Goal: Information Seeking & Learning: Learn about a topic

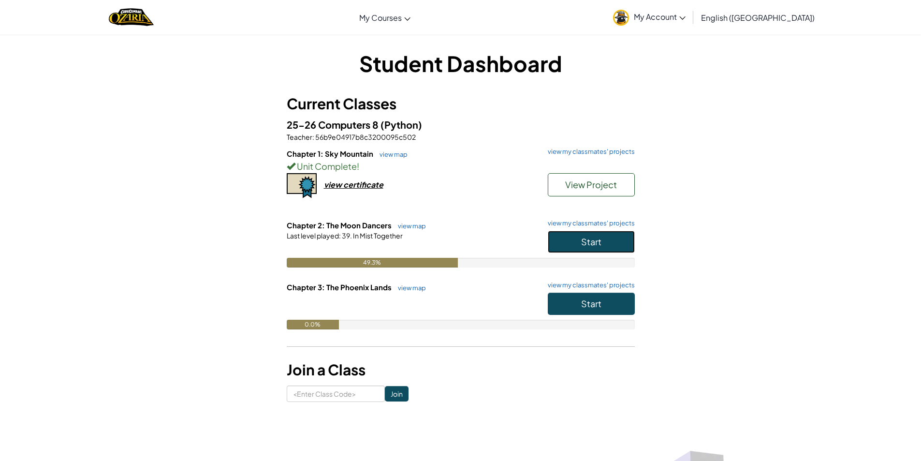
click at [625, 244] on button "Start" at bounding box center [591, 242] width 87 height 22
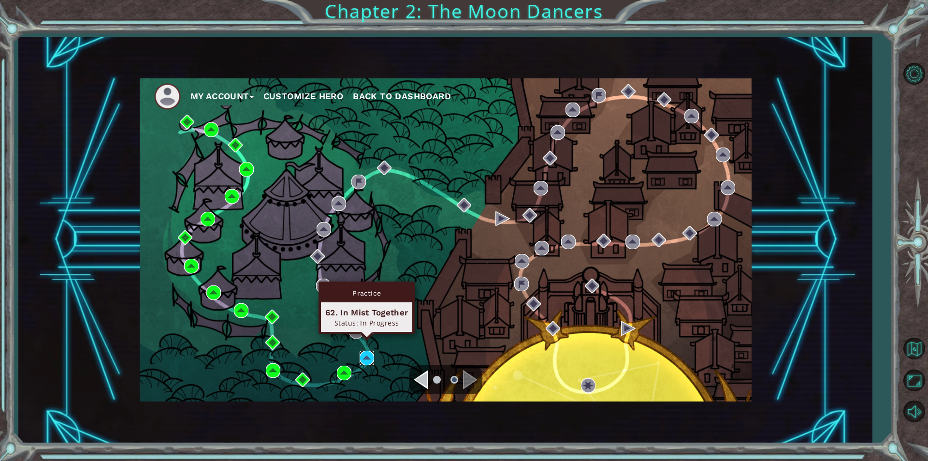
click at [365, 359] on img at bounding box center [367, 357] width 15 height 15
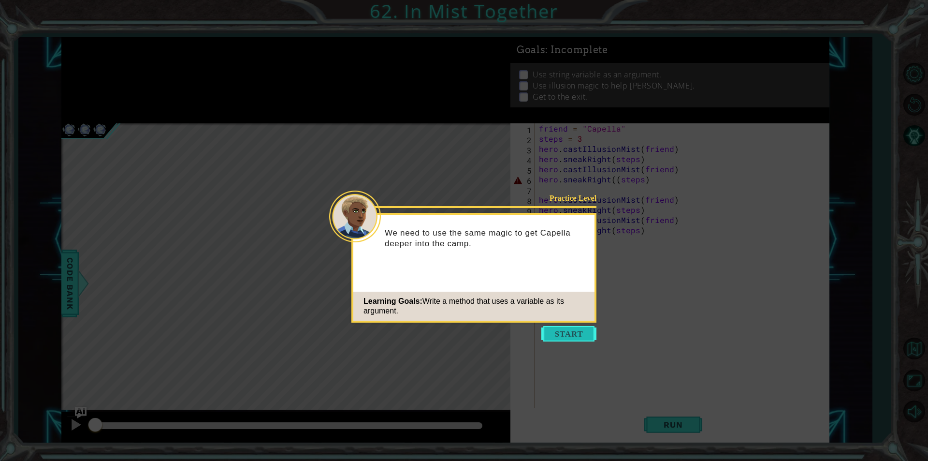
click at [553, 332] on button "Start" at bounding box center [568, 333] width 55 height 15
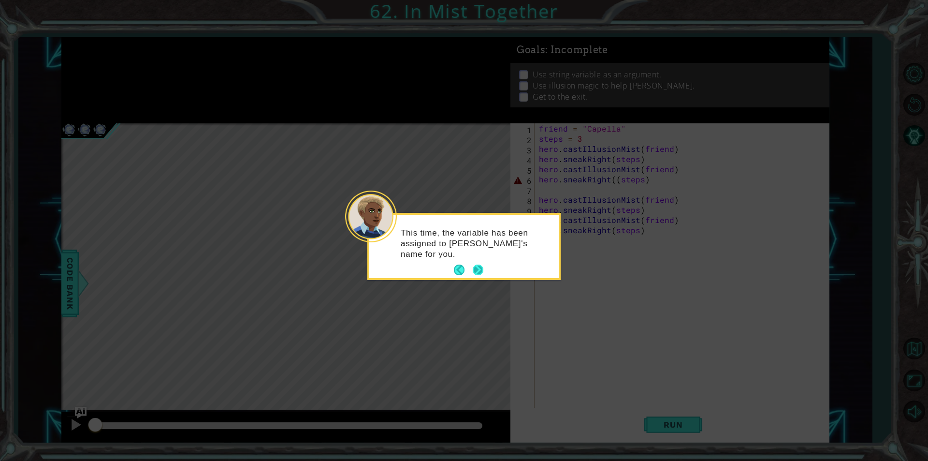
click at [473, 268] on button "Next" at bounding box center [478, 270] width 15 height 15
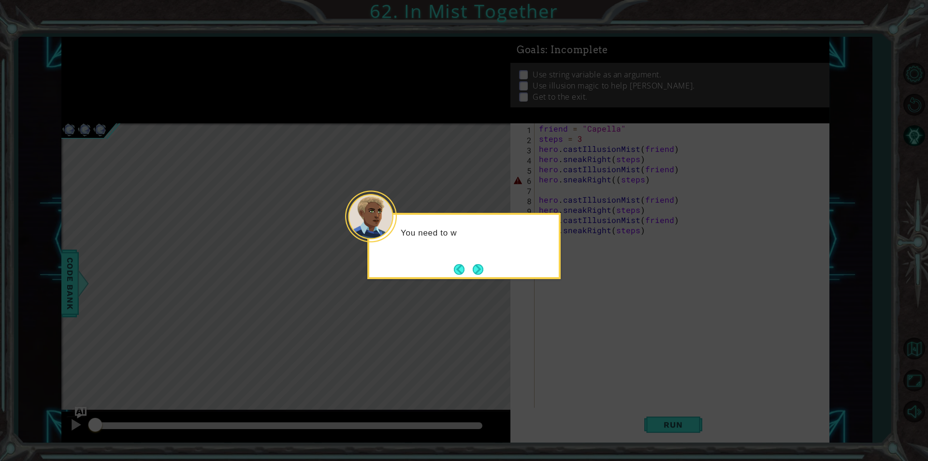
click at [473, 268] on button "Next" at bounding box center [477, 269] width 17 height 17
click at [473, 268] on button "Next" at bounding box center [478, 269] width 12 height 12
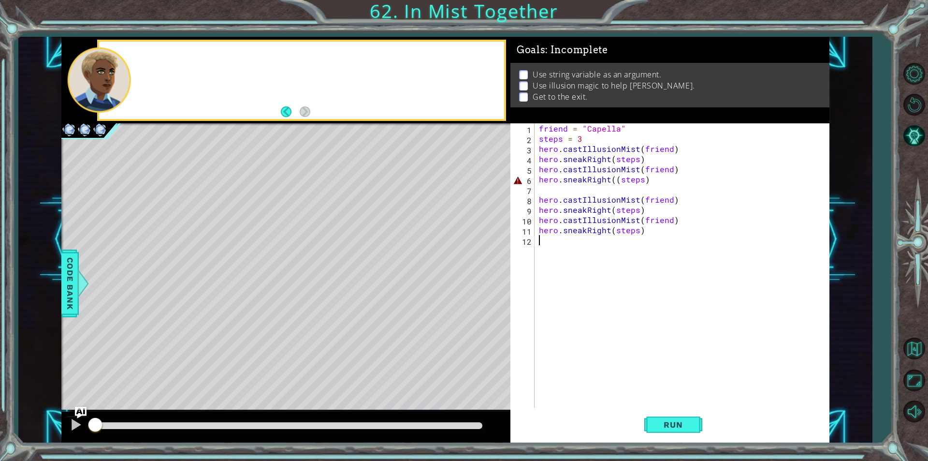
click at [473, 268] on div "Level Map" at bounding box center [284, 265] width 447 height 285
click at [654, 415] on button "Run" at bounding box center [673, 424] width 58 height 32
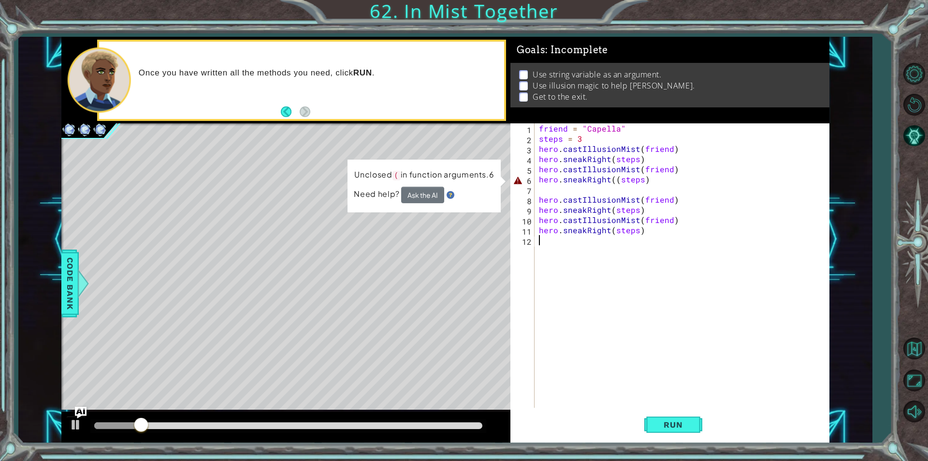
click at [611, 177] on div "friend = "Capella" steps = 3 hero . castIllusionMist ( friend ) hero . sneakRig…" at bounding box center [684, 275] width 294 height 305
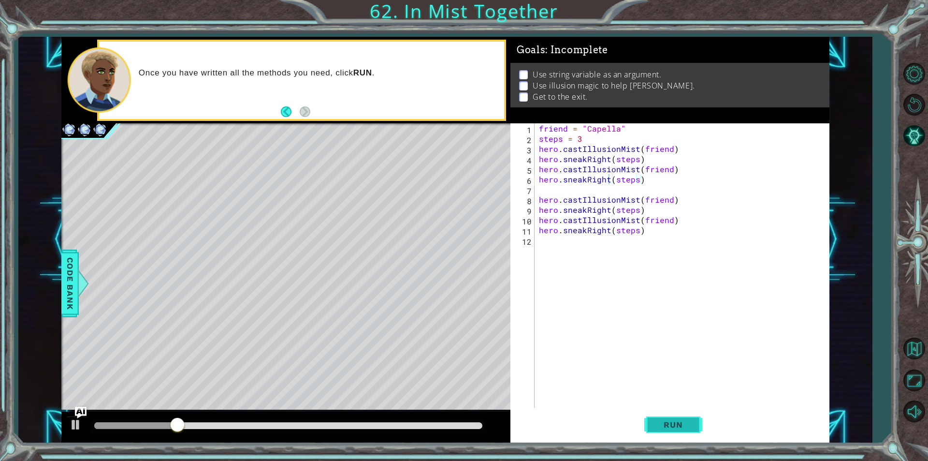
click at [692, 434] on button "Run" at bounding box center [673, 424] width 58 height 32
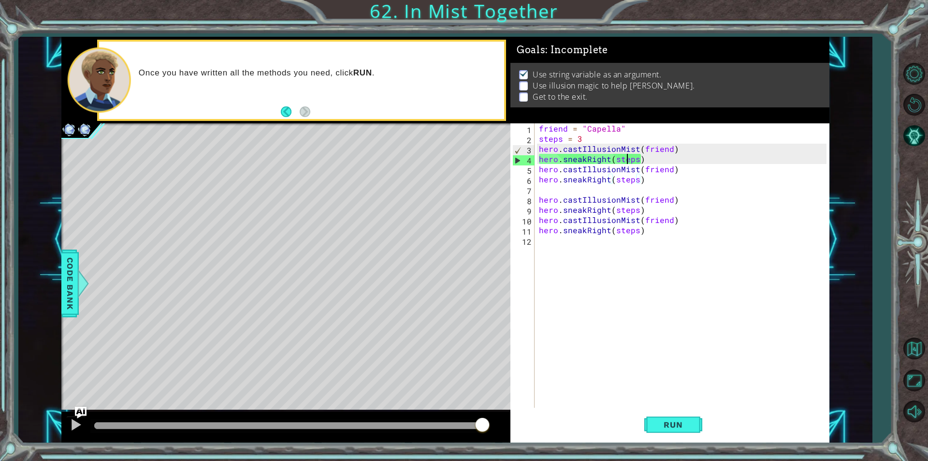
click at [629, 161] on div "friend = "Capella" steps = 3 hero . castIllusionMist ( friend ) hero . sneakRig…" at bounding box center [684, 275] width 294 height 305
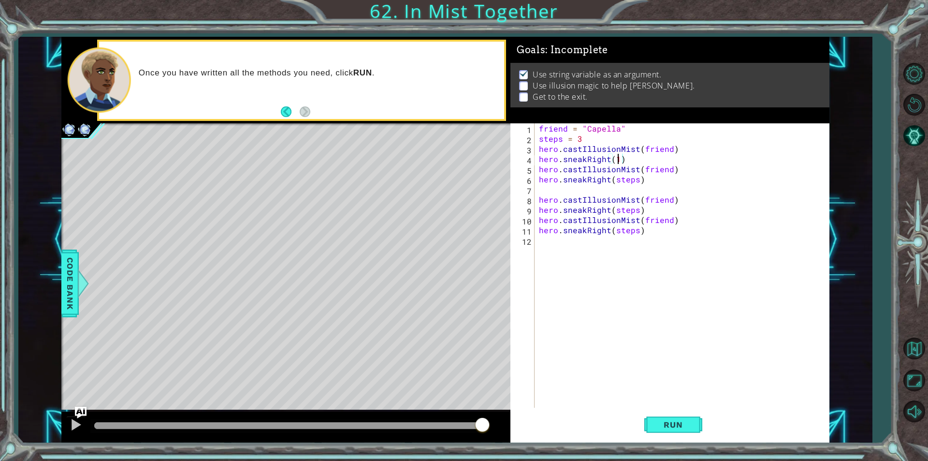
scroll to position [0, 4]
type textarea "hero.sneakRight(1)"
click at [685, 421] on span "Run" at bounding box center [673, 425] width 38 height 10
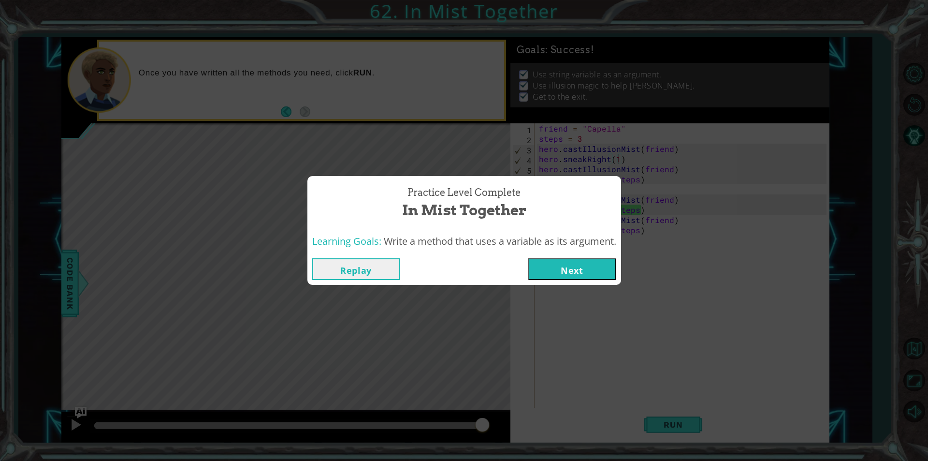
click at [587, 270] on button "Next" at bounding box center [572, 269] width 88 height 22
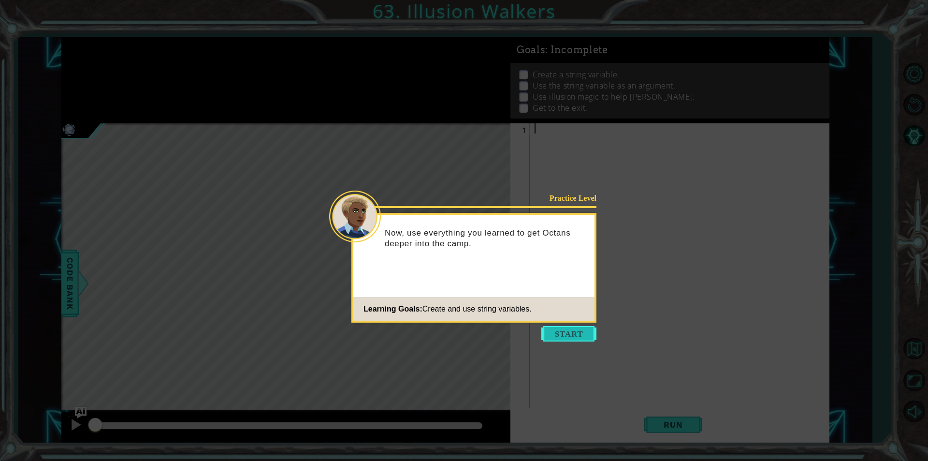
click at [558, 339] on button "Start" at bounding box center [568, 333] width 55 height 15
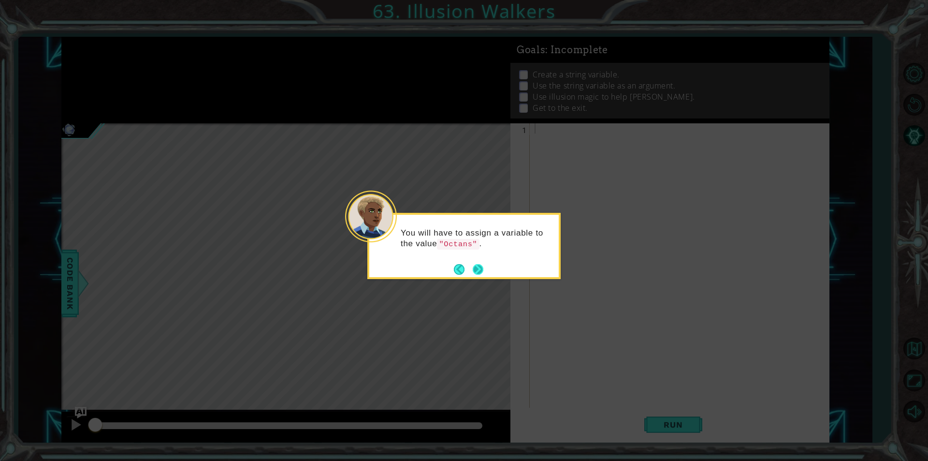
click at [479, 268] on button "Next" at bounding box center [477, 269] width 15 height 15
click at [479, 268] on button "Next" at bounding box center [478, 269] width 13 height 13
click at [479, 268] on button "Next" at bounding box center [478, 270] width 16 height 16
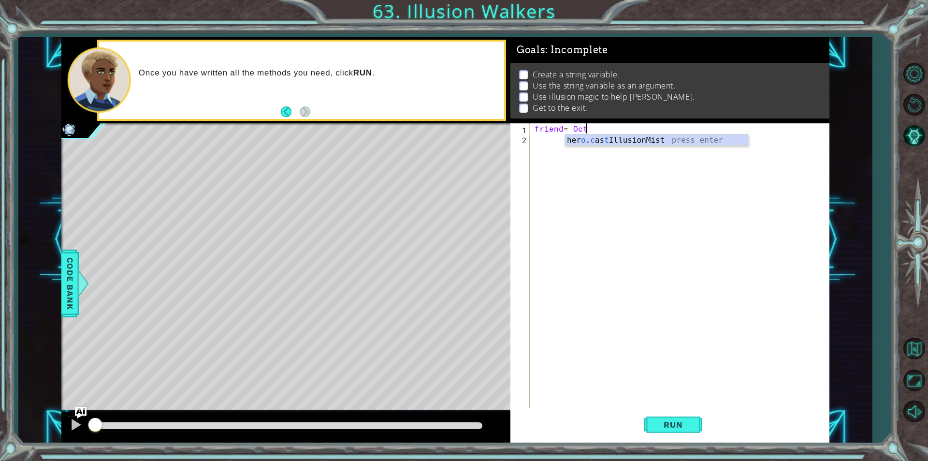
scroll to position [0, 3]
type textarea "friend= [PERSON_NAME]"
click at [540, 144] on div "friend = [PERSON_NAME]" at bounding box center [682, 275] width 299 height 305
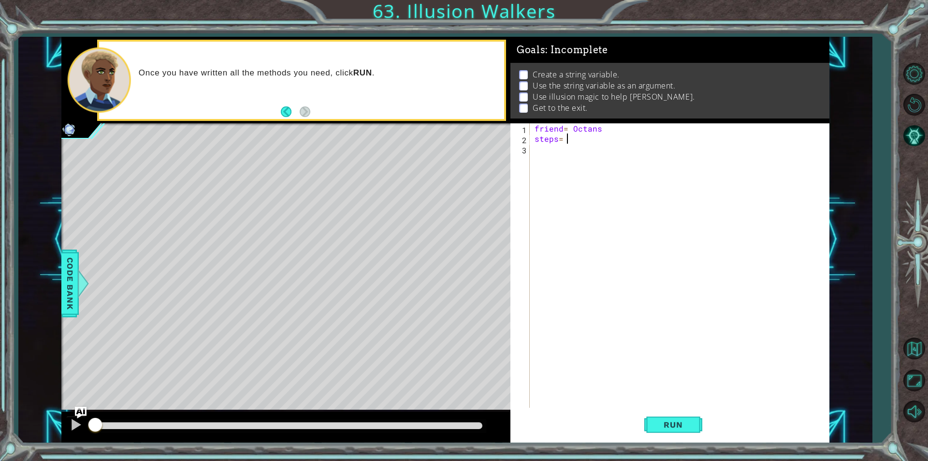
type textarea "steps= 2"
click at [535, 151] on div "friend = Octans steps = 2" at bounding box center [682, 275] width 299 height 305
type textarea "hero.castIllusionMist(friend)"
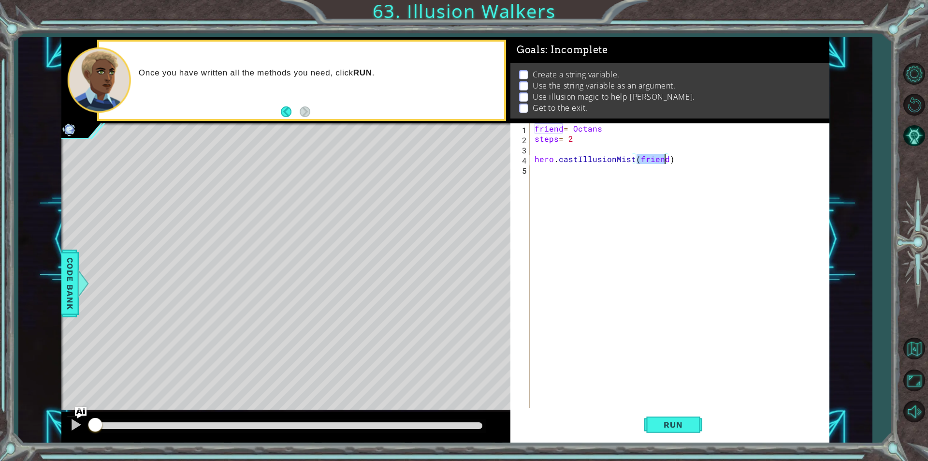
scroll to position [0, 0]
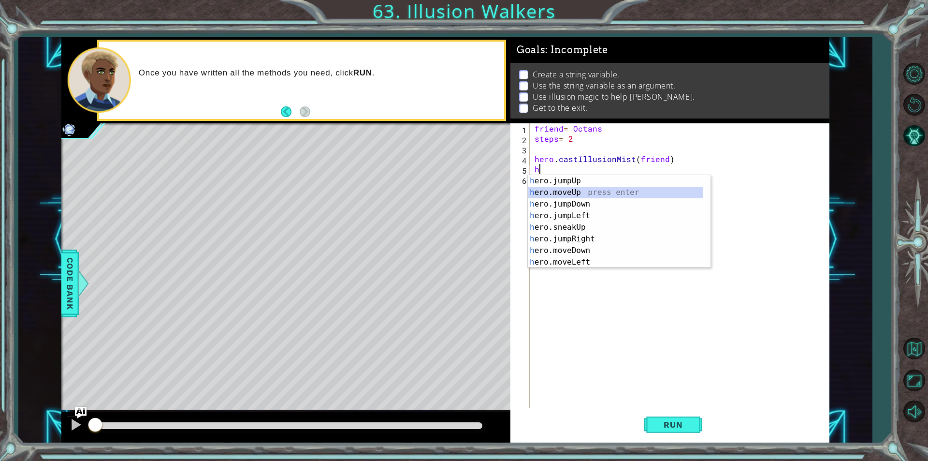
click at [558, 193] on div "h ero.jumpUp press enter h ero.moveUp press enter h ero.jumpDown press enter h …" at bounding box center [615, 233] width 175 height 116
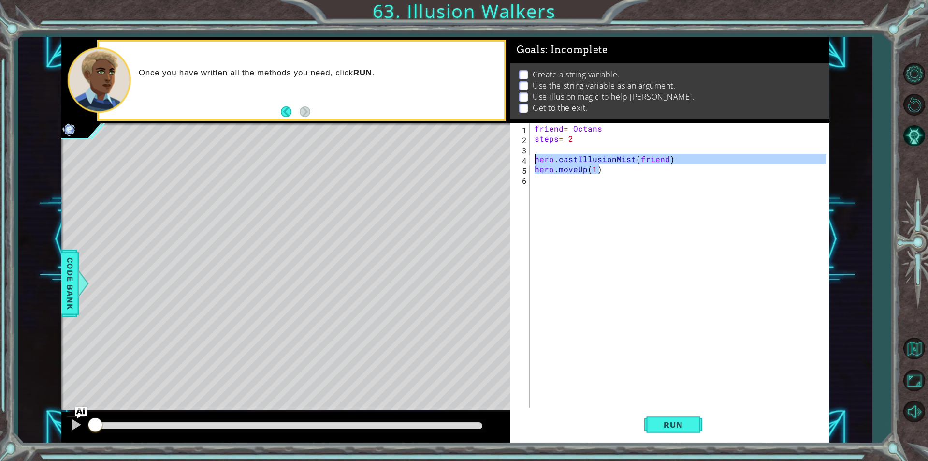
click at [476, 156] on div "1 ההההההההההההההההההההההההההההההההההההההההההההההההההההההההההההההההההההההההההההה…" at bounding box center [445, 240] width 768 height 406
type textarea "hero.castIllusionMist(friend) hero.moveUp(1)"
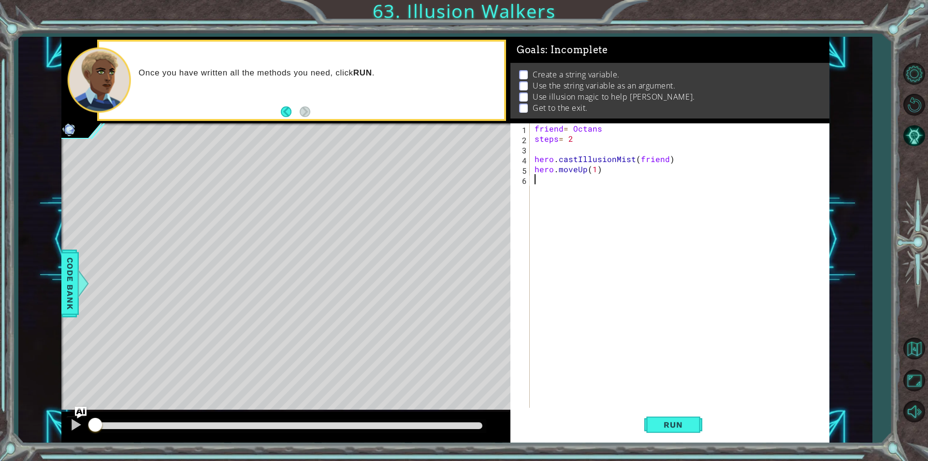
click at [557, 184] on div "friend = Octans steps = 2 hero . castIllusionMist ( friend ) hero . moveUp ( 1 )" at bounding box center [682, 275] width 299 height 305
paste textarea "hero.moveUp(1)"
type textarea "hero.moveUp(1)"
click at [548, 203] on div "friend = Octans steps = 2 hero . castIllusionMist ( friend ) hero . moveUp ( 1 …" at bounding box center [682, 275] width 299 height 305
paste textarea "hero.moveUp(1)"
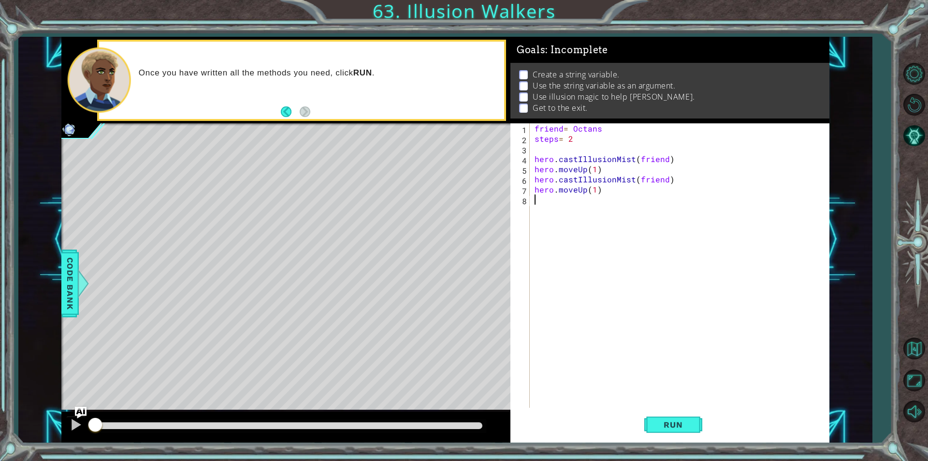
type textarea "hero.moveUp(1)"
click at [555, 330] on div "friend = Octans steps = 2 hero . castIllusionMist ( friend ) hero . moveUp ( 1 …" at bounding box center [684, 275] width 294 height 305
click at [681, 422] on span "Run" at bounding box center [673, 425] width 38 height 10
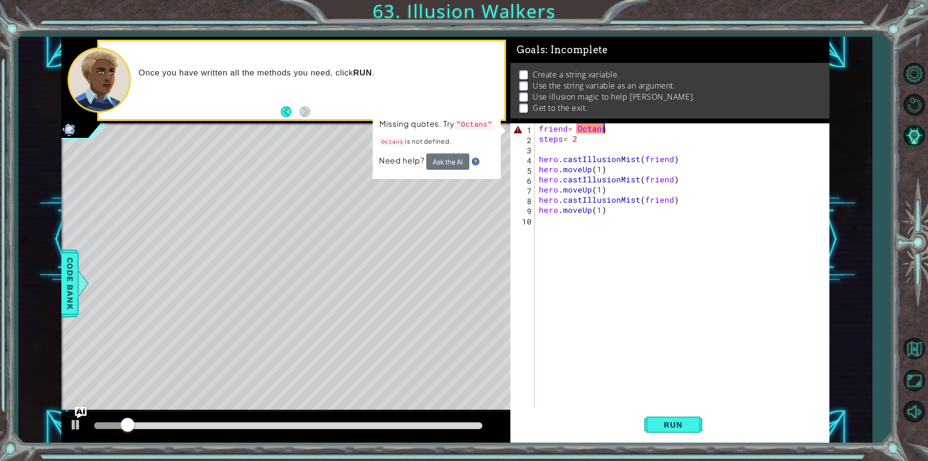
click at [609, 130] on div "friend = Octans steps = 2 hero . castIllusionMist ( friend ) hero . moveUp ( 1 …" at bounding box center [684, 275] width 294 height 305
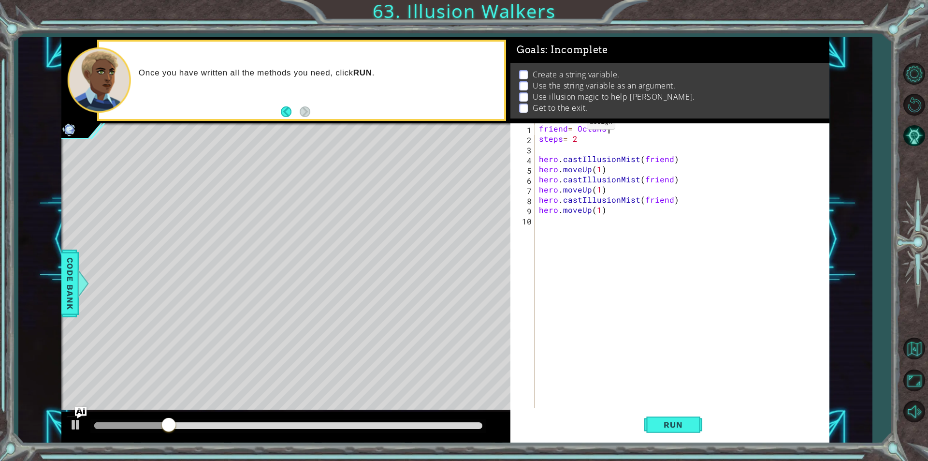
click at [575, 125] on div "friend = Octans " steps = 2 hero . castIllusionMist ( friend ) hero . moveUp ( …" at bounding box center [684, 275] width 294 height 305
click at [674, 422] on span "Run" at bounding box center [673, 425] width 38 height 10
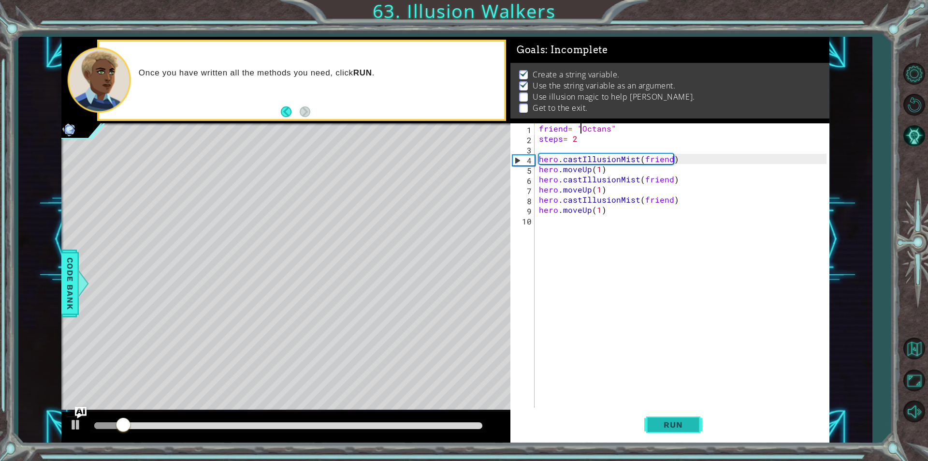
scroll to position [4, 0]
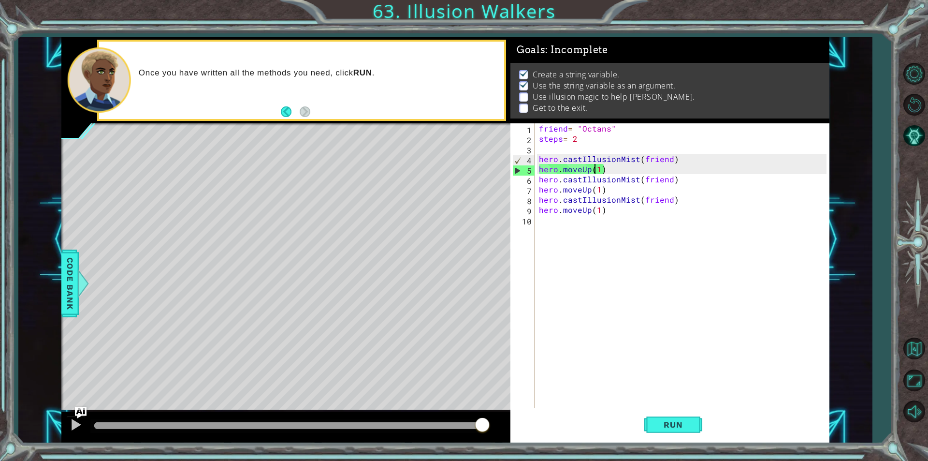
click at [595, 171] on div "friend = "Octans" steps = 2 hero . castIllusionMist ( friend ) hero . moveUp ( …" at bounding box center [684, 275] width 294 height 305
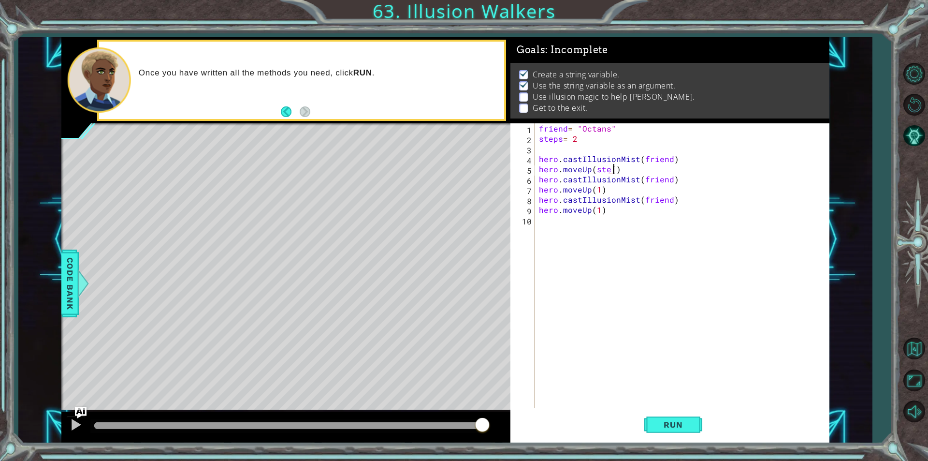
scroll to position [0, 4]
click at [663, 424] on span "Run" at bounding box center [673, 425] width 38 height 10
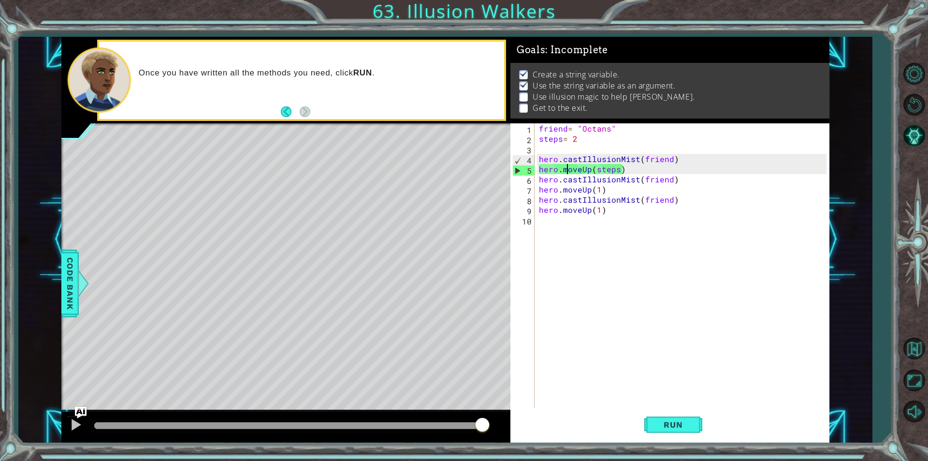
click at [566, 172] on div "friend = "Octans" steps = 2 hero . castIllusionMist ( friend ) hero . moveUp ( …" at bounding box center [684, 275] width 294 height 305
click at [566, 172] on div "friend = "Octans" steps = 2 hero . castIllusionMist ( friend ) hero . moveUp ( …" at bounding box center [682, 265] width 290 height 284
click at [577, 167] on div "friend = "Octans" steps = 2 hero . castIllusionMist ( friend ) hero . moveUp ( …" at bounding box center [684, 275] width 294 height 305
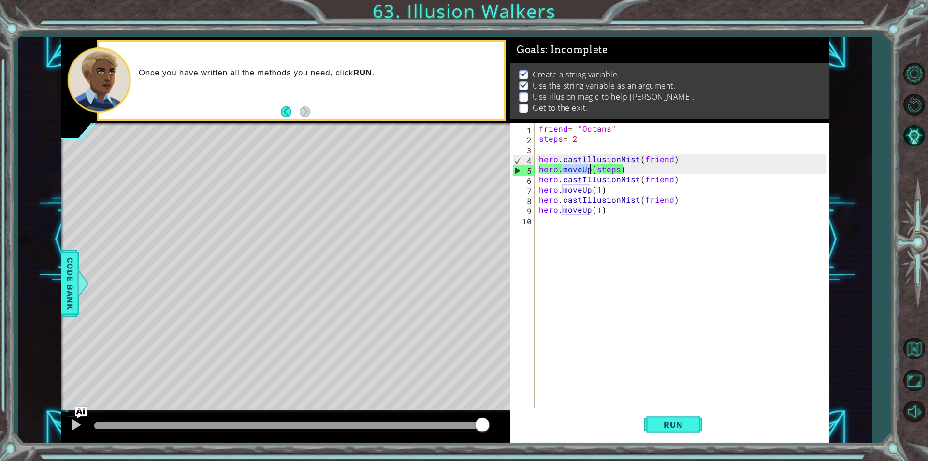
click at [577, 167] on div "friend = "Octans" steps = 2 hero . castIllusionMist ( friend ) hero . moveUp ( …" at bounding box center [684, 275] width 294 height 305
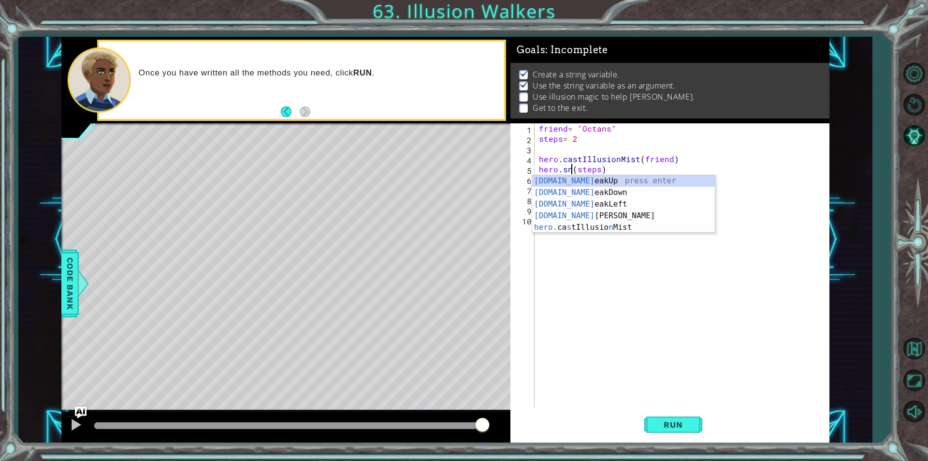
scroll to position [0, 2]
click at [573, 178] on div "[DOMAIN_NAME] eakUp press enter [DOMAIN_NAME] eakDown press enter [DOMAIN_NAME]…" at bounding box center [623, 215] width 183 height 81
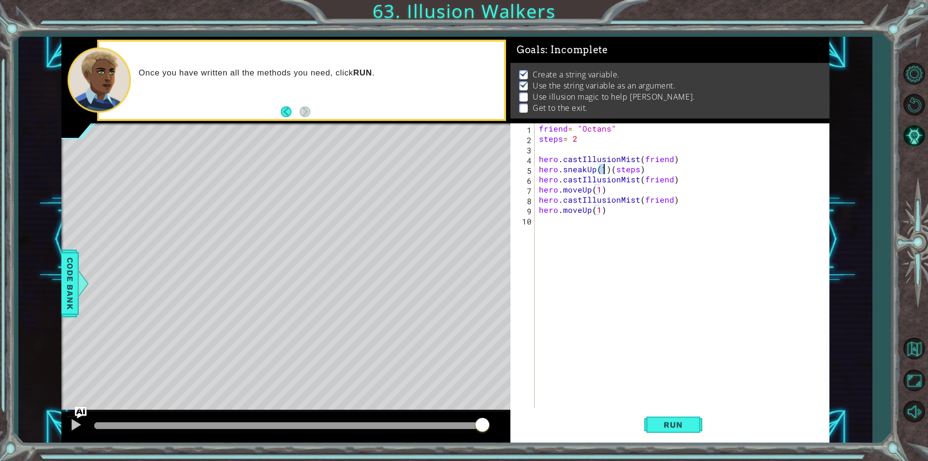
click at [607, 165] on div "friend = "Octans" steps = 2 hero . castIllusionMist ( friend ) hero . sneakUp (…" at bounding box center [682, 265] width 290 height 284
click at [573, 189] on div "friend = "Octans" steps = 2 hero . castIllusionMist ( friend ) hero . sneakUp (…" at bounding box center [684, 275] width 294 height 305
click at [581, 189] on div "friend = "Octans" steps = 2 hero . castIllusionMist ( friend ) hero . sneakUp (…" at bounding box center [684, 275] width 294 height 305
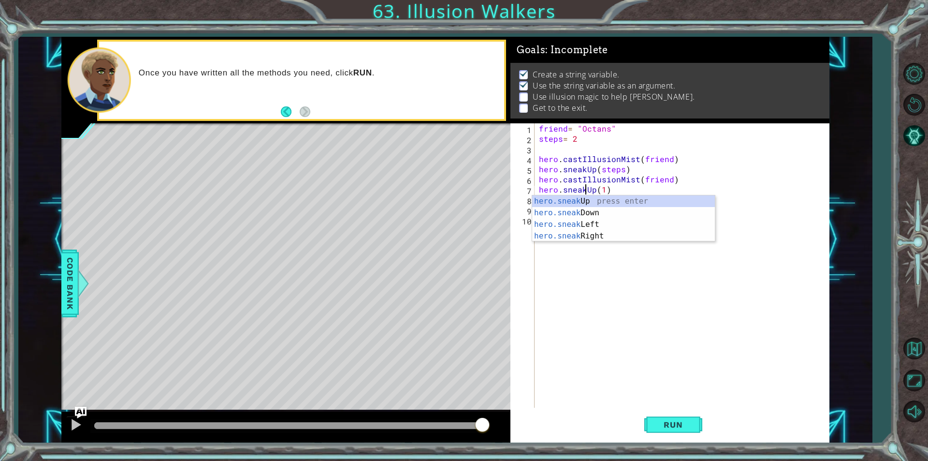
scroll to position [0, 3]
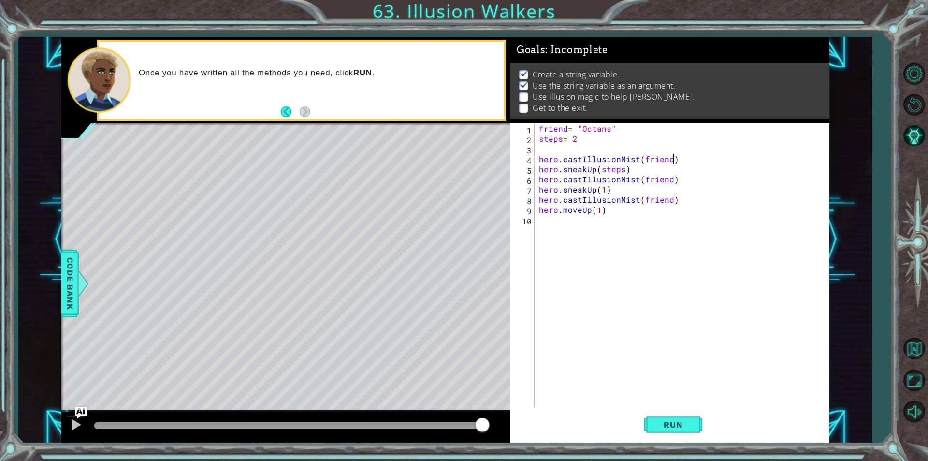
click at [794, 162] on div "friend = "Octans" steps = 2 hero . castIllusionMist ( friend ) hero . sneakUp (…" at bounding box center [684, 275] width 294 height 305
click at [582, 209] on div "friend = "Octans" steps = 2 hero . castIllusionMist ( friend ) hero . sneakUp (…" at bounding box center [684, 275] width 294 height 305
click at [605, 190] on div "friend = "Octans" steps = 2 hero . castIllusionMist ( friend ) hero . sneakUp (…" at bounding box center [684, 275] width 294 height 305
type textarea "hero.sneakUp(steps)"
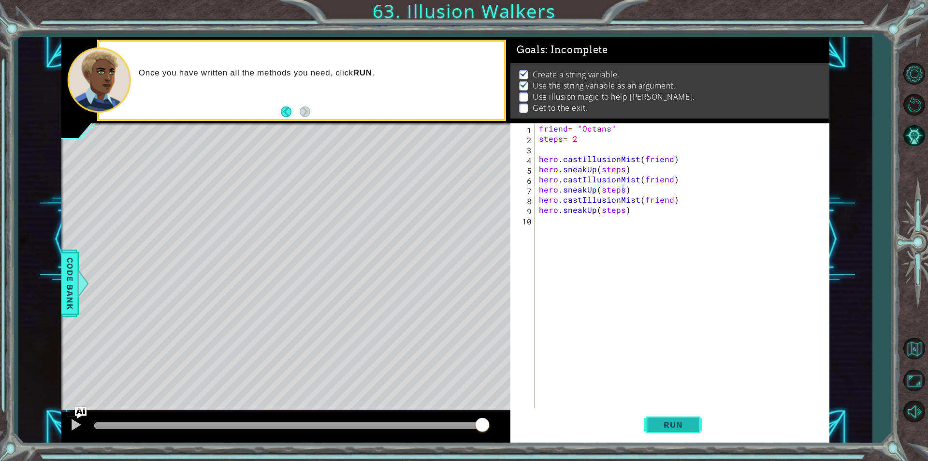
click at [681, 427] on span "Run" at bounding box center [673, 425] width 38 height 10
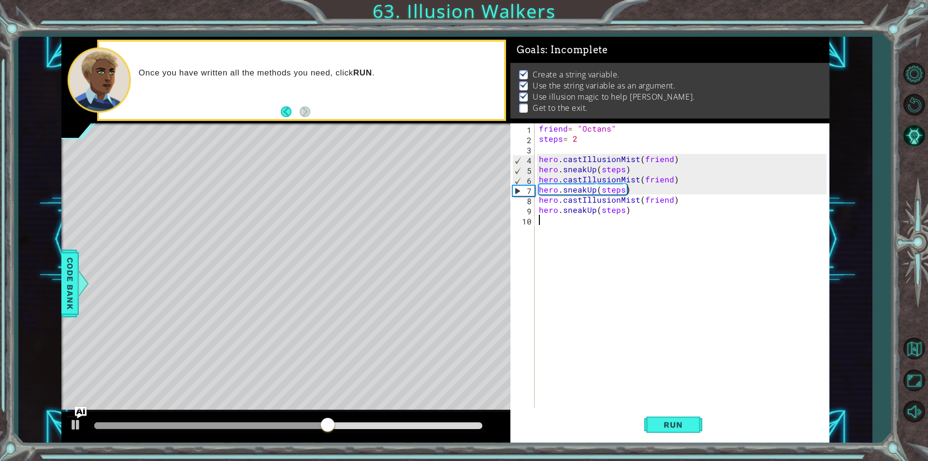
click at [555, 218] on div "friend = "Octans" steps = 2 hero . castIllusionMist ( friend ) hero . sneakUp (…" at bounding box center [684, 275] width 294 height 305
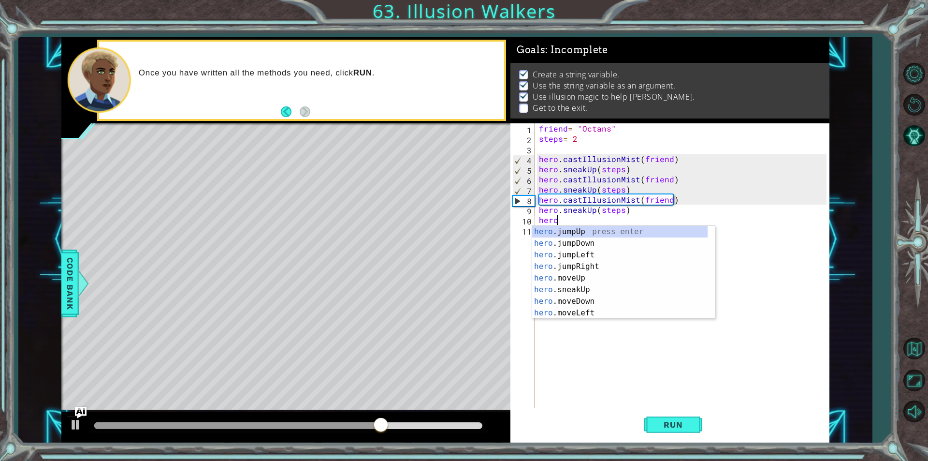
scroll to position [0, 0]
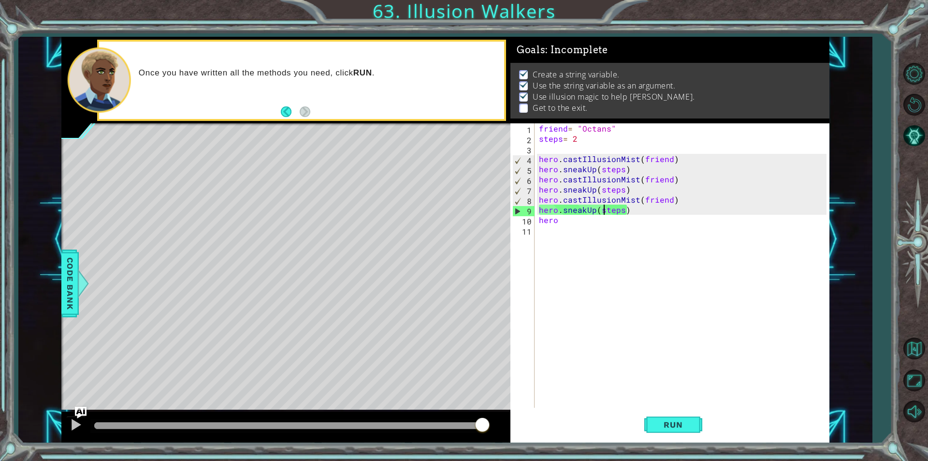
click at [602, 211] on div "friend = "Octans" steps = 2 hero . castIllusionMist ( friend ) hero . sneakUp (…" at bounding box center [684, 275] width 294 height 305
click at [607, 209] on div "friend = "Octans" steps = 2 hero . castIllusionMist ( friend ) hero . sneakUp (…" at bounding box center [684, 275] width 294 height 305
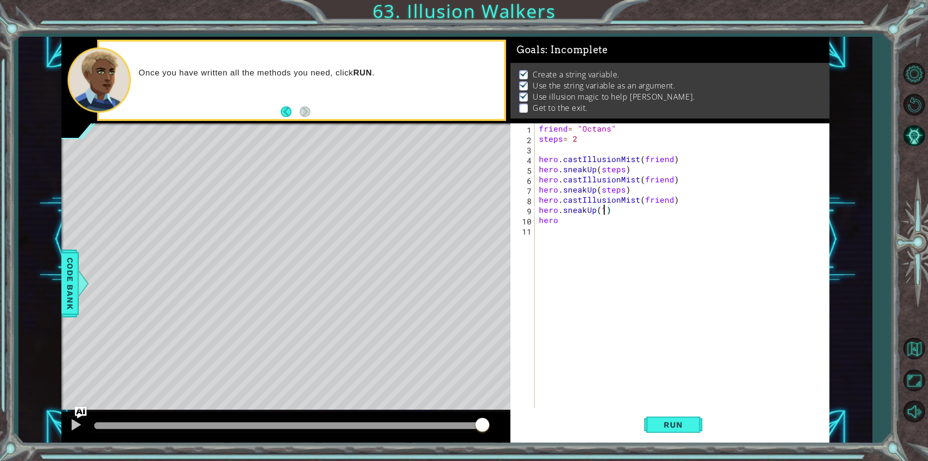
scroll to position [0, 4]
click at [568, 224] on div "friend = "Octans" steps = 2 hero . castIllusionMist ( friend ) hero . sneakUp (…" at bounding box center [684, 275] width 294 height 305
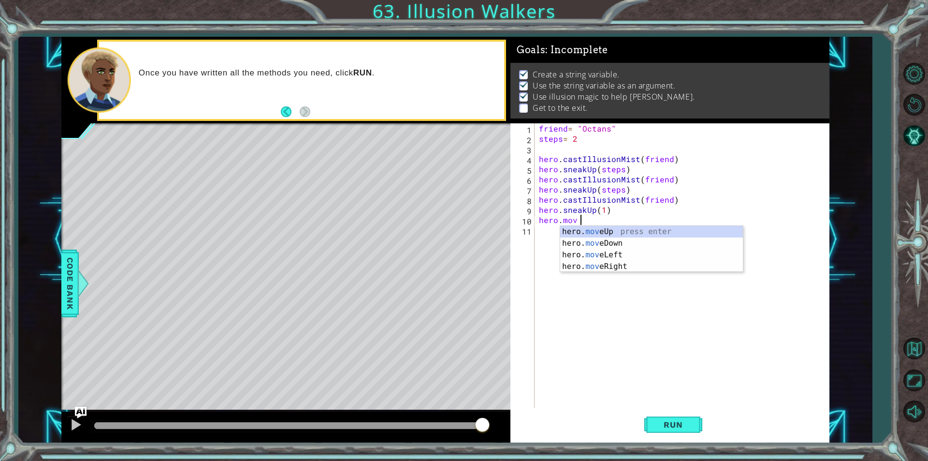
scroll to position [0, 2]
click at [579, 270] on div "hero. mov eUp press enter hero. mov eDown press enter hero. mov eLeft press ent…" at bounding box center [651, 261] width 183 height 70
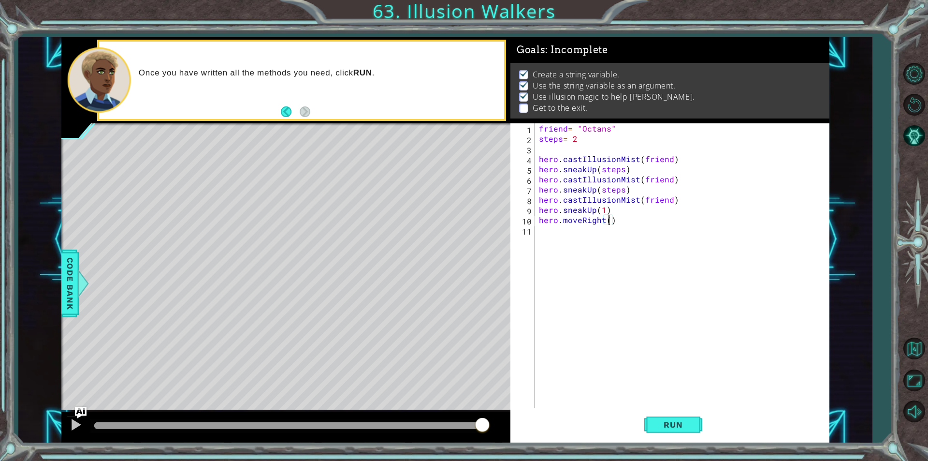
scroll to position [0, 4]
type textarea "hero.moveRight(3)"
click at [672, 428] on span "Run" at bounding box center [673, 425] width 38 height 10
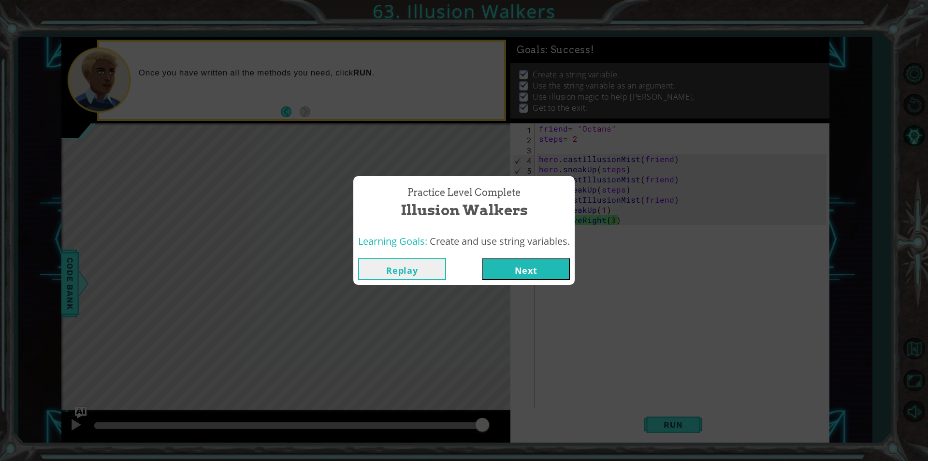
click at [525, 266] on button "Next" at bounding box center [526, 269] width 88 height 22
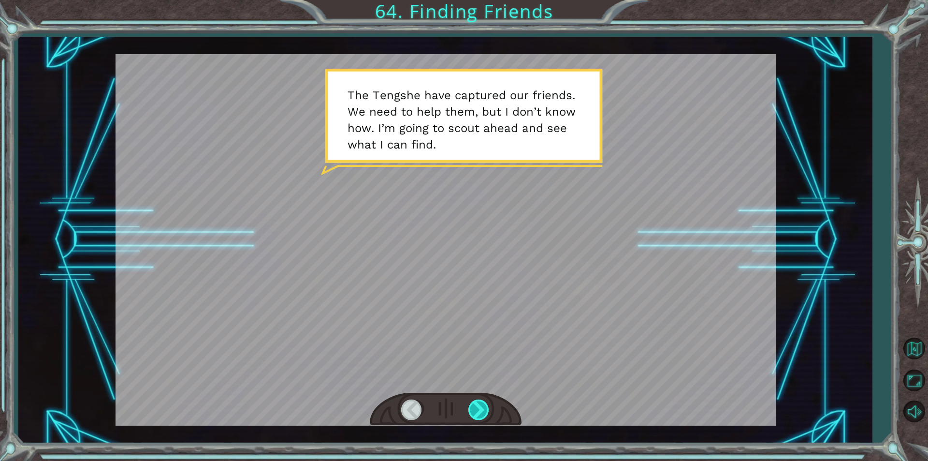
click at [468, 408] on div at bounding box center [479, 409] width 22 height 20
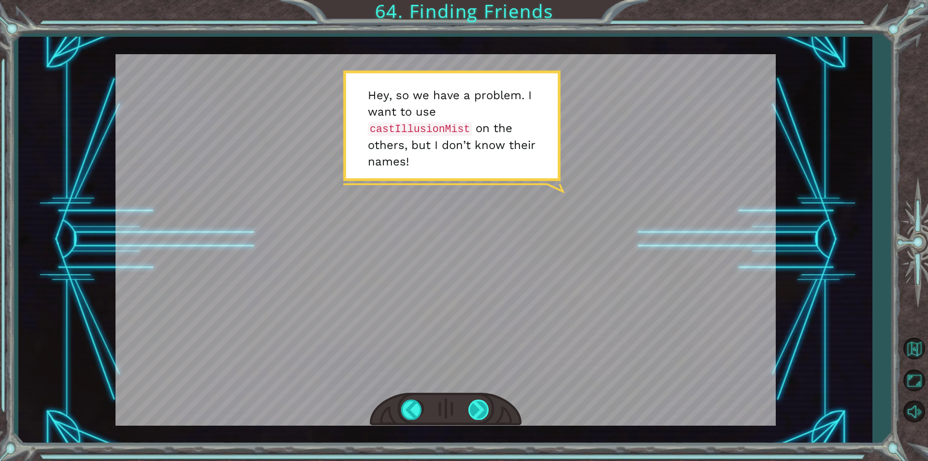
click at [468, 408] on div at bounding box center [479, 409] width 22 height 20
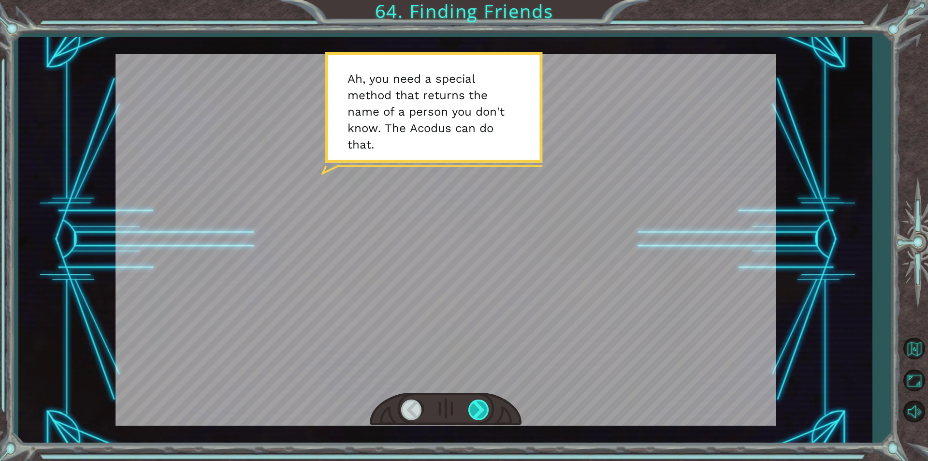
click at [468, 408] on div at bounding box center [479, 409] width 22 height 20
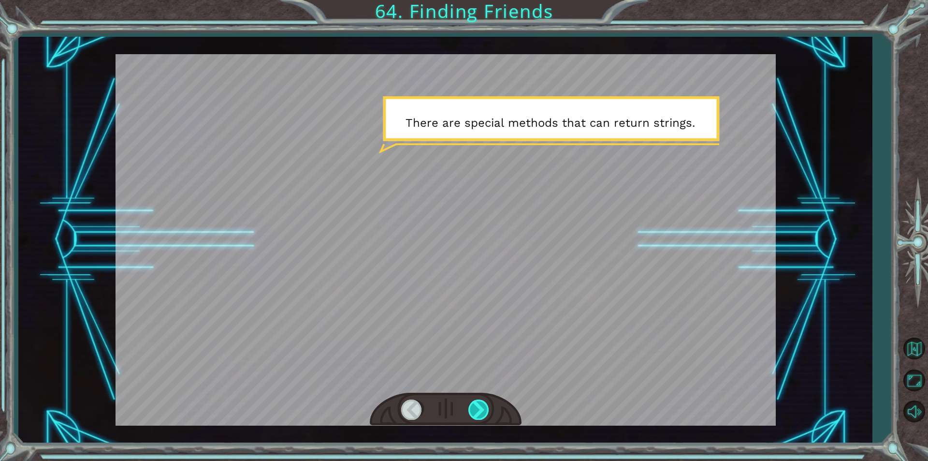
click at [468, 408] on div at bounding box center [479, 409] width 22 height 20
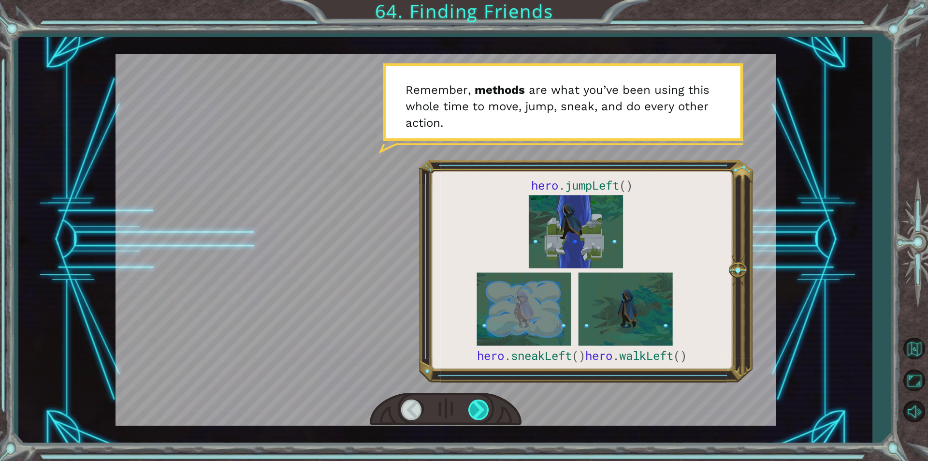
click at [468, 408] on div at bounding box center [479, 409] width 22 height 20
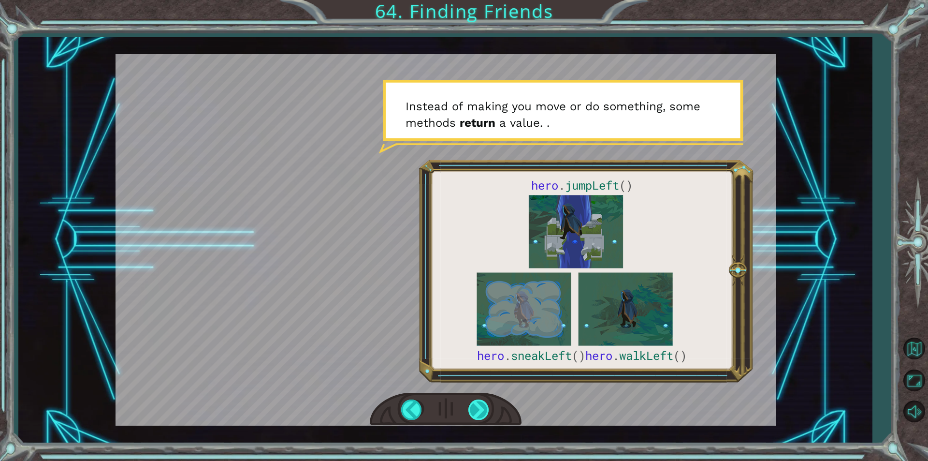
click at [468, 408] on div at bounding box center [479, 409] width 22 height 20
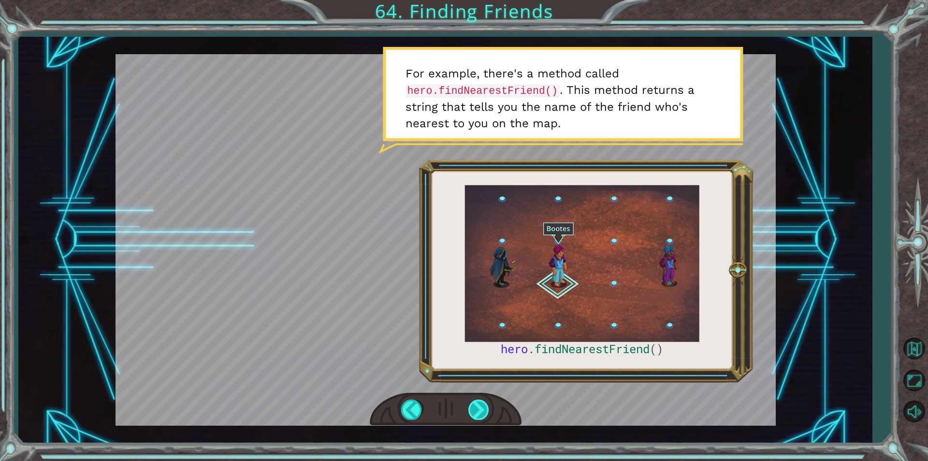
click at [468, 408] on div at bounding box center [479, 409] width 22 height 20
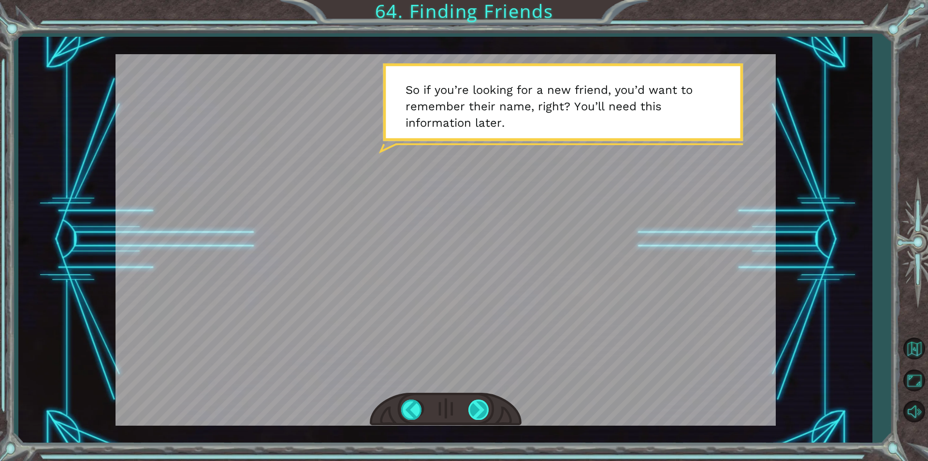
click at [468, 408] on div at bounding box center [479, 409] width 22 height 20
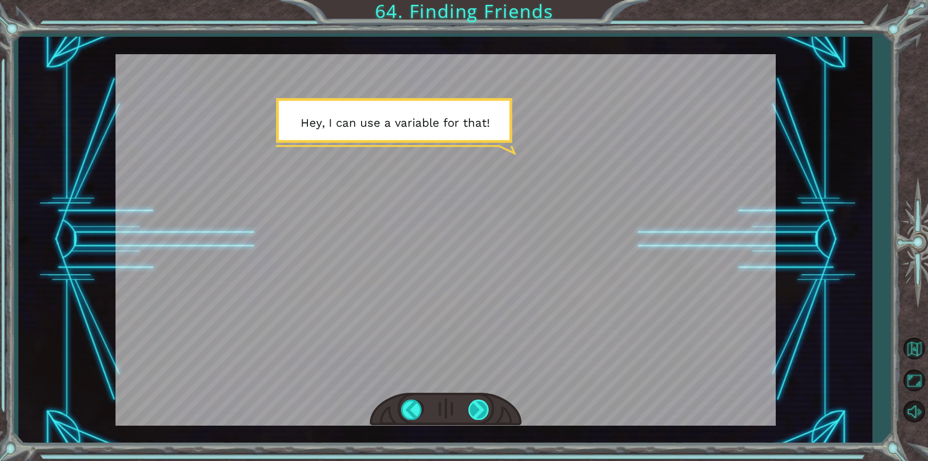
click at [468, 408] on div at bounding box center [479, 409] width 22 height 20
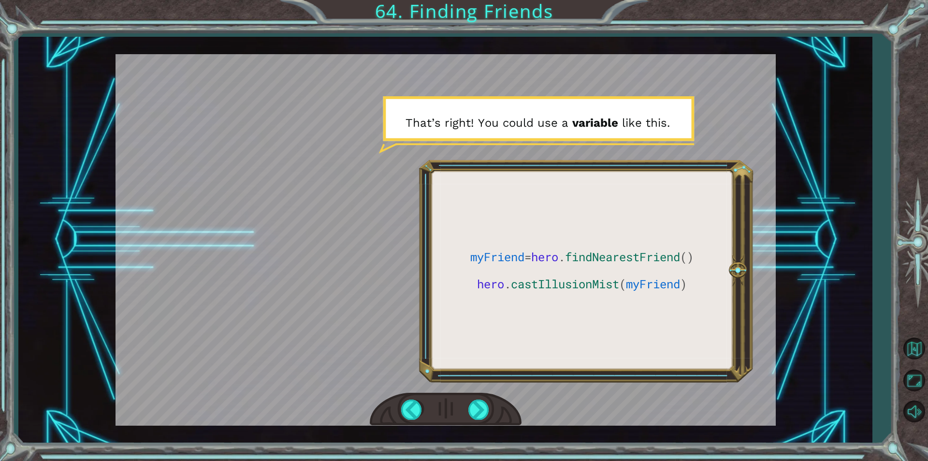
click at [464, 430] on div "myFriend = hero . findNearestFriend () hero . castIllusionMist ( myFriend ) T h…" at bounding box center [445, 240] width 854 height 406
click at [473, 407] on div at bounding box center [479, 409] width 22 height 20
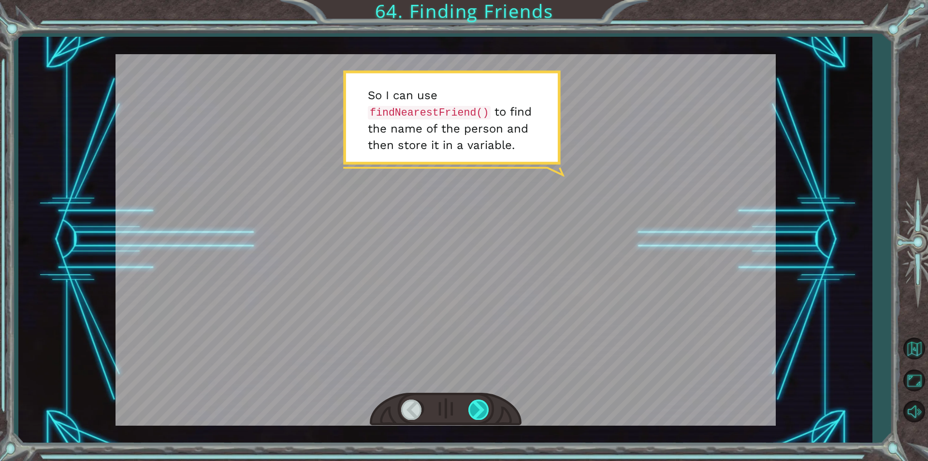
click at [475, 407] on div at bounding box center [479, 409] width 22 height 20
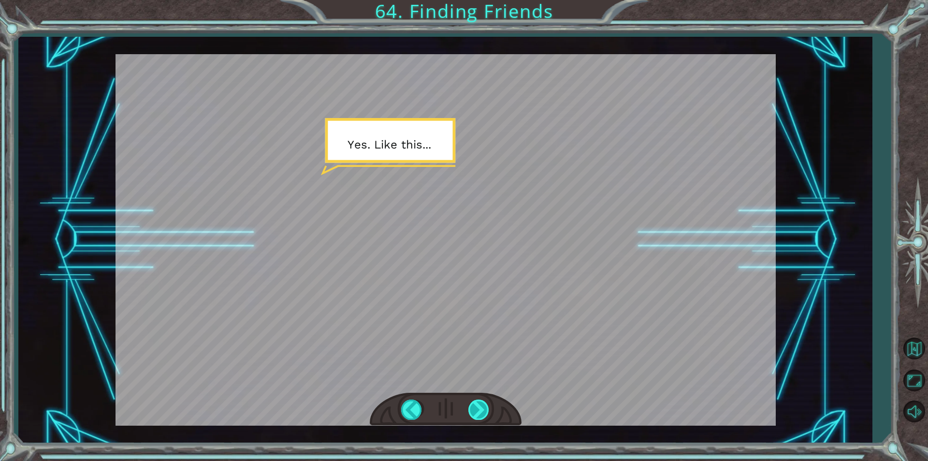
click at [475, 407] on div at bounding box center [479, 409] width 22 height 20
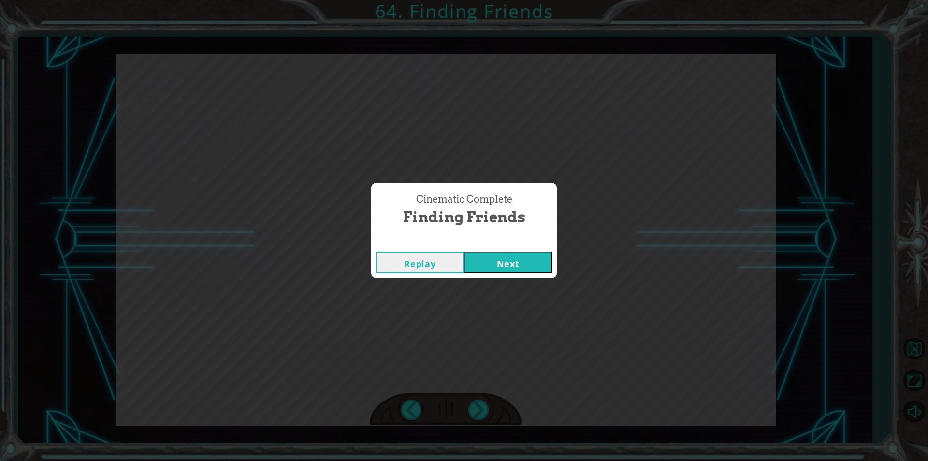
drag, startPoint x: 480, startPoint y: 252, endPoint x: 471, endPoint y: 281, distance: 30.0
click at [479, 258] on button "Next" at bounding box center [508, 262] width 88 height 22
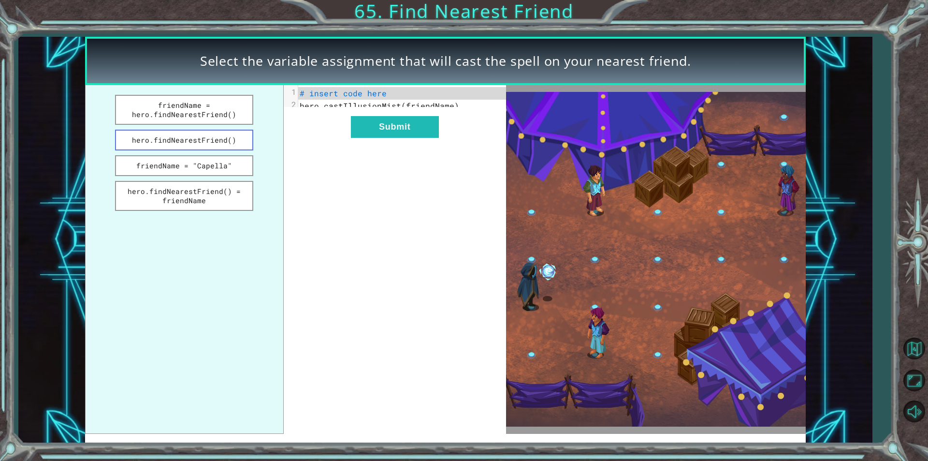
click at [216, 140] on button "hero.findNearestFriend()" at bounding box center [184, 140] width 138 height 21
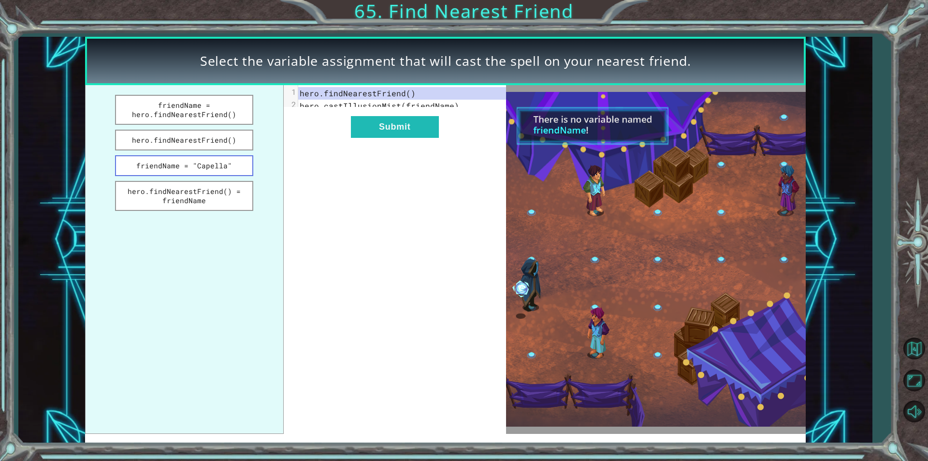
drag, startPoint x: 382, startPoint y: 140, endPoint x: 136, endPoint y: 166, distance: 246.9
click at [136, 166] on div "friendName = hero.findNearestFriend() hero.findNearestFriend() friendName = "Ca…" at bounding box center [295, 259] width 421 height 348
click at [145, 101] on button "friendName = hero.findNearestFriend()" at bounding box center [184, 110] width 138 height 30
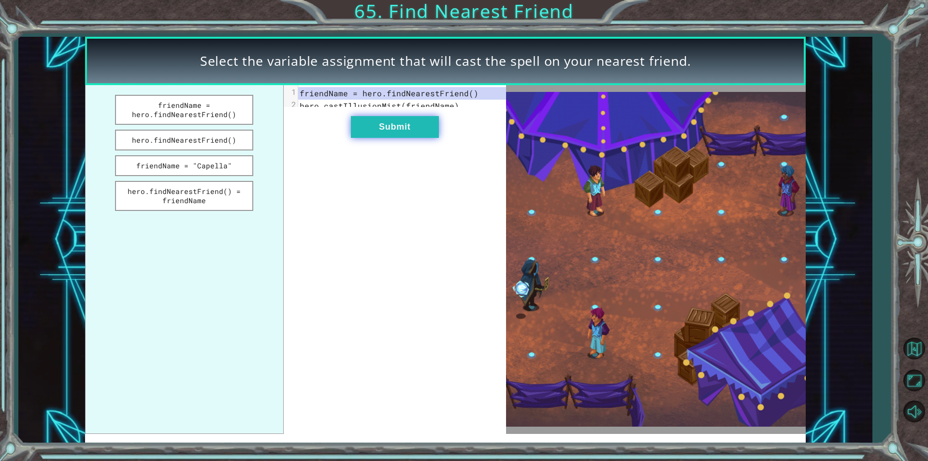
click at [378, 128] on button "Submit" at bounding box center [395, 127] width 88 height 22
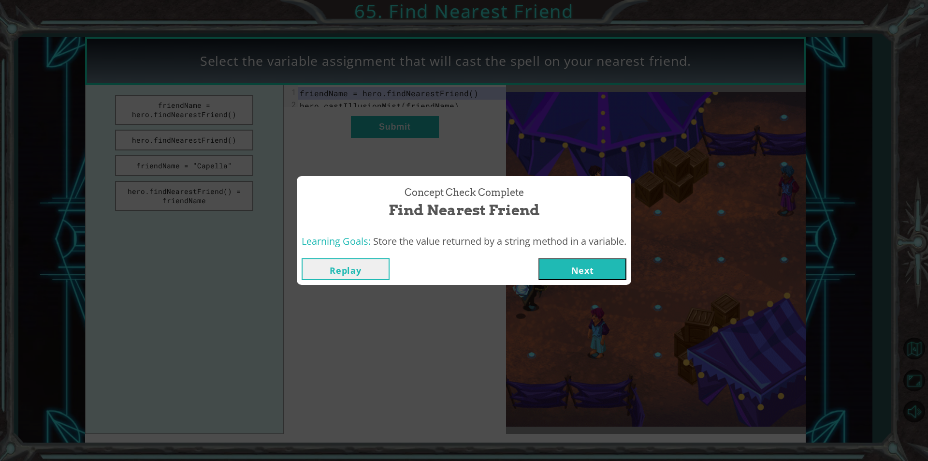
click at [592, 260] on button "Next" at bounding box center [582, 269] width 88 height 22
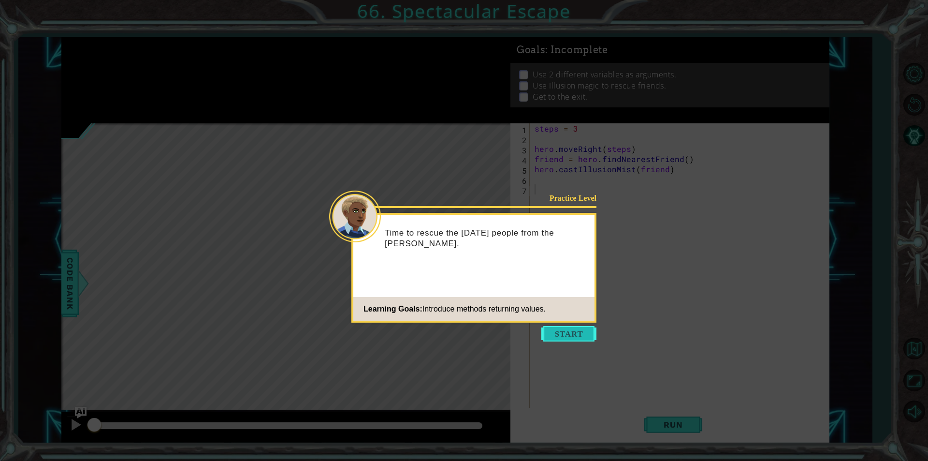
click at [581, 328] on button "Start" at bounding box center [568, 333] width 55 height 15
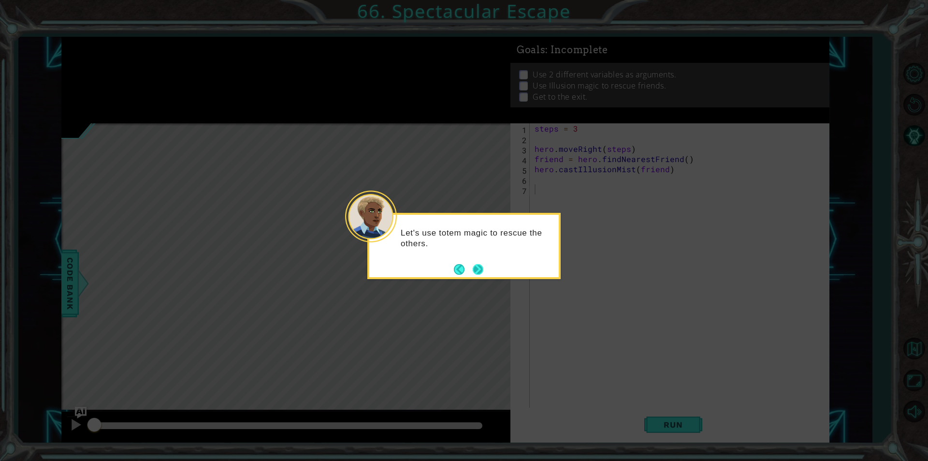
click at [476, 268] on button "Next" at bounding box center [478, 269] width 12 height 12
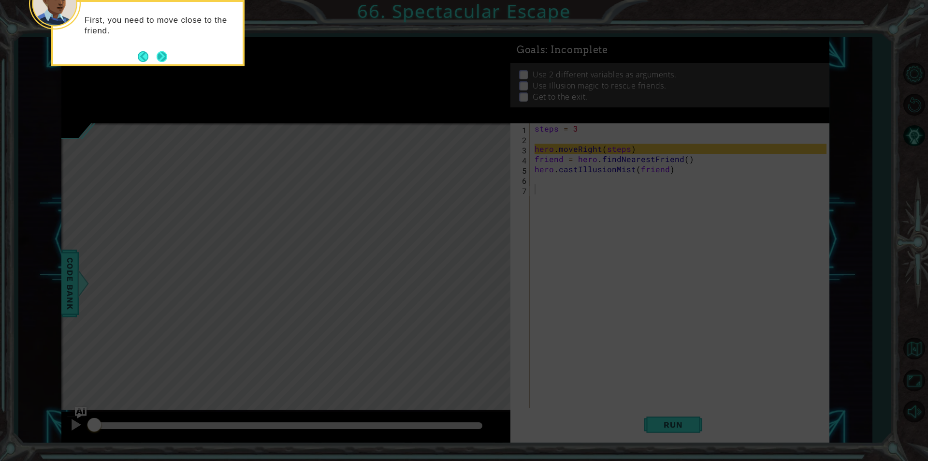
click at [161, 57] on button "Next" at bounding box center [162, 57] width 12 height 12
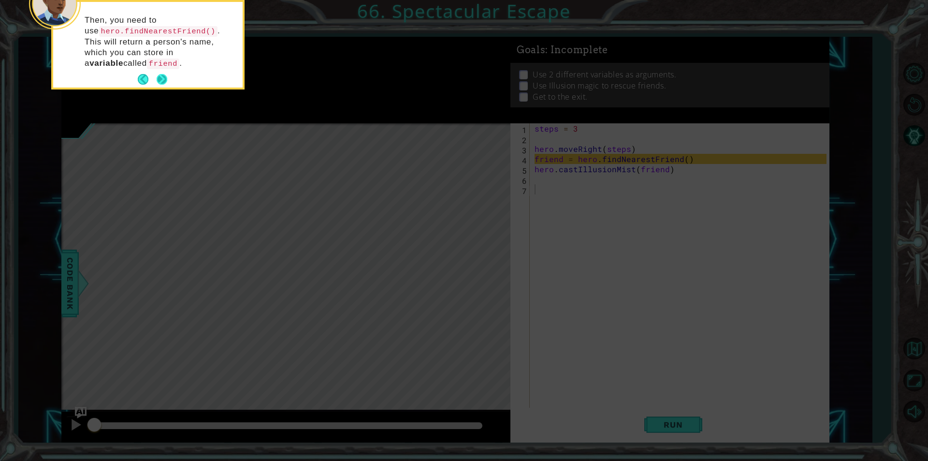
click at [157, 74] on button "Next" at bounding box center [161, 79] width 11 height 11
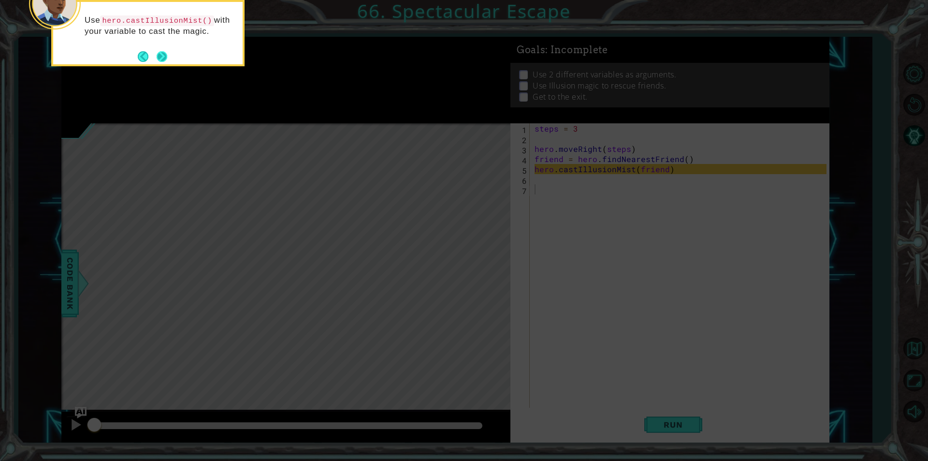
click at [158, 59] on button "Next" at bounding box center [162, 56] width 11 height 11
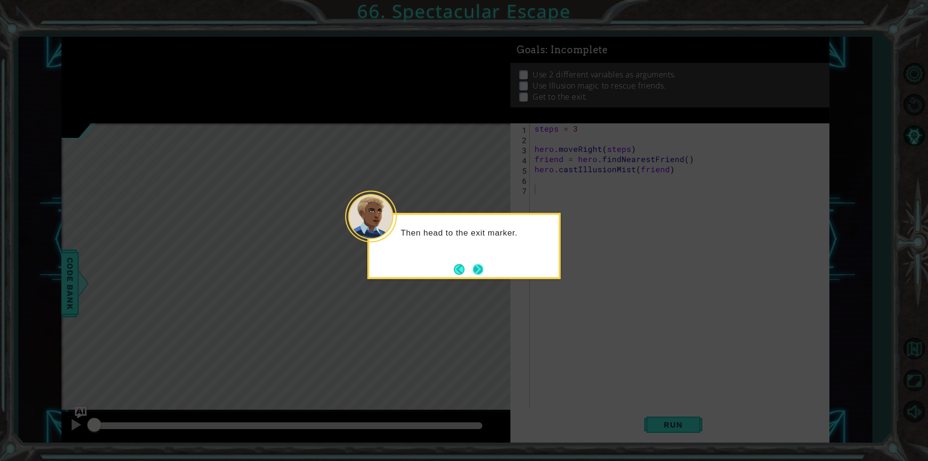
click at [479, 267] on button "Next" at bounding box center [478, 269] width 12 height 12
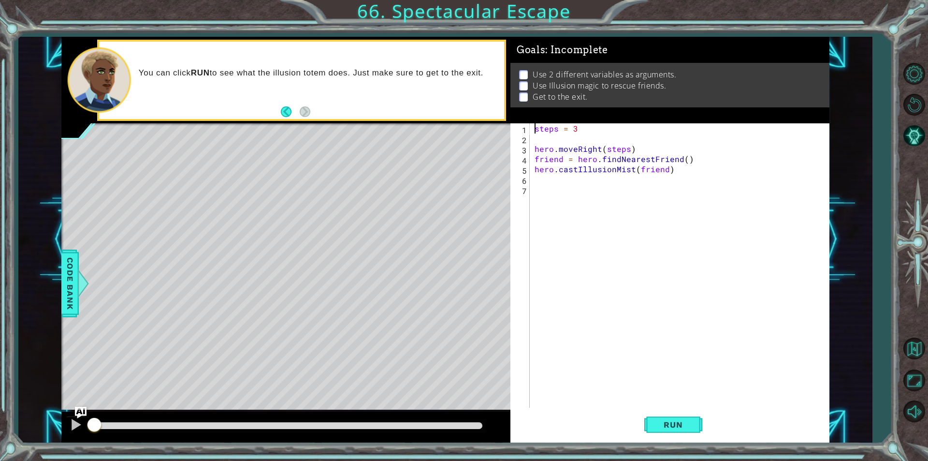
click at [533, 127] on div "steps = 3 hero . moveRight ( steps ) friend = hero . findNearestFriend ( ) hero…" at bounding box center [682, 275] width 299 height 305
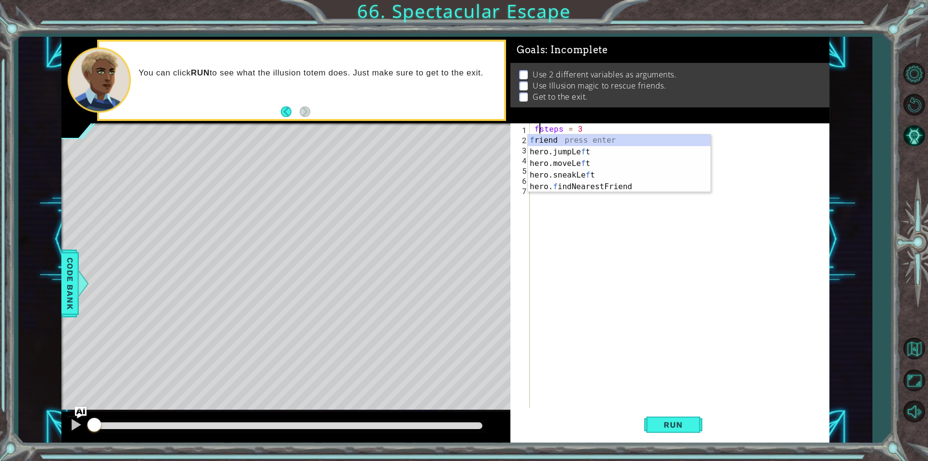
scroll to position [0, 0]
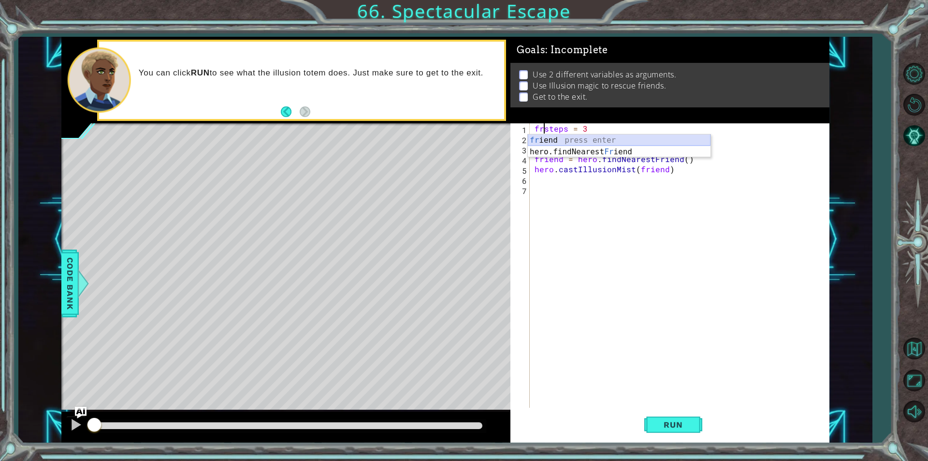
click at [553, 135] on div "fr iend press enter hero.findNearest Fr iend press enter" at bounding box center [619, 157] width 183 height 46
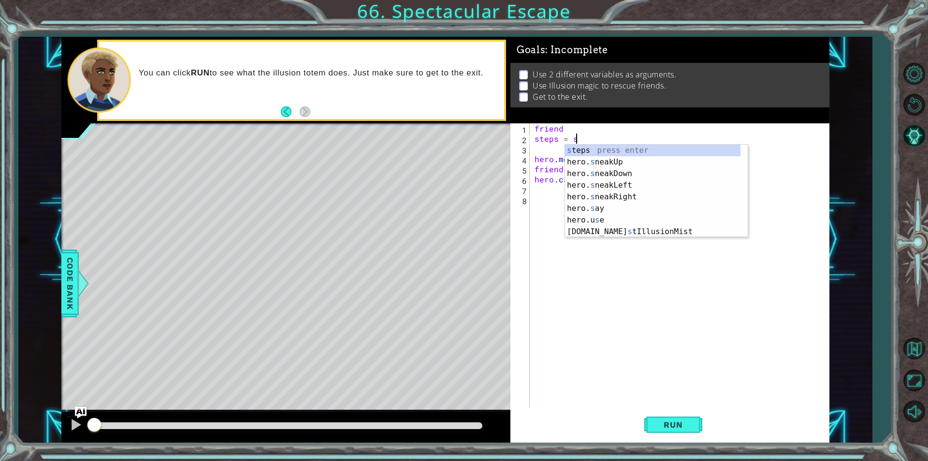
scroll to position [0, 2]
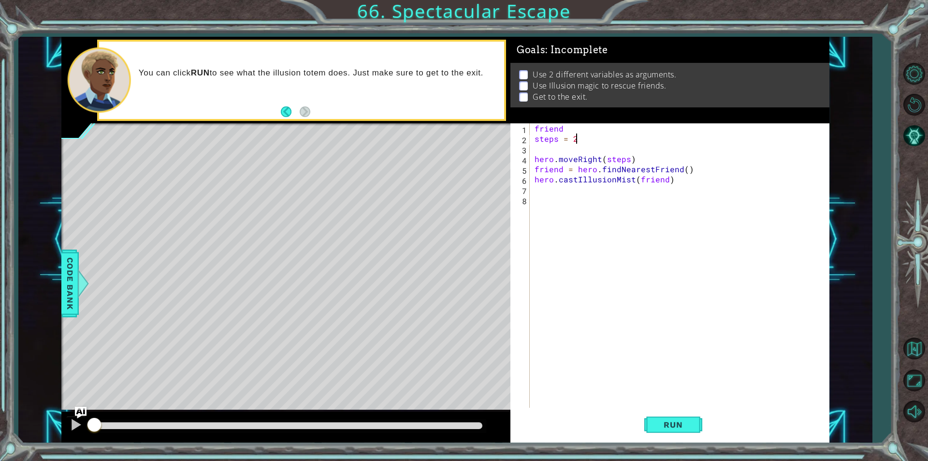
click at [568, 129] on div "friend steps = 2 hero . moveRight ( steps ) friend = hero . findNearestFriend (…" at bounding box center [682, 275] width 299 height 305
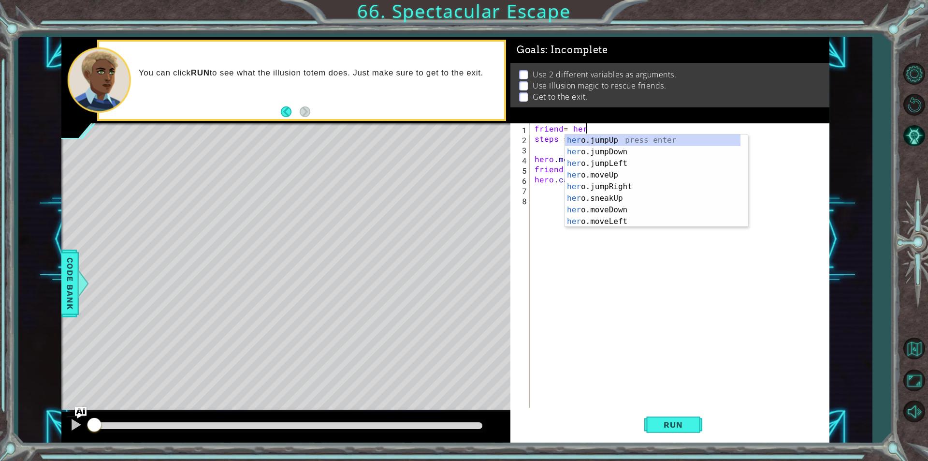
scroll to position [0, 3]
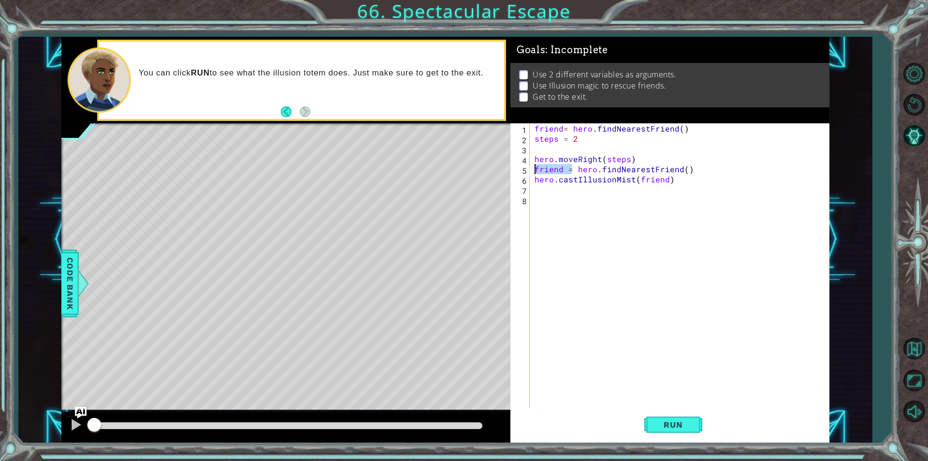
drag, startPoint x: 572, startPoint y: 173, endPoint x: 518, endPoint y: 169, distance: 54.3
click at [518, 169] on div "friend= hero.findNearestFriend() 1 2 3 4 5 6 7 8 friend = hero . findNearestFri…" at bounding box center [668, 265] width 316 height 284
click at [640, 172] on div "friend = hero . findNearestFriend ( ) steps = 2 hero . moveRight ( steps ) hero…" at bounding box center [682, 275] width 299 height 305
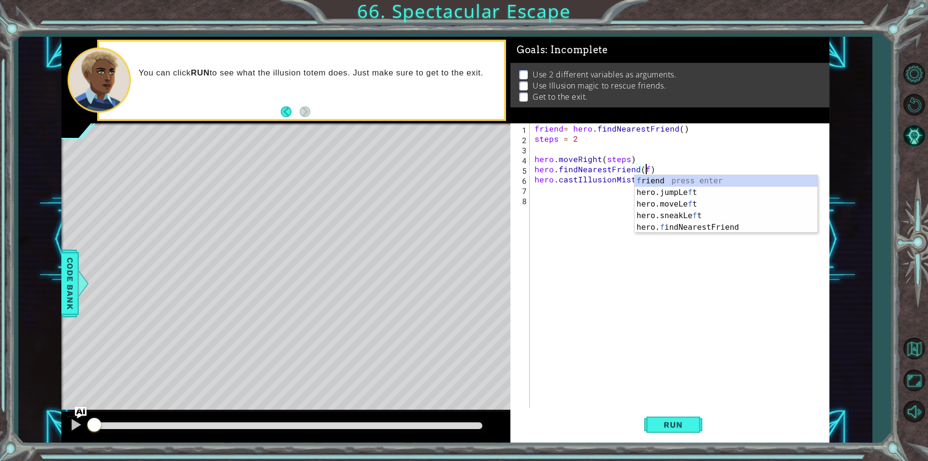
scroll to position [0, 7]
type textarea "hero.findNearestFriend(friend)"
click at [604, 265] on div "friend = hero . findNearestFriend ( ) steps = 2 hero . moveRight ( steps ) hero…" at bounding box center [682, 275] width 299 height 305
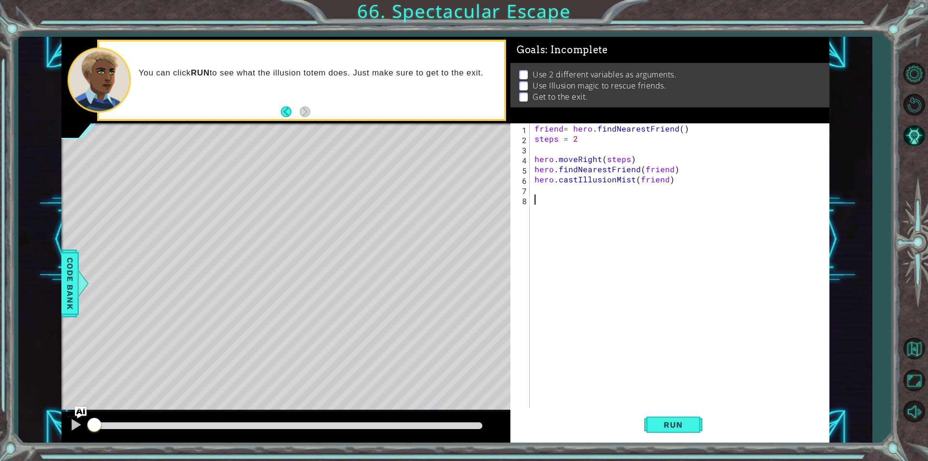
scroll to position [0, 0]
click at [673, 430] on button "Run" at bounding box center [673, 424] width 58 height 32
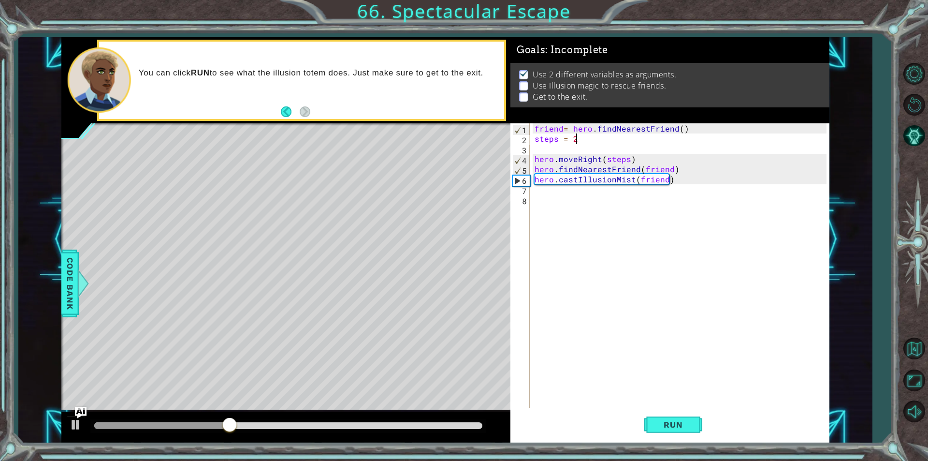
click at [584, 141] on div "friend = hero . findNearestFriend ( ) steps = 2 hero . moveRight ( steps ) hero…" at bounding box center [682, 275] width 299 height 305
type textarea "steps = 3"
click at [671, 425] on span "Run" at bounding box center [673, 425] width 38 height 10
click at [558, 189] on div "friend = hero . findNearestFriend ( ) steps = 3 hero . moveRight ( steps ) hero…" at bounding box center [682, 275] width 299 height 305
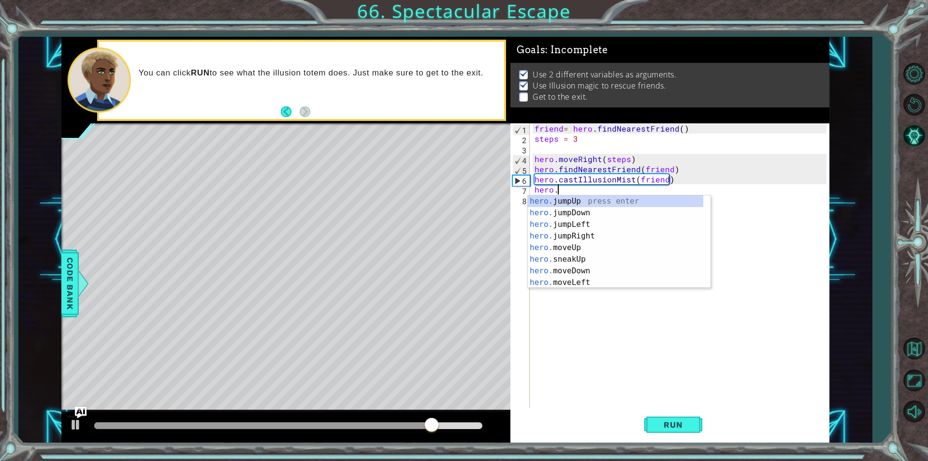
scroll to position [0, 1]
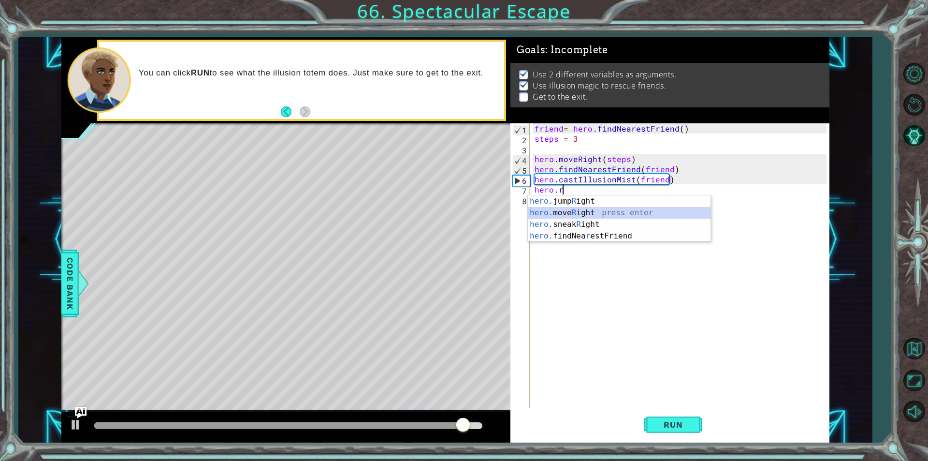
click at [563, 214] on div "hero. jump R ight press enter hero. move R ight press enter hero. sneak R ight …" at bounding box center [619, 230] width 183 height 70
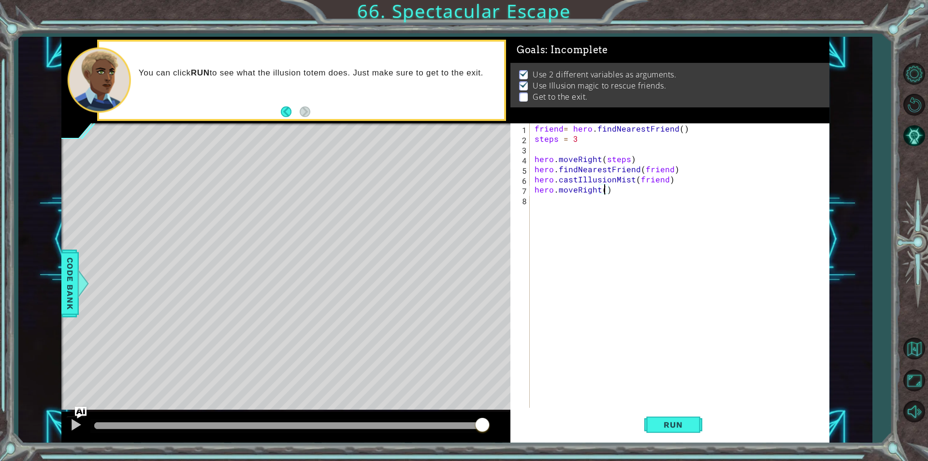
scroll to position [0, 4]
type textarea "hero.moveRight(steps)"
click at [684, 422] on span "Run" at bounding box center [673, 425] width 38 height 10
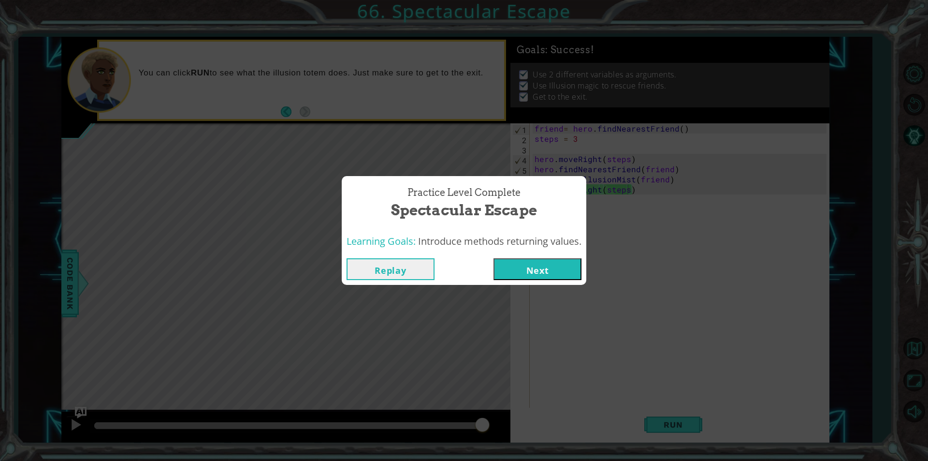
click at [560, 273] on button "Next" at bounding box center [538, 269] width 88 height 22
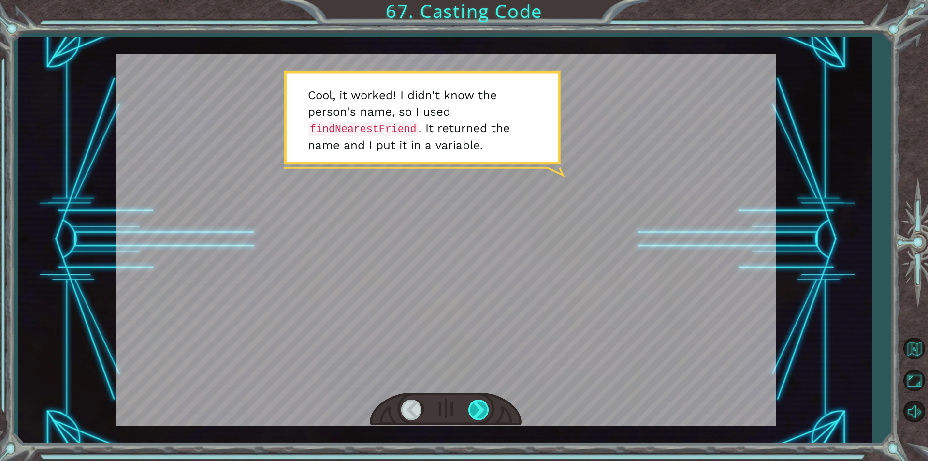
click at [478, 409] on div at bounding box center [479, 409] width 22 height 20
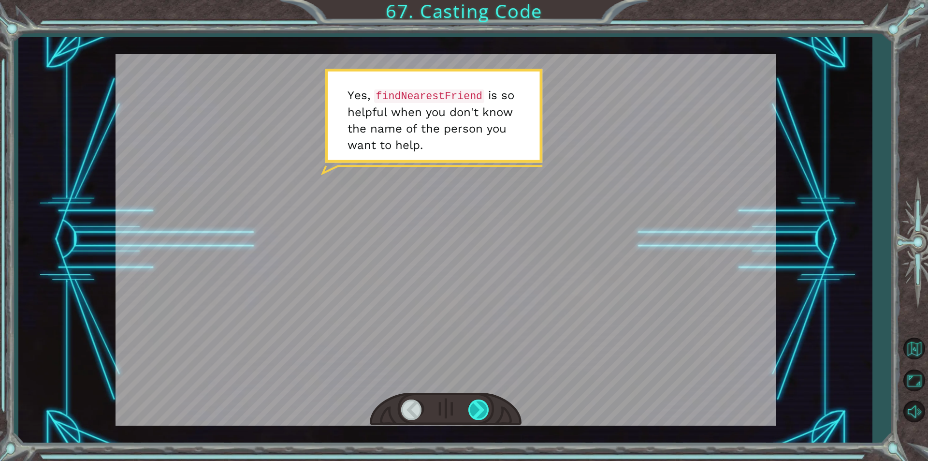
click at [475, 411] on div at bounding box center [479, 409] width 22 height 20
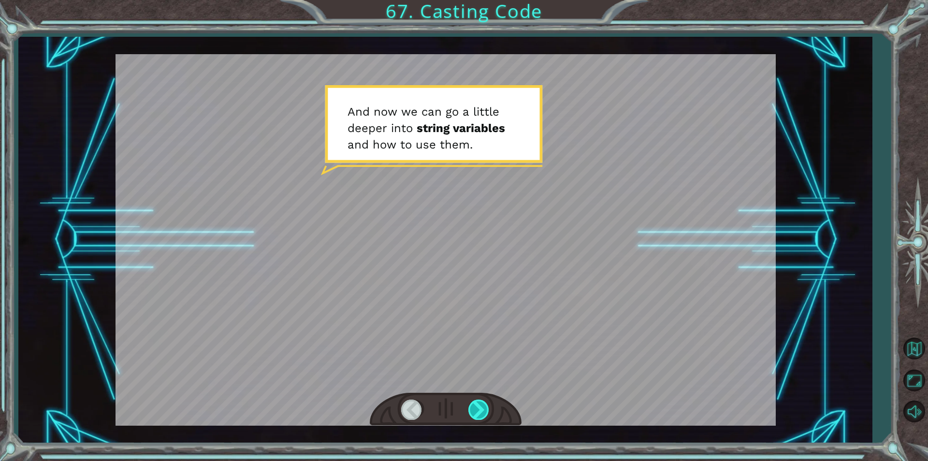
click at [475, 411] on div at bounding box center [479, 409] width 22 height 20
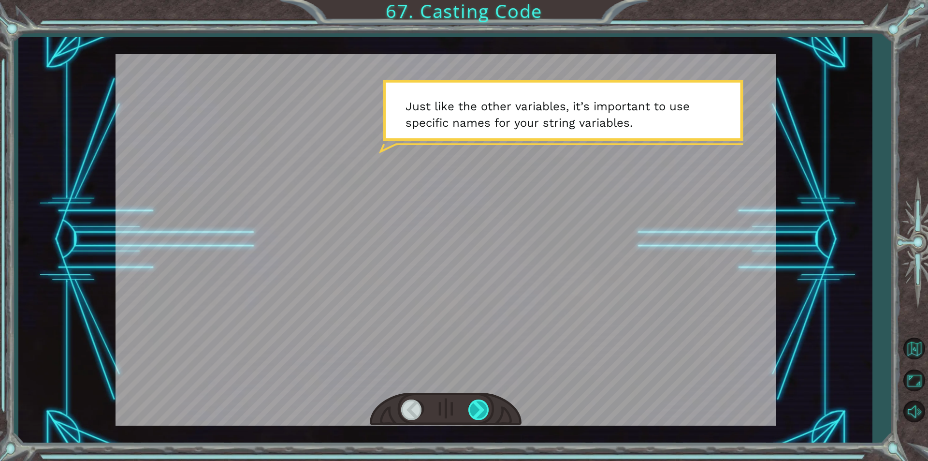
click at [475, 411] on div at bounding box center [479, 409] width 22 height 20
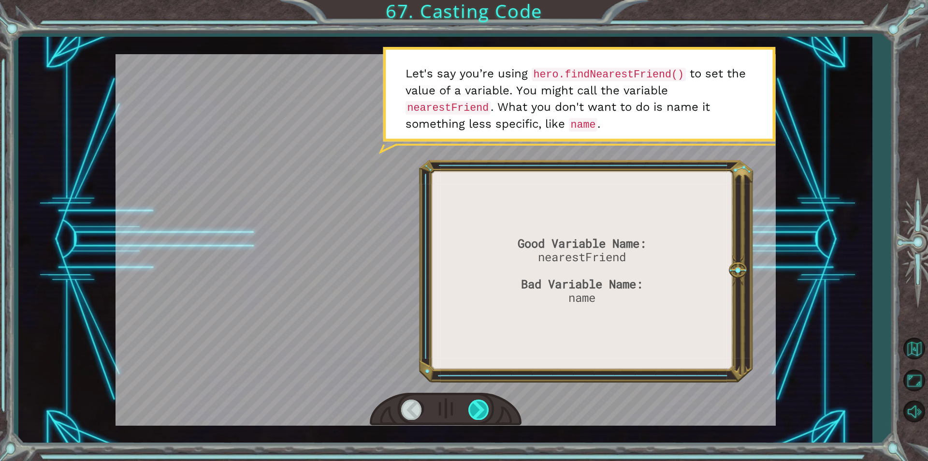
click at [475, 411] on div at bounding box center [479, 409] width 22 height 20
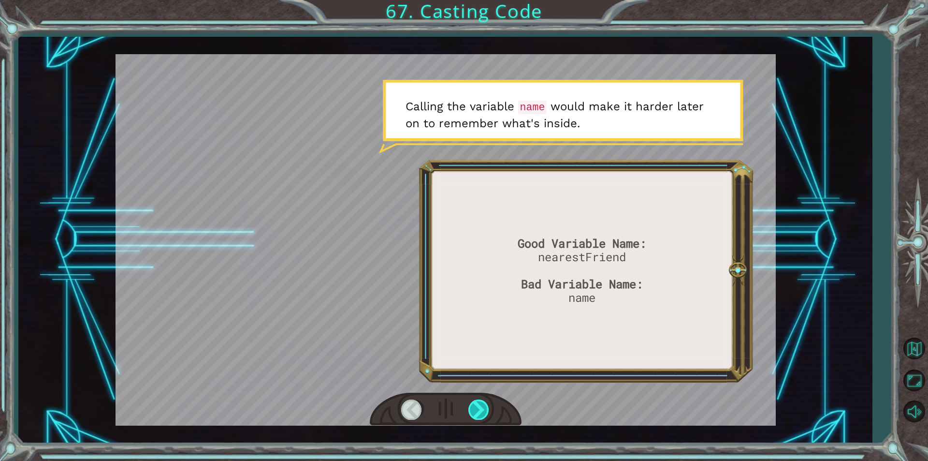
click at [475, 411] on div at bounding box center [479, 409] width 22 height 20
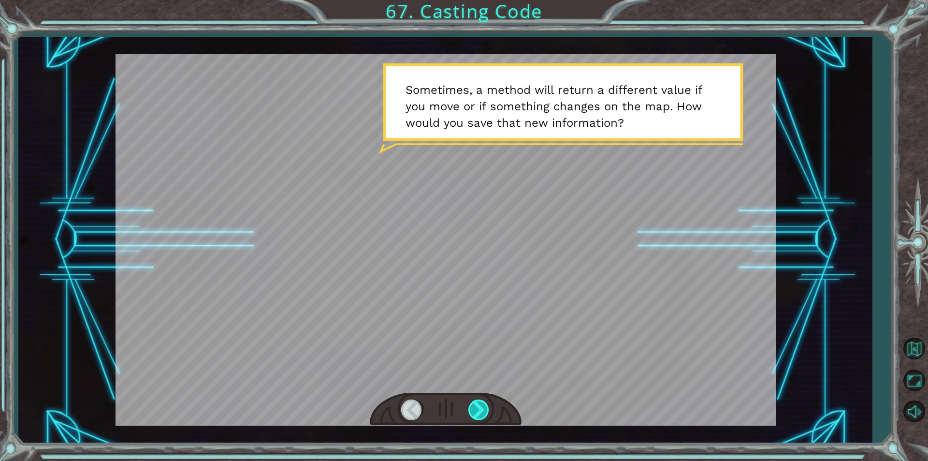
click at [475, 411] on div at bounding box center [479, 409] width 22 height 20
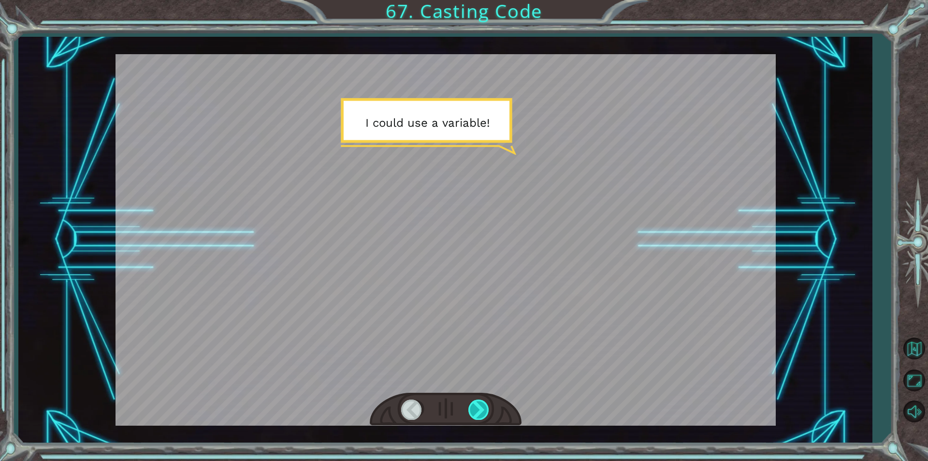
click at [475, 411] on div at bounding box center [479, 409] width 22 height 20
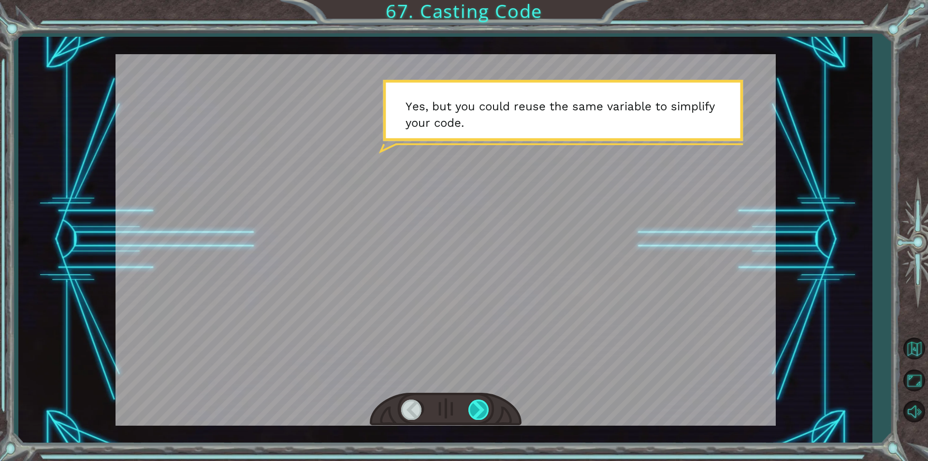
click at [475, 411] on div at bounding box center [479, 409] width 22 height 20
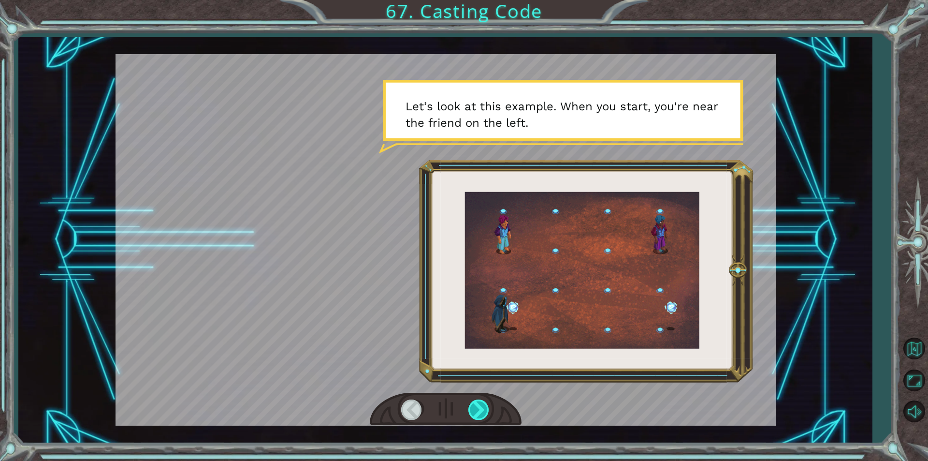
click at [475, 411] on div at bounding box center [479, 409] width 22 height 20
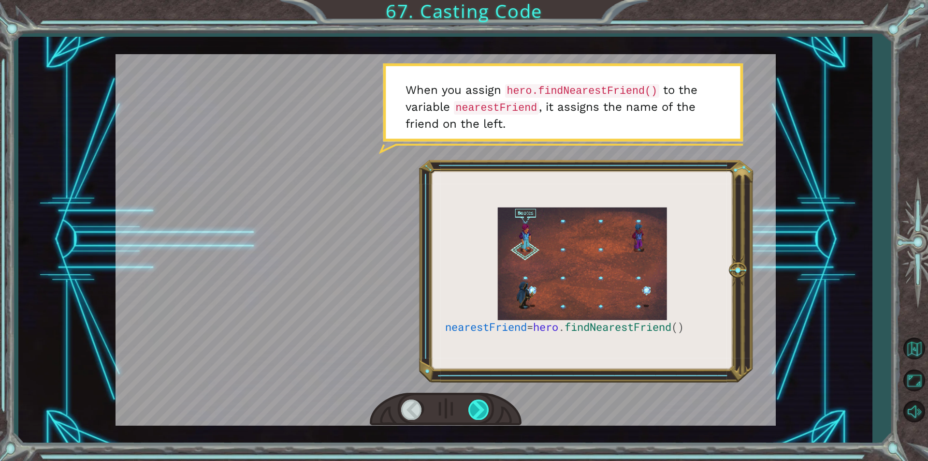
click at [475, 411] on div at bounding box center [479, 409] width 22 height 20
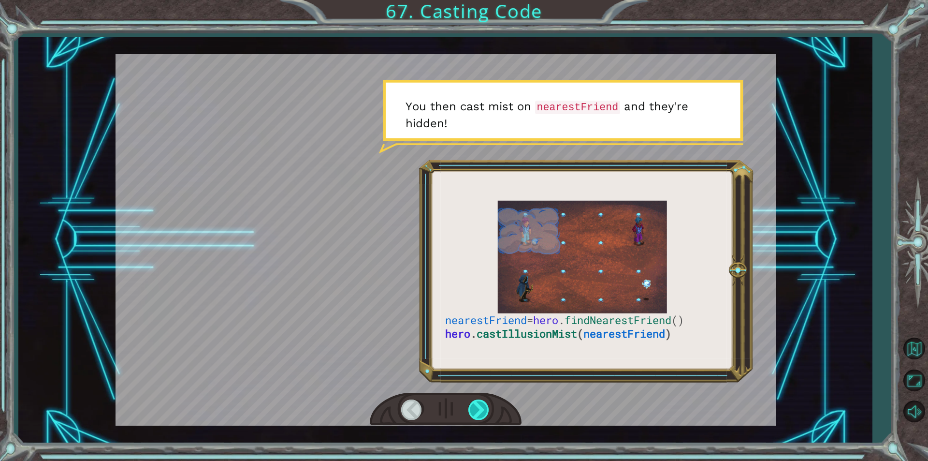
click at [475, 411] on div at bounding box center [479, 409] width 22 height 20
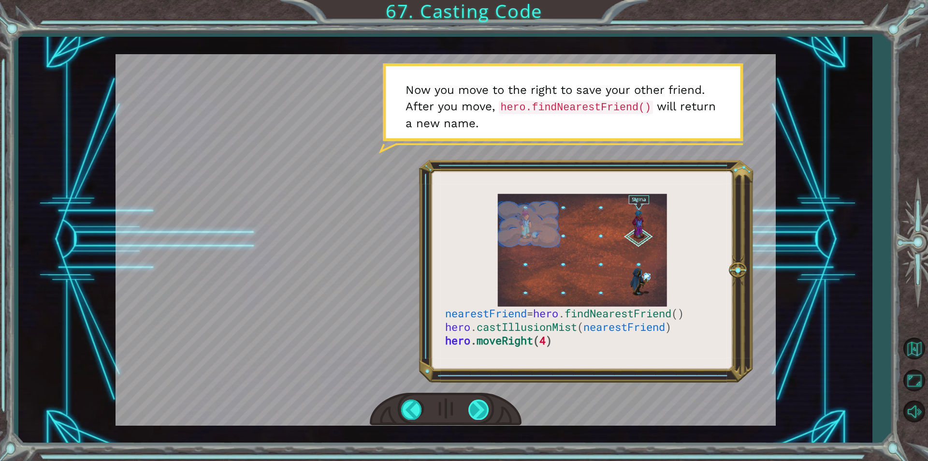
click at [475, 411] on div at bounding box center [479, 409] width 22 height 20
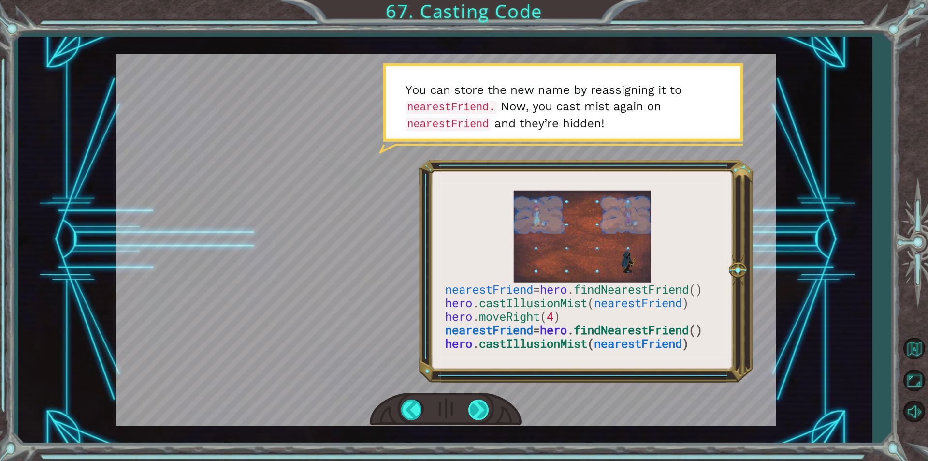
click at [475, 411] on div at bounding box center [479, 409] width 22 height 20
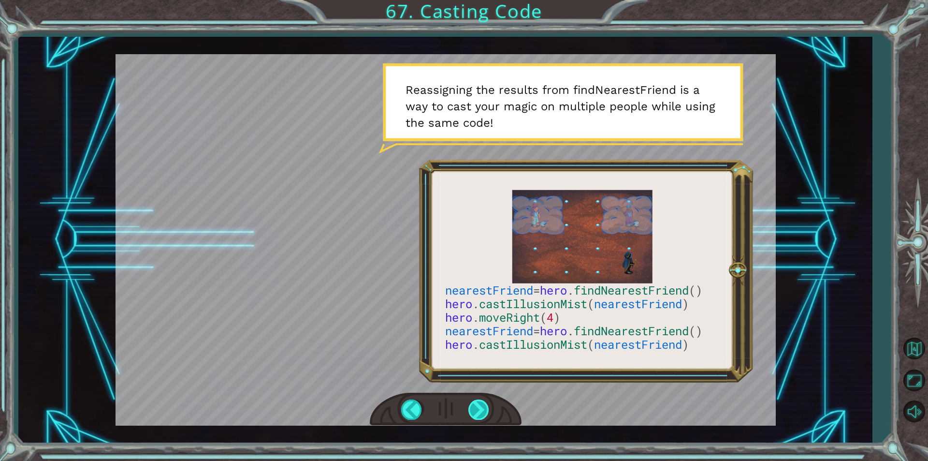
click at [475, 411] on div at bounding box center [479, 409] width 22 height 20
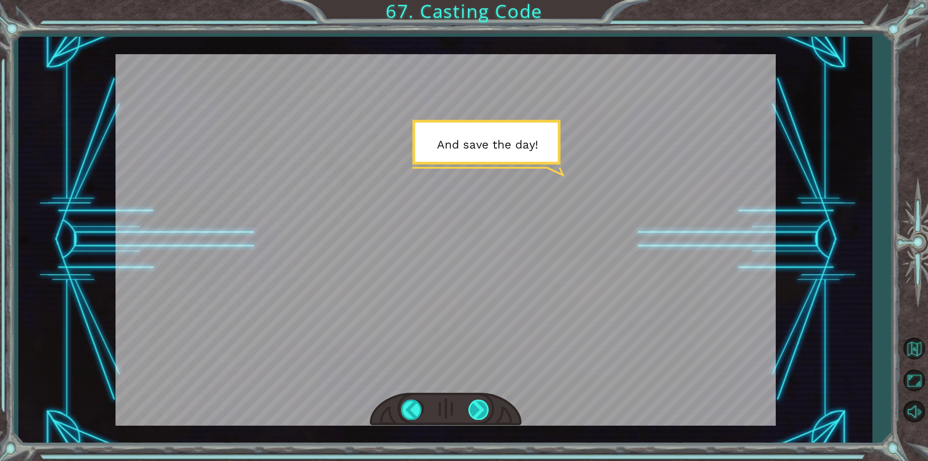
click at [475, 411] on div at bounding box center [479, 409] width 22 height 20
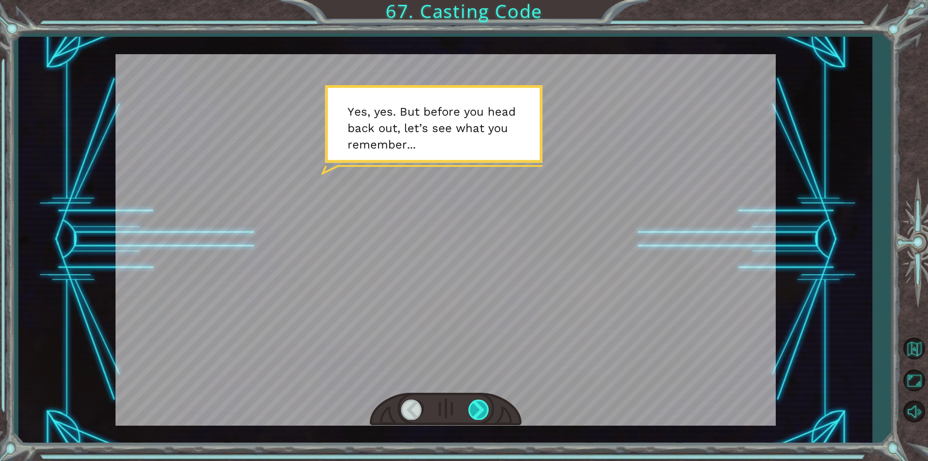
click at [475, 411] on div at bounding box center [479, 409] width 22 height 20
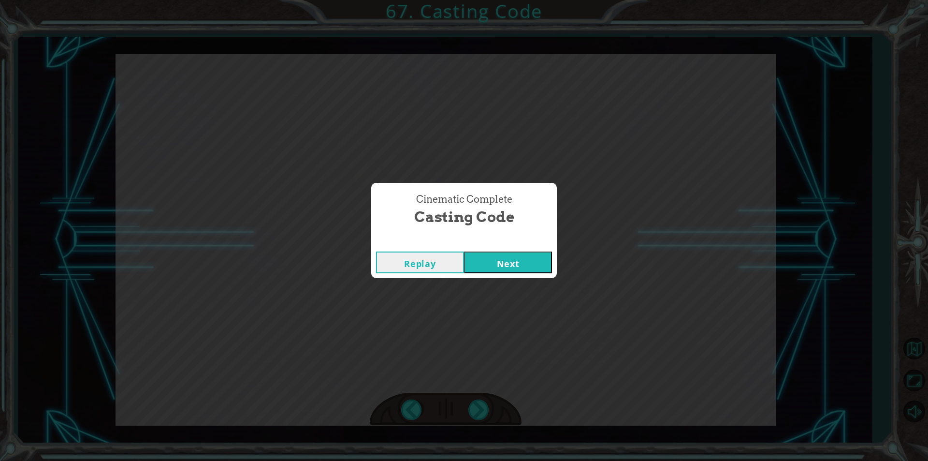
click at [489, 255] on button "Next" at bounding box center [508, 262] width 88 height 22
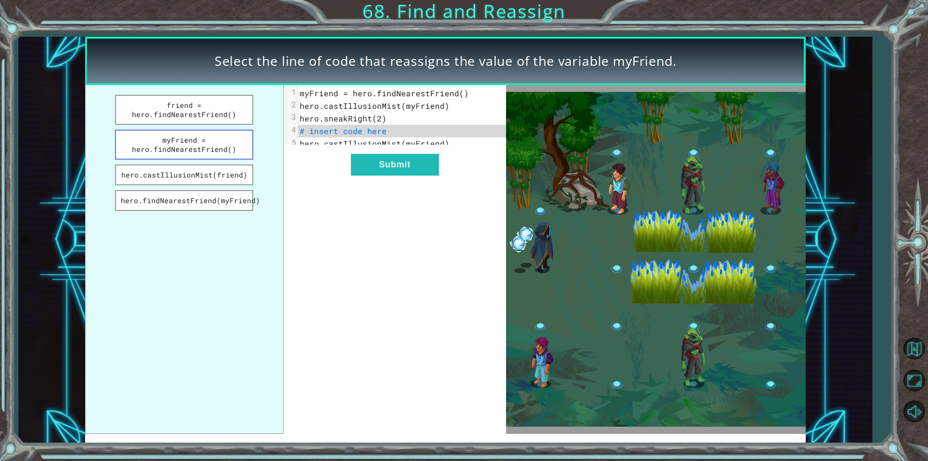
click at [172, 145] on button "myFriend = hero.findNearestFriend()" at bounding box center [184, 145] width 138 height 30
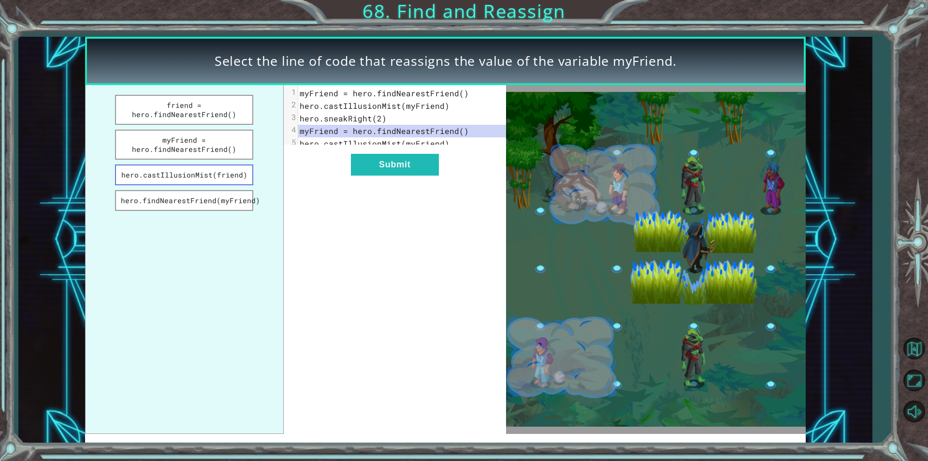
click at [211, 179] on button "hero.castIllusionMist(friend)" at bounding box center [184, 174] width 138 height 21
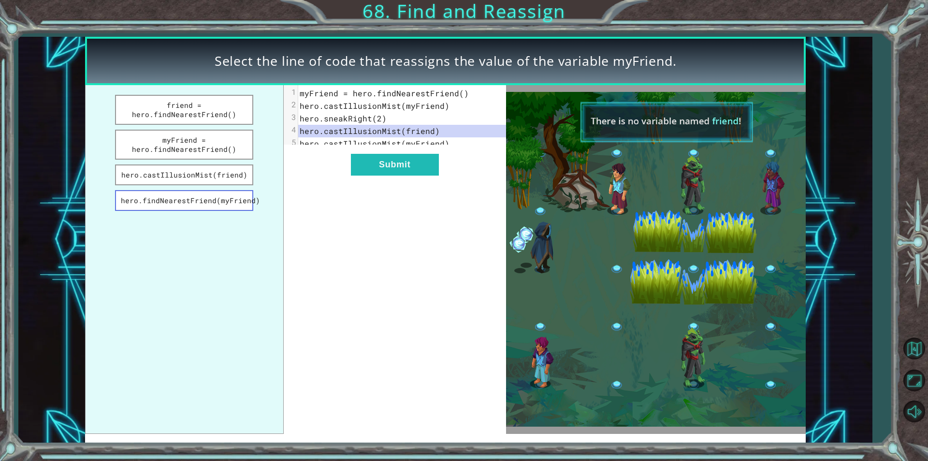
click at [161, 202] on button "hero.findNearestFriend(myFriend)" at bounding box center [184, 200] width 138 height 21
drag, startPoint x: 402, startPoint y: 172, endPoint x: 186, endPoint y: 192, distance: 217.1
click at [187, 204] on div "friend = hero.findNearestFriend() myFriend = hero.findNearestFriend() hero.cast…" at bounding box center [295, 259] width 421 height 348
click at [227, 133] on button "myFriend = hero.findNearestFriend()" at bounding box center [184, 145] width 138 height 30
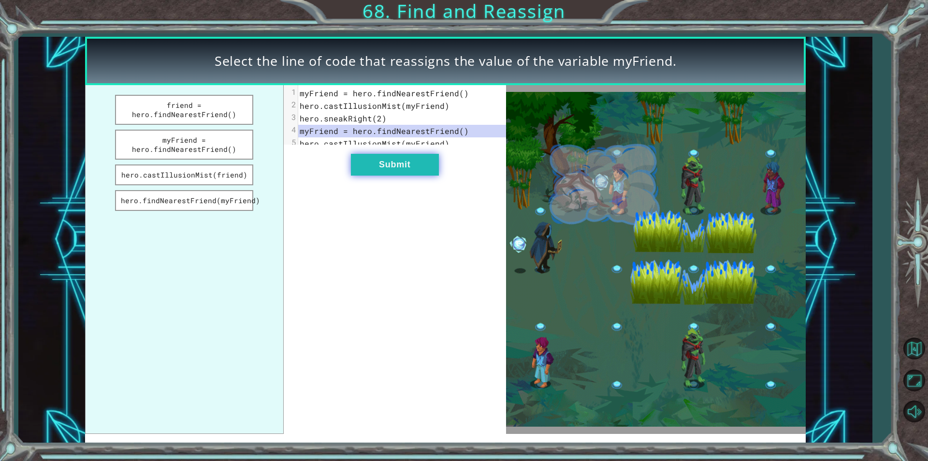
click at [397, 172] on button "Submit" at bounding box center [395, 165] width 88 height 22
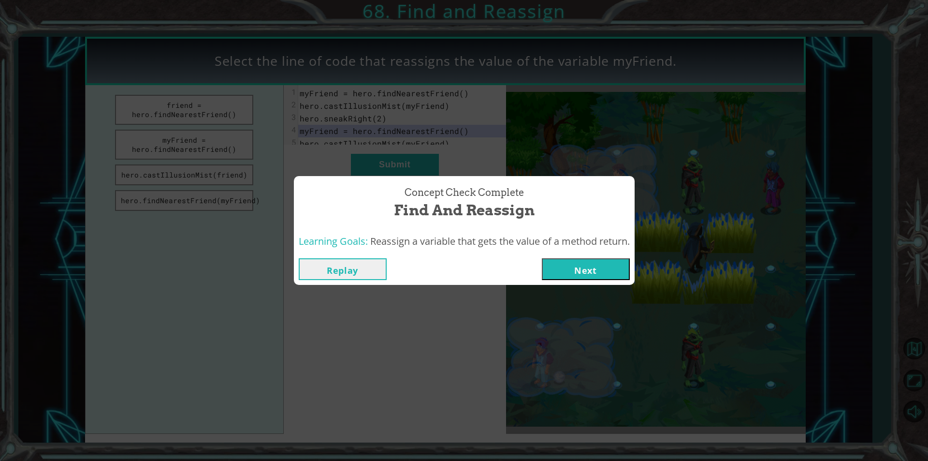
click at [556, 269] on button "Next" at bounding box center [586, 269] width 88 height 22
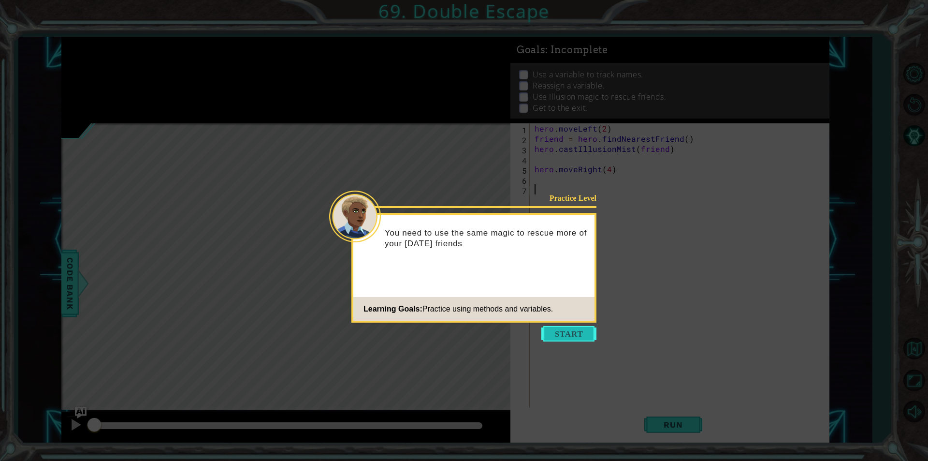
click at [569, 331] on button "Start" at bounding box center [568, 333] width 55 height 15
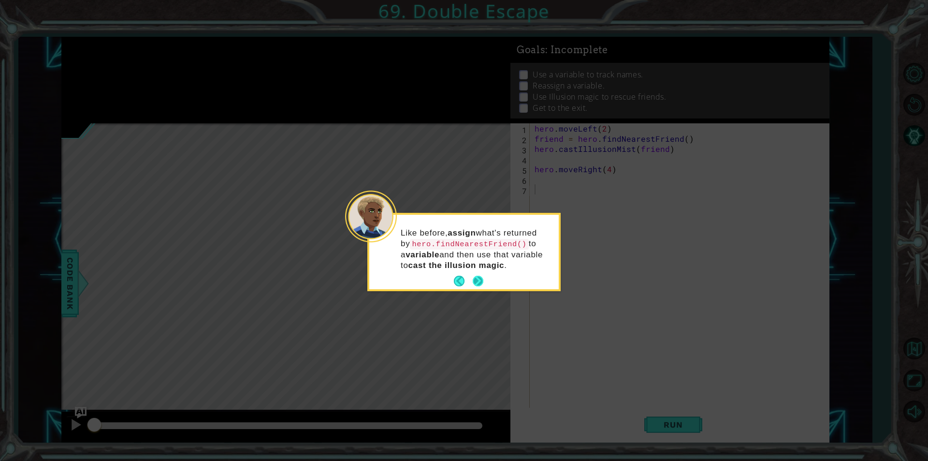
click at [477, 277] on button "Next" at bounding box center [478, 281] width 16 height 16
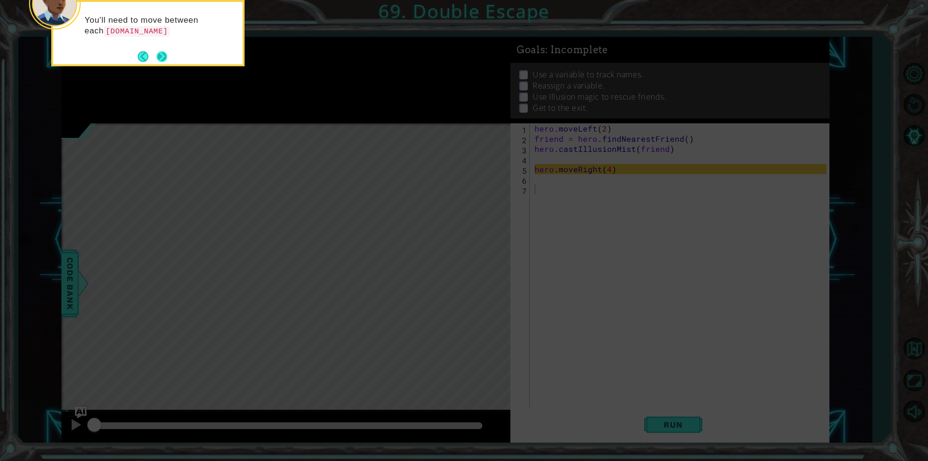
click at [166, 51] on button "Next" at bounding box center [162, 56] width 13 height 13
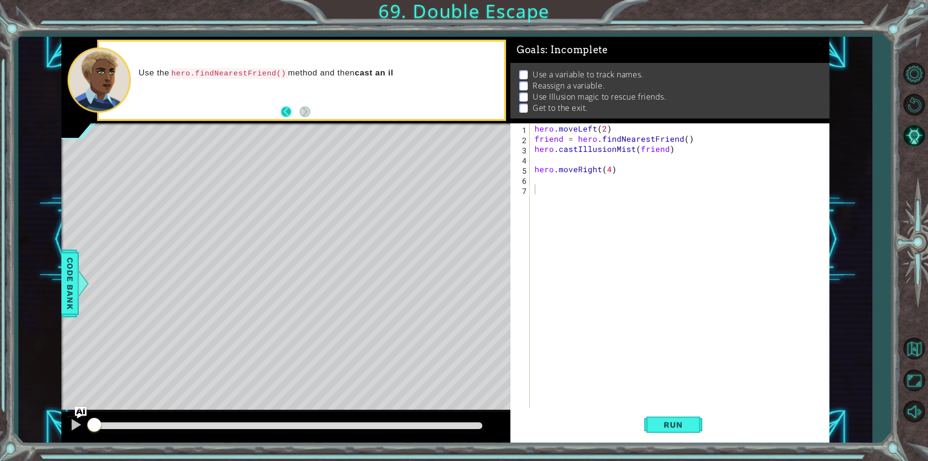
click at [286, 106] on button "Back" at bounding box center [290, 111] width 19 height 11
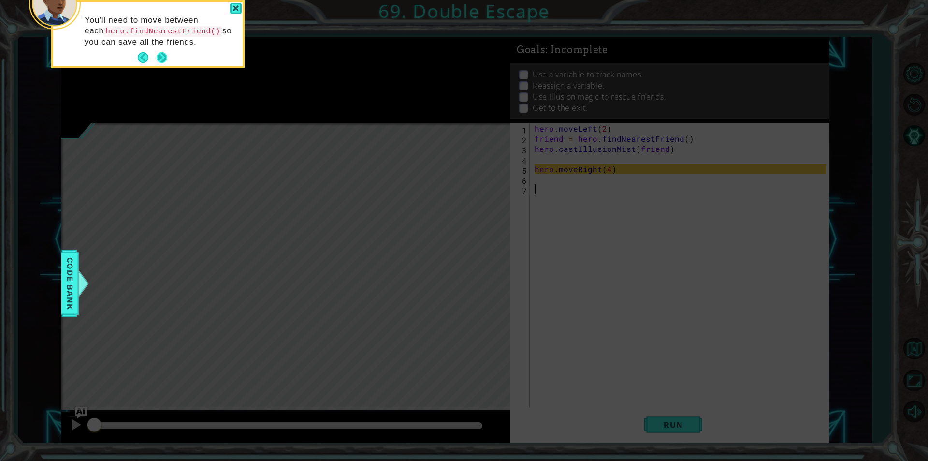
click at [168, 57] on button "Next" at bounding box center [162, 58] width 13 height 13
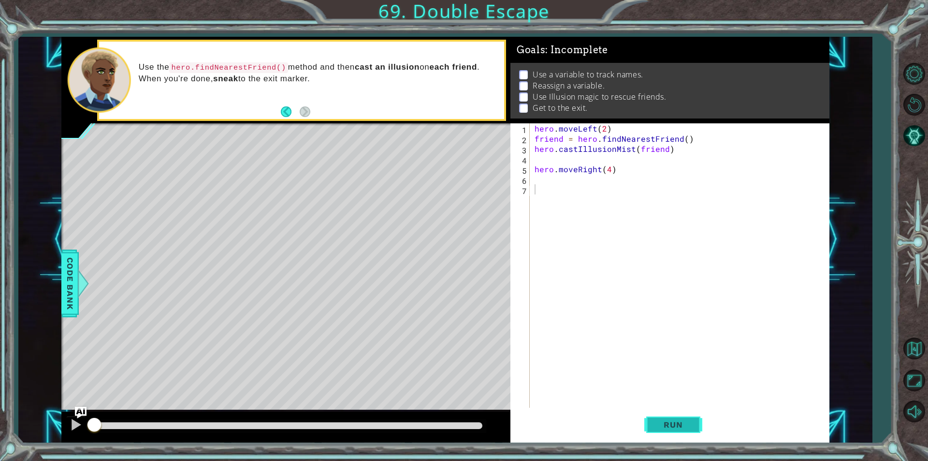
click at [659, 415] on button "Run" at bounding box center [673, 424] width 58 height 32
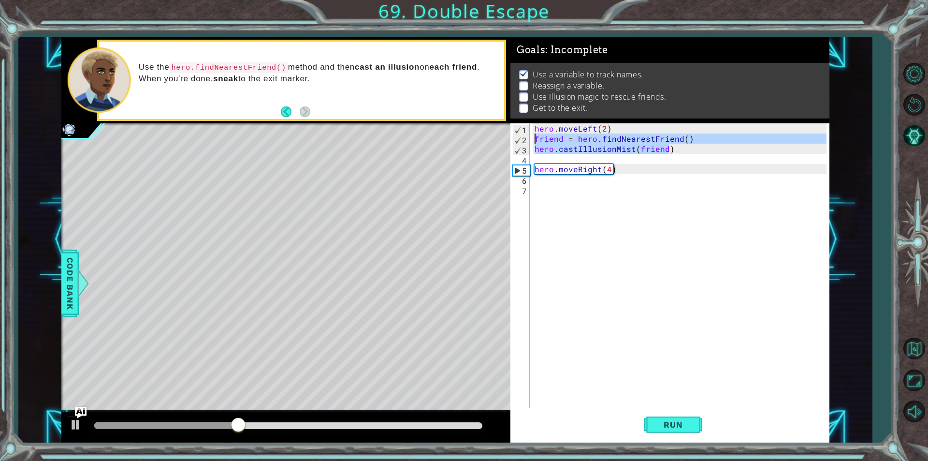
click at [487, 141] on div "1 ההההההההההההההההההההההההההההההההההההההההההההההההההההההההההההההההההההההההההההה…" at bounding box center [445, 240] width 768 height 406
type textarea "friend = hero.findNearestFriend() hero.castIllusionMist(friend)"
click at [560, 184] on div "hero . moveLeft ( 2 ) friend = hero . findNearestFriend ( ) hero . castIllusion…" at bounding box center [682, 275] width 299 height 305
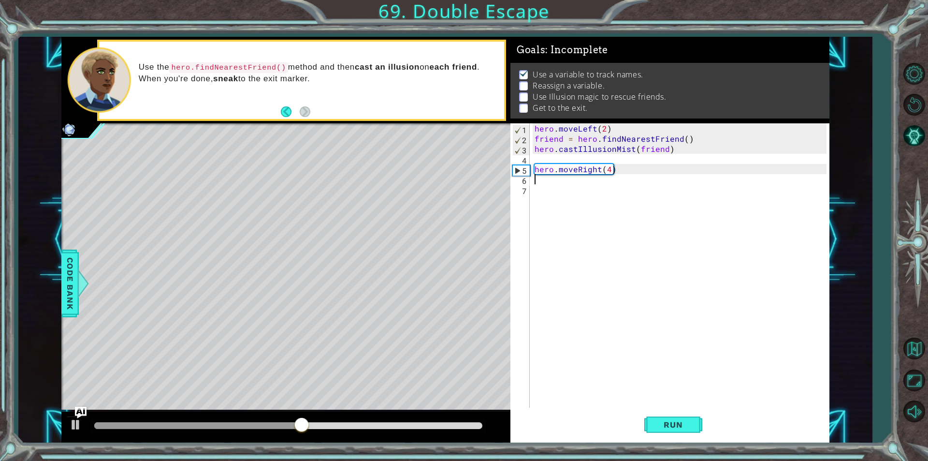
click at [560, 177] on div "hero . moveLeft ( 2 ) friend = hero . findNearestFriend ( ) hero . castIllusion…" at bounding box center [682, 275] width 299 height 305
type textarea "v"
paste textarea "hero.castIllusionMist(friend)"
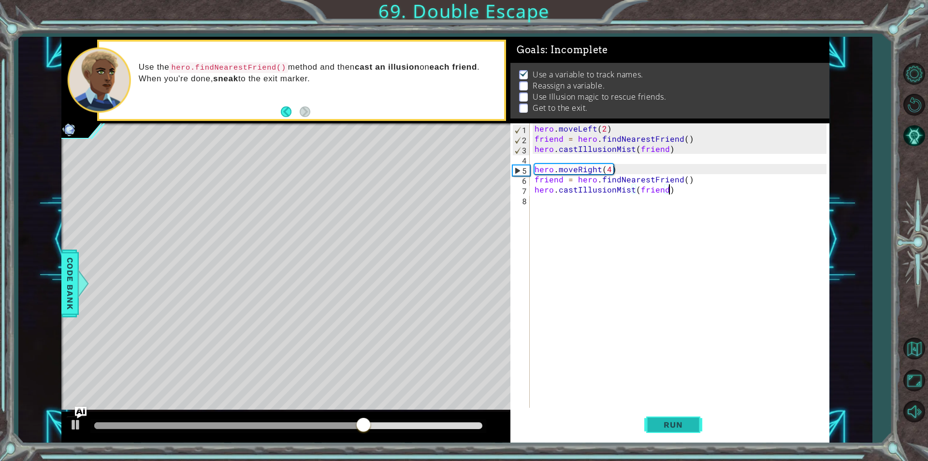
type textarea "hero.castIllusionMist(friend)"
click at [683, 428] on span "Run" at bounding box center [673, 425] width 38 height 10
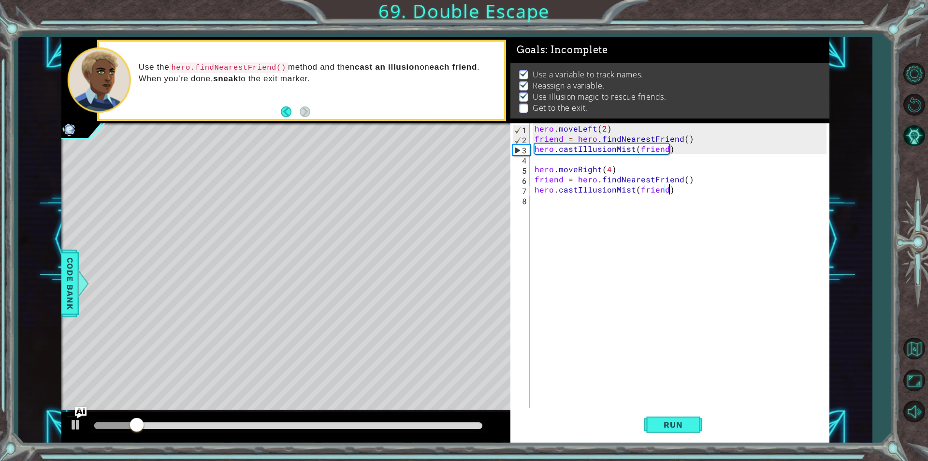
click at [543, 201] on div "hero . moveLeft ( 2 ) friend = hero . findNearestFriend ( ) hero . castIllusion…" at bounding box center [682, 275] width 299 height 305
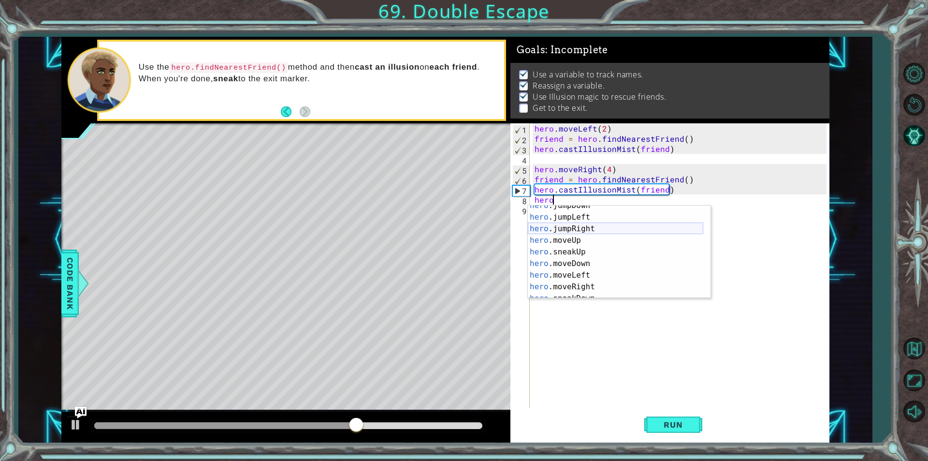
scroll to position [29, 0]
click at [573, 269] on div "hero .jumpDown press enter hero .jumpLeft press enter hero .jumpRight press ent…" at bounding box center [615, 258] width 175 height 116
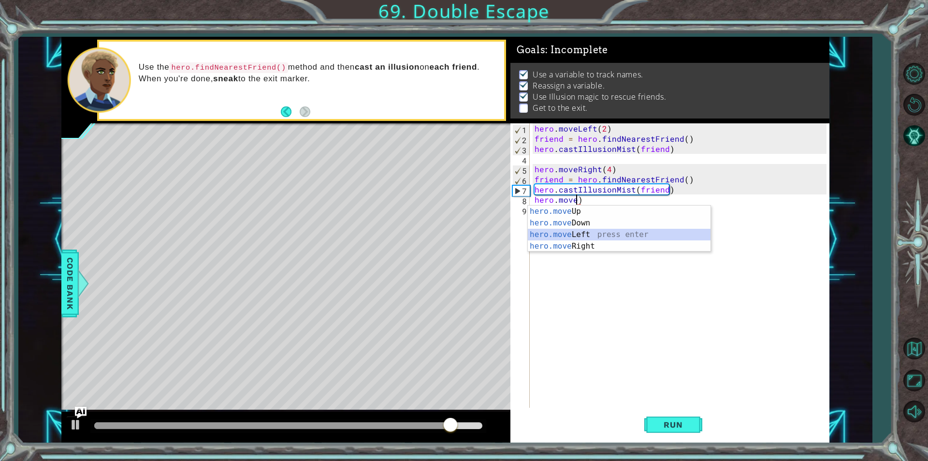
click at [596, 233] on div "hero.move Up press enter hero.move Down press enter hero.move Left press enter …" at bounding box center [619, 240] width 183 height 70
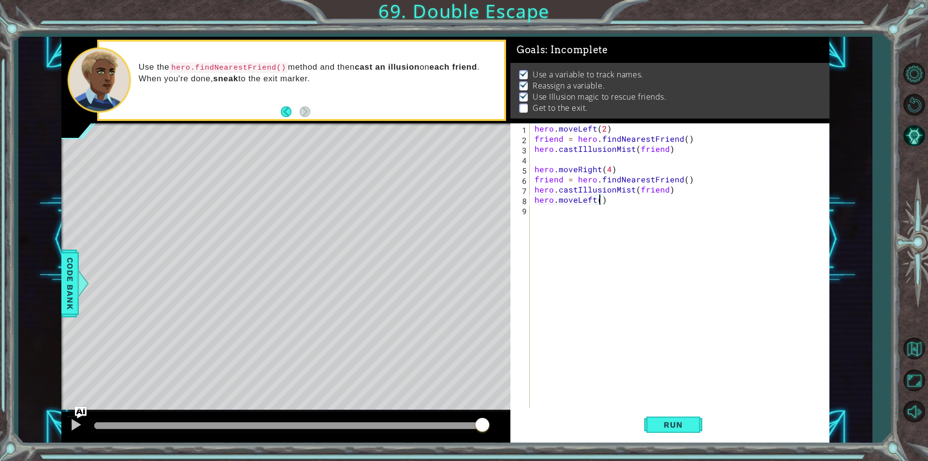
type textarea "hero.moveLeft(2)"
click at [546, 216] on div "hero . moveLeft ( 2 ) friend = hero . findNearestFriend ( ) hero . castIllusion…" at bounding box center [682, 275] width 299 height 305
type textarea "hero.moveUp(4)"
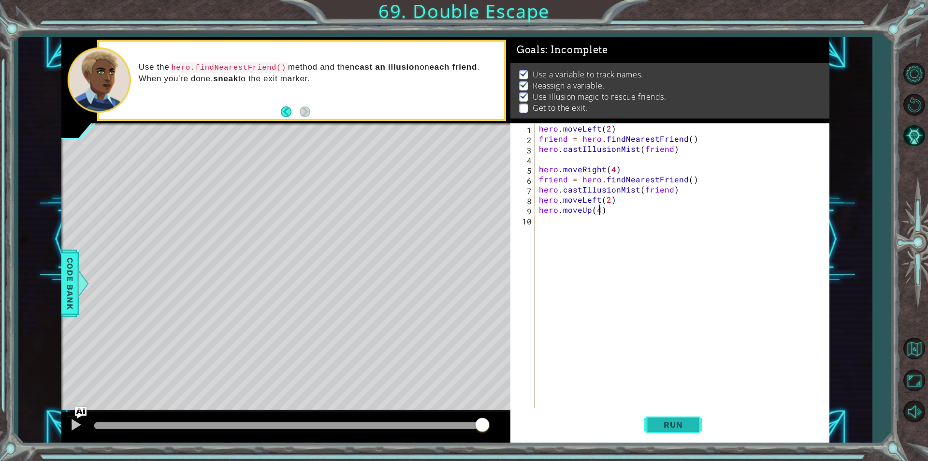
click at [674, 413] on button "Run" at bounding box center [673, 424] width 58 height 32
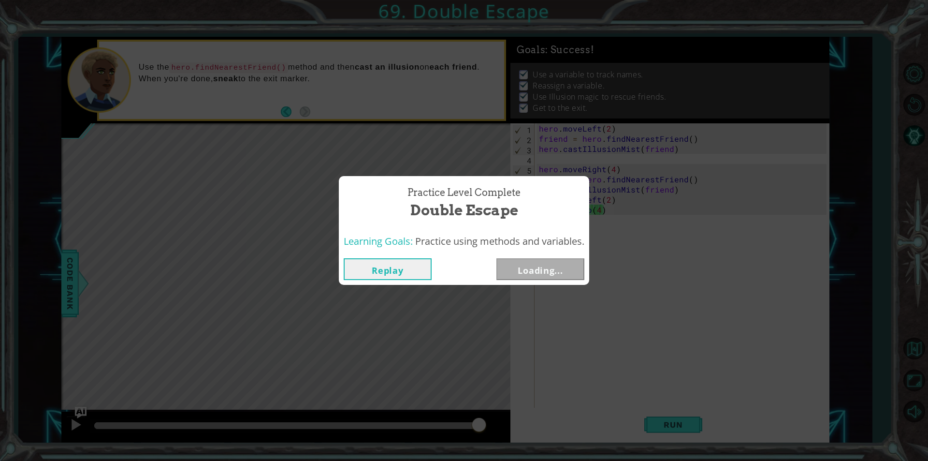
drag, startPoint x: 219, startPoint y: 417, endPoint x: 283, endPoint y: 411, distance: 64.6
click at [479, 400] on body "1 ההההההההההההההההההההההההההההההההההההההההההההההההההההההההההההההההההההההההההההה…" at bounding box center [464, 230] width 928 height 461
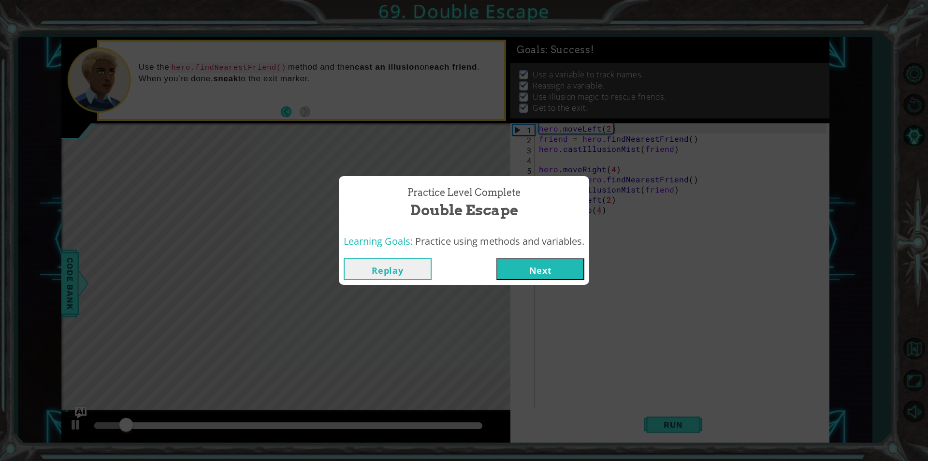
click at [540, 277] on button "Next" at bounding box center [540, 269] width 88 height 22
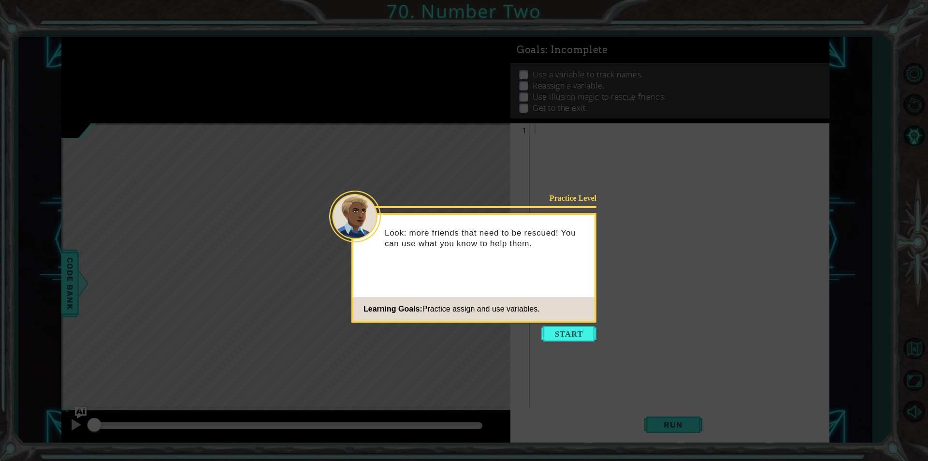
click at [563, 341] on icon at bounding box center [464, 230] width 928 height 461
drag, startPoint x: 555, startPoint y: 328, endPoint x: 552, endPoint y: 335, distance: 8.2
click at [553, 333] on button "Start" at bounding box center [568, 333] width 55 height 15
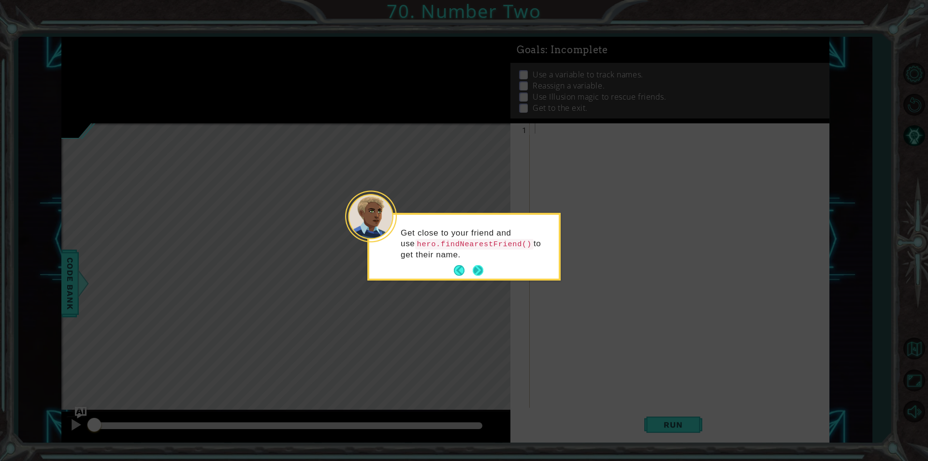
click at [487, 271] on div "Get close to your friend and use hero.findNearestFriend() to get their name." at bounding box center [463, 248] width 189 height 60
click at [485, 267] on button "Next" at bounding box center [478, 270] width 13 height 13
click at [469, 275] on button "Back" at bounding box center [463, 269] width 19 height 11
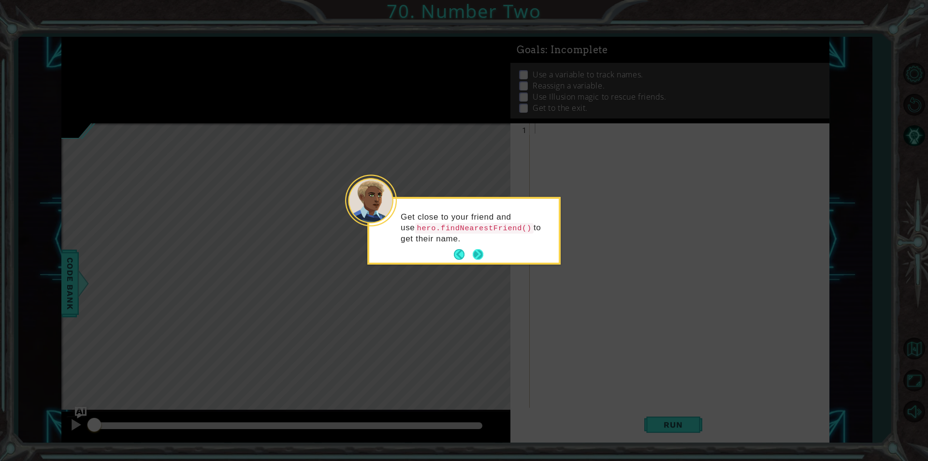
click at [470, 250] on footer at bounding box center [468, 254] width 29 height 15
click at [476, 255] on button "Next" at bounding box center [477, 254] width 13 height 13
click at [479, 248] on button "Next" at bounding box center [478, 253] width 11 height 11
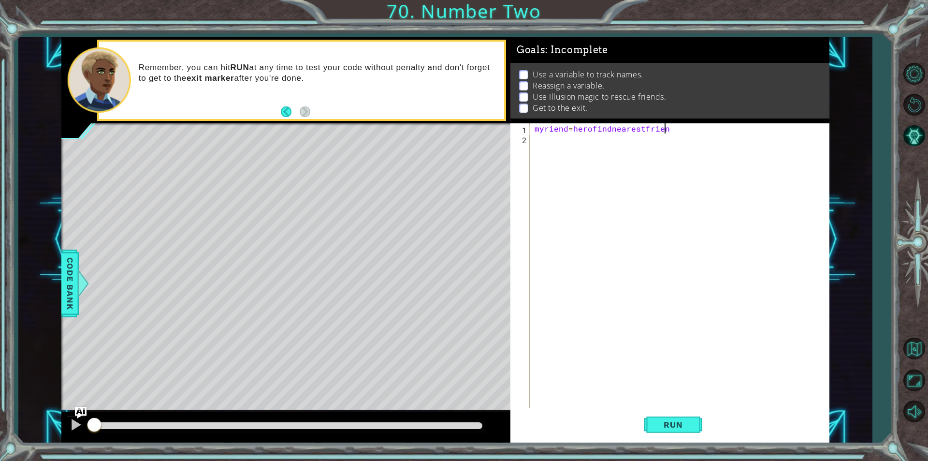
scroll to position [0, 8]
click at [546, 128] on div "myriend = herofindnearestfriend" at bounding box center [682, 275] width 299 height 305
type textarea "myfriend=herofindnearestfriend"
click at [543, 139] on div "myfriend = herofindnearestfriend" at bounding box center [682, 275] width 299 height 305
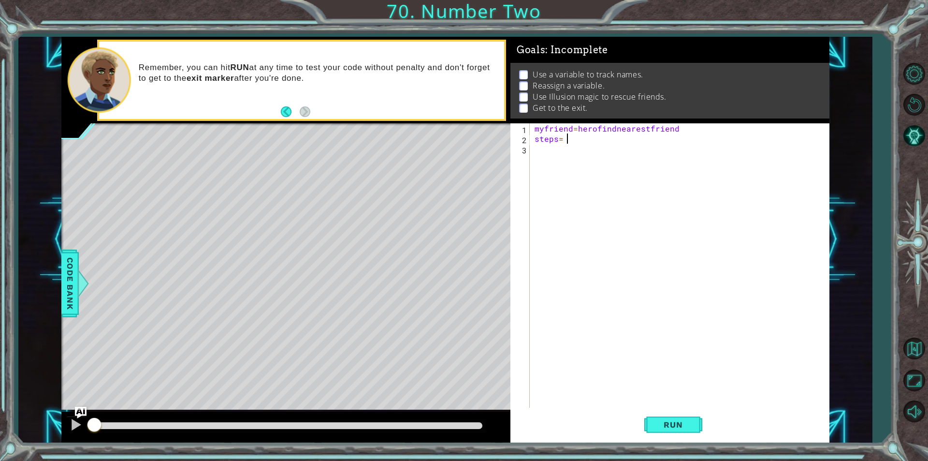
scroll to position [0, 1]
type textarea "steps= 2"
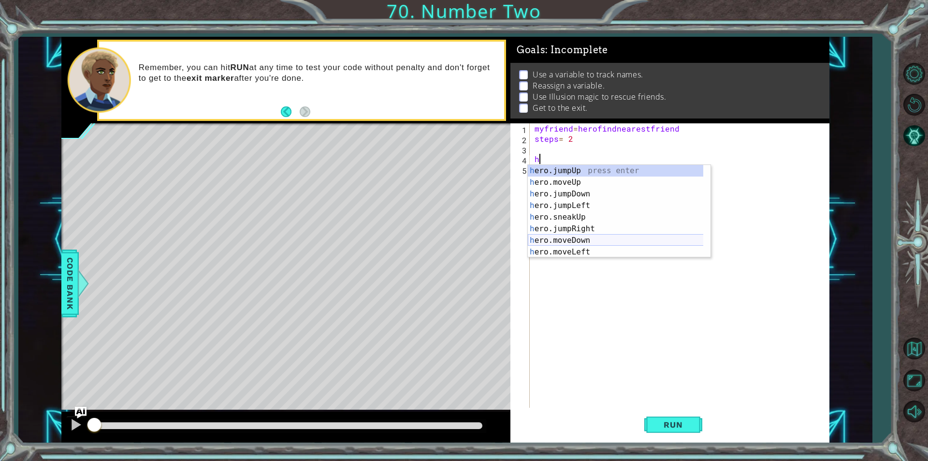
scroll to position [29, 0]
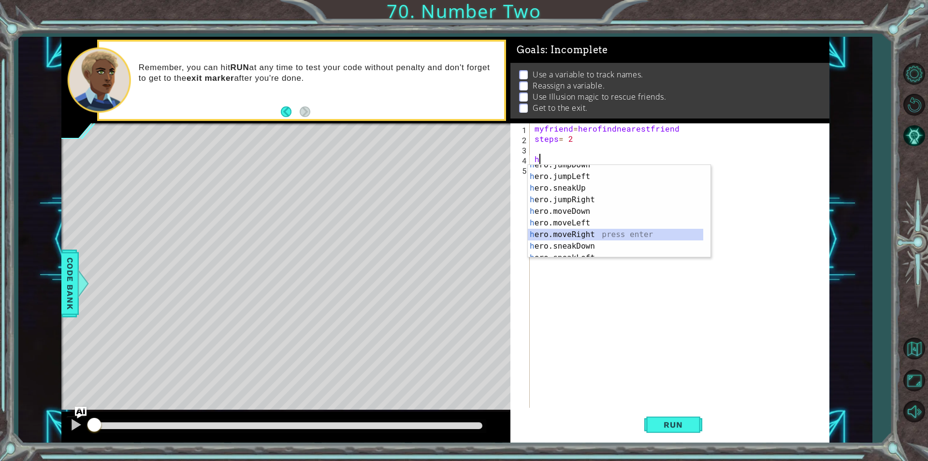
click at [550, 234] on div "h ero.jumpDown press enter h ero.jumpLeft press enter h ero.sneakUp press enter…" at bounding box center [615, 217] width 175 height 116
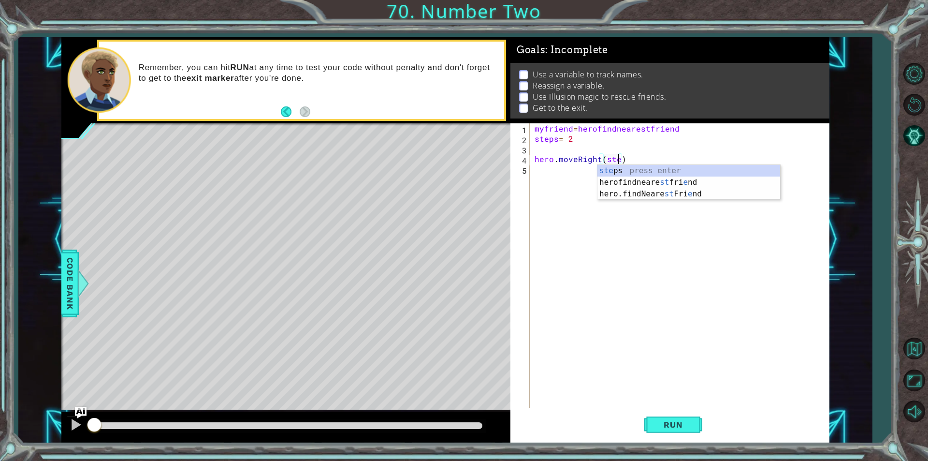
scroll to position [0, 5]
click at [615, 170] on div "step s press enter" at bounding box center [688, 182] width 183 height 35
type textarea "hero.moveRight(steps)"
click at [557, 171] on div "myfriend = herofindnearestfriend steps = 2 hero . moveRight ( steps )" at bounding box center [682, 275] width 299 height 305
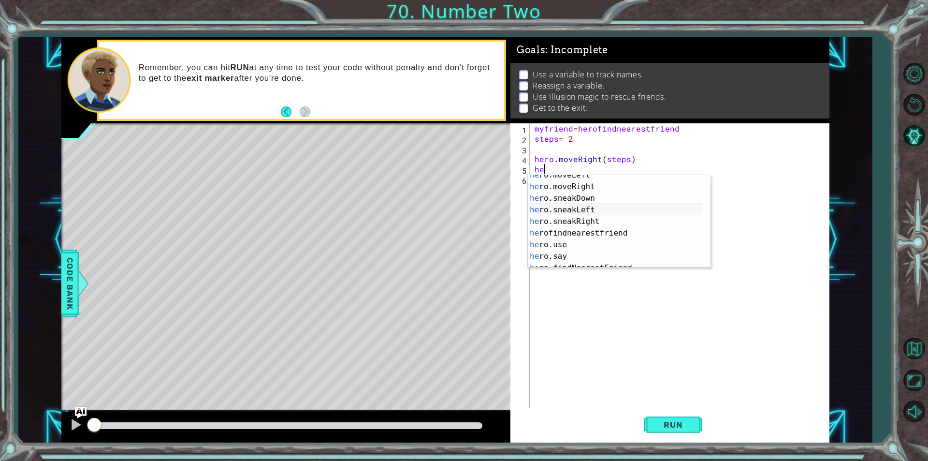
scroll to position [87, 0]
click at [557, 231] on div "he ro.moveLeft press enter he ro.moveRight press enter he ro.sneakDown press en…" at bounding box center [615, 227] width 175 height 116
type textarea "herofindnearestfriend"
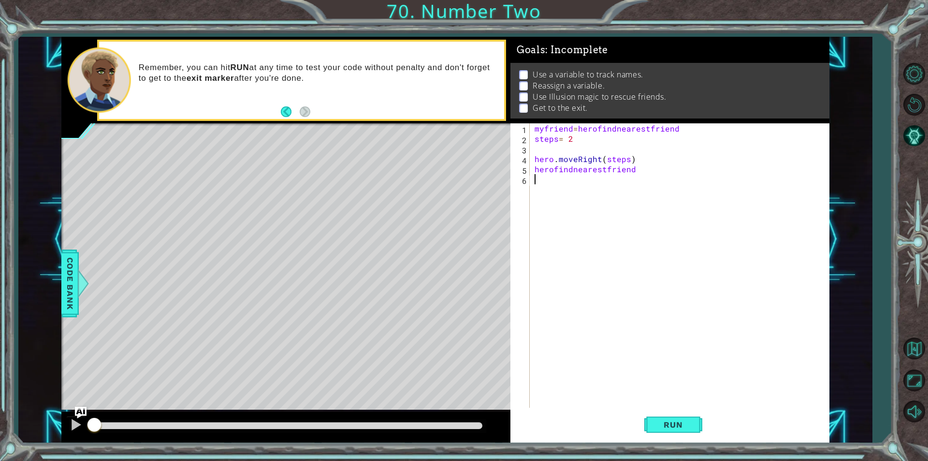
click at [543, 178] on div "myfriend = herofindnearestfriend steps = 2 hero . moveRight ( steps ) herofindn…" at bounding box center [682, 275] width 299 height 305
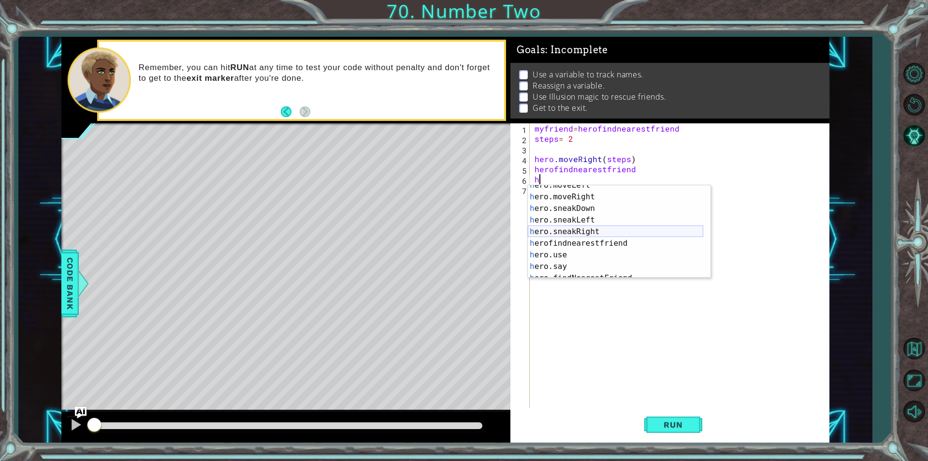
scroll to position [104, 0]
drag, startPoint x: 586, startPoint y: 270, endPoint x: 604, endPoint y: 264, distance: 19.0
click at [604, 264] on div "h ero.sneakDown press enter h ero.sneakLeft press enter h ero.sneakRight press …" at bounding box center [615, 243] width 175 height 116
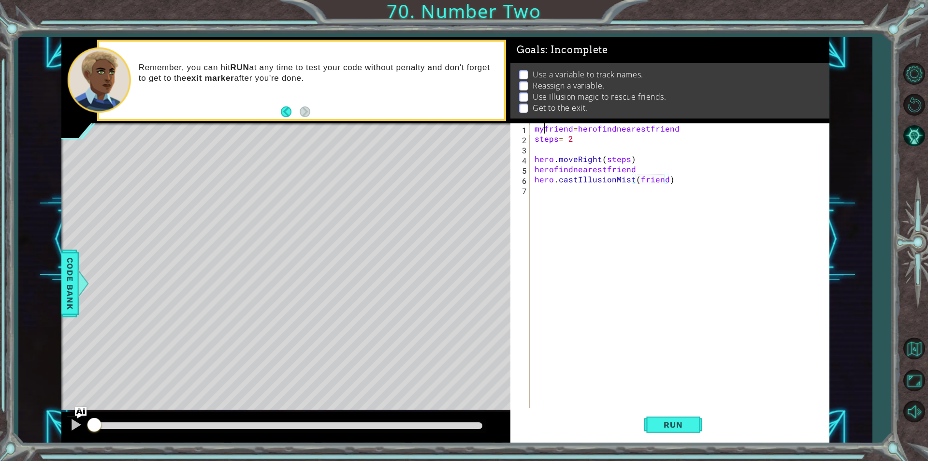
click at [543, 128] on div "myfriend = herofindnearestfriend steps = 2 hero . moveRight ( steps ) herofindn…" at bounding box center [682, 275] width 299 height 305
click at [671, 417] on button "Run" at bounding box center [673, 424] width 58 height 32
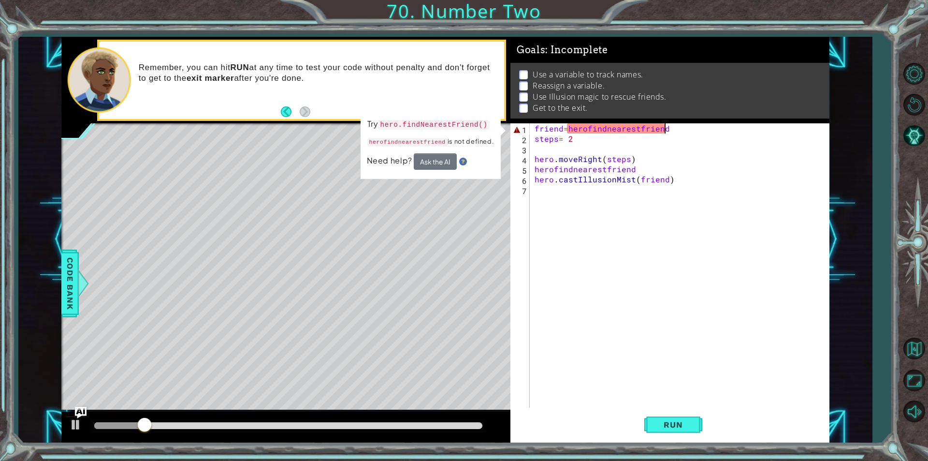
click at [665, 130] on div "friend = herofindnearestfriend steps = 2 hero . moveRight ( steps ) herofindnea…" at bounding box center [682, 275] width 299 height 305
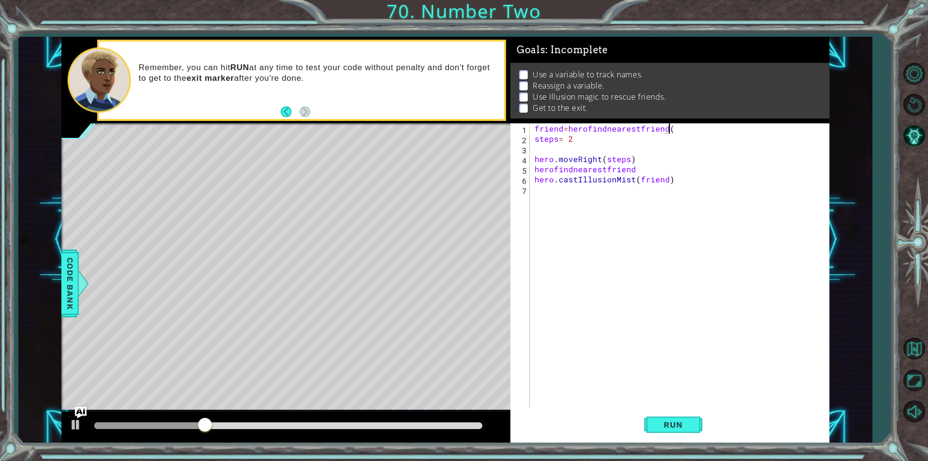
scroll to position [0, 8]
click at [663, 422] on span "Run" at bounding box center [673, 425] width 38 height 10
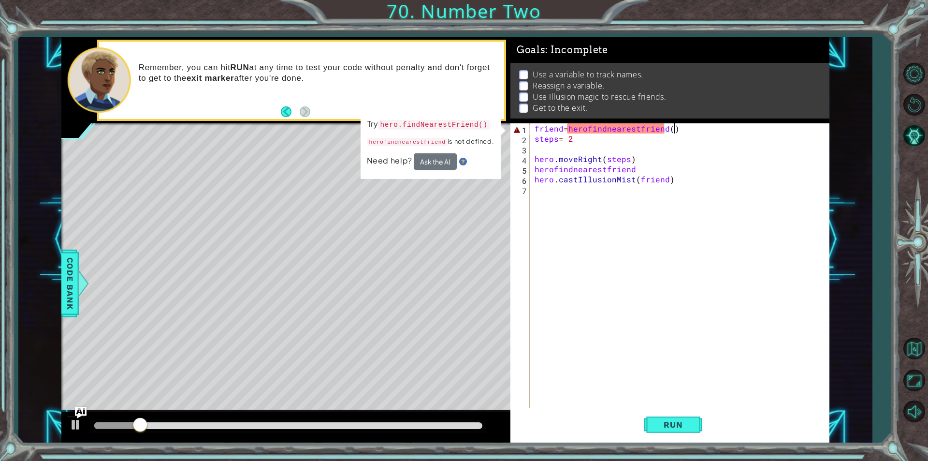
click at [235, 246] on div "Level Map" at bounding box center [284, 265] width 447 height 285
click at [669, 125] on div "friend = herofindnearestfriend ( ) steps = 2 hero . moveRight ( steps ) herofin…" at bounding box center [682, 275] width 299 height 305
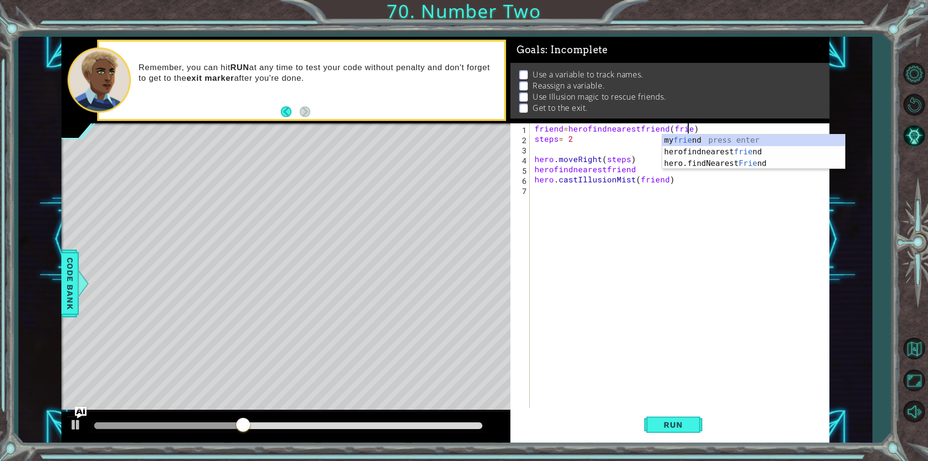
scroll to position [0, 10]
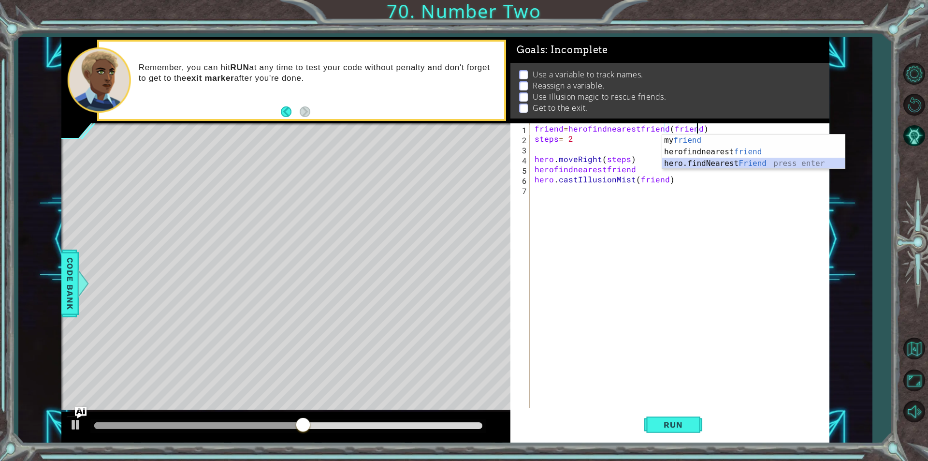
drag, startPoint x: 749, startPoint y: 166, endPoint x: 743, endPoint y: 158, distance: 10.3
click at [749, 164] on div "my friend press enter herofindnearest friend press enter hero.findNearest Frien…" at bounding box center [753, 163] width 183 height 58
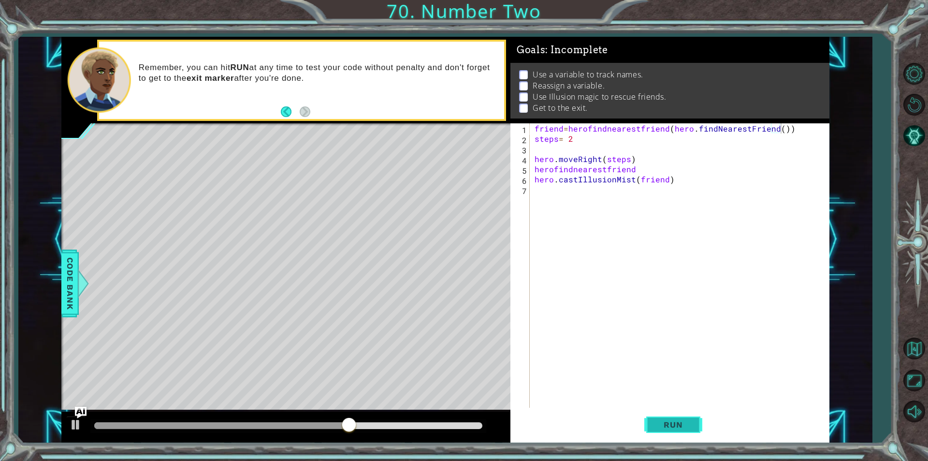
click at [654, 413] on button "Run" at bounding box center [673, 424] width 58 height 32
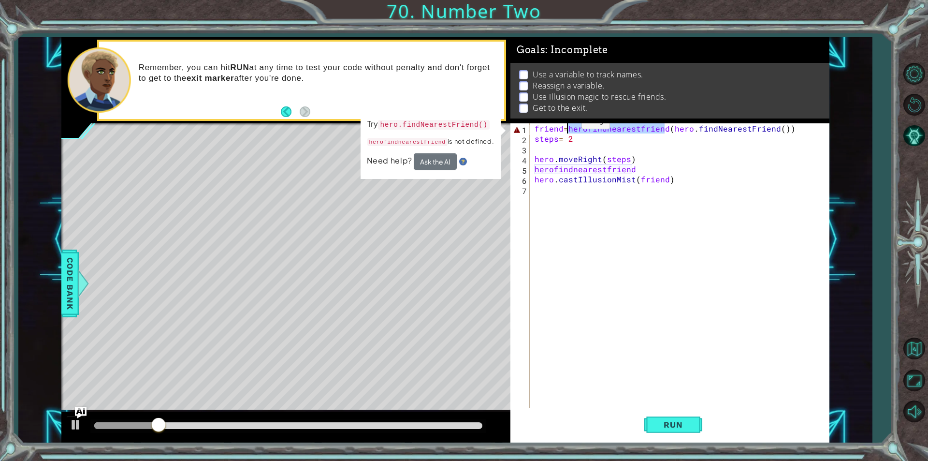
drag, startPoint x: 664, startPoint y: 129, endPoint x: 565, endPoint y: 124, distance: 98.7
click at [565, 124] on div "friend = herofindnearestfriend ( hero . findNearestFriend ( )) steps = 2 hero .…" at bounding box center [682, 275] width 299 height 305
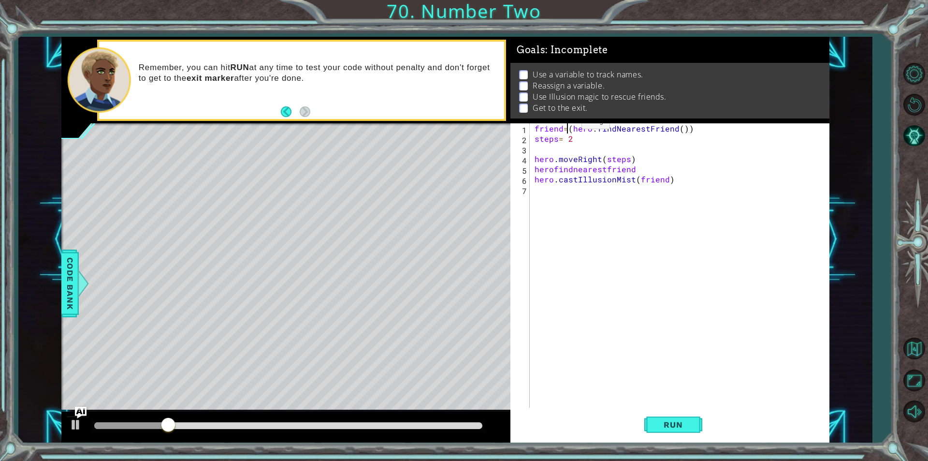
scroll to position [0, 9]
click at [656, 419] on button "Run" at bounding box center [673, 424] width 58 height 32
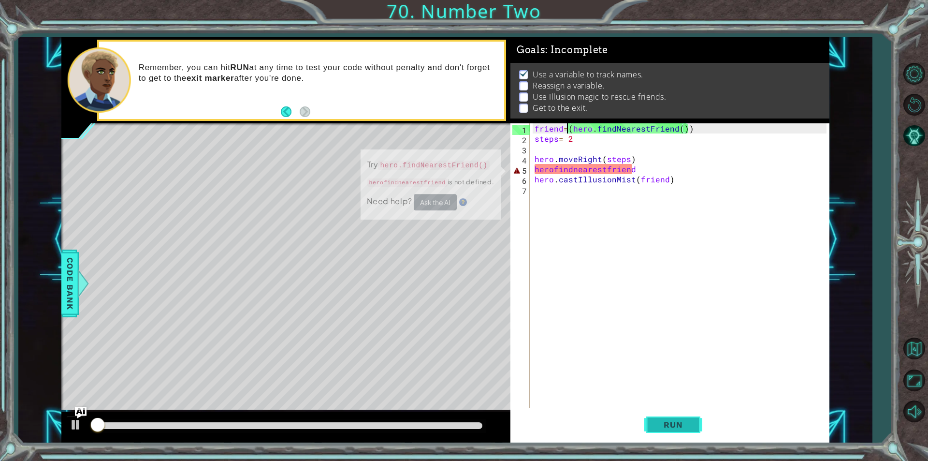
scroll to position [4, 0]
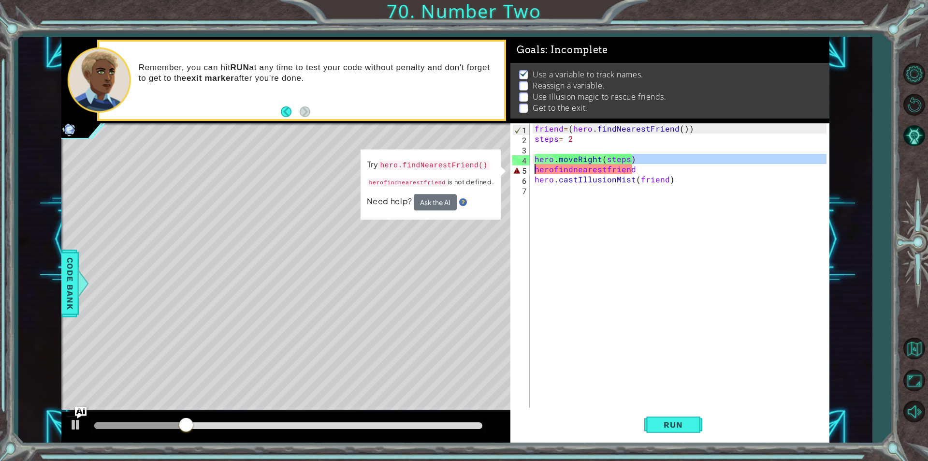
drag, startPoint x: 654, startPoint y: 162, endPoint x: 526, endPoint y: 167, distance: 127.7
click at [526, 167] on div "friend=(hero.findNearestFriend()) 1 2 3 4 5 6 7 friend = ( hero . findNearestFr…" at bounding box center [668, 265] width 316 height 284
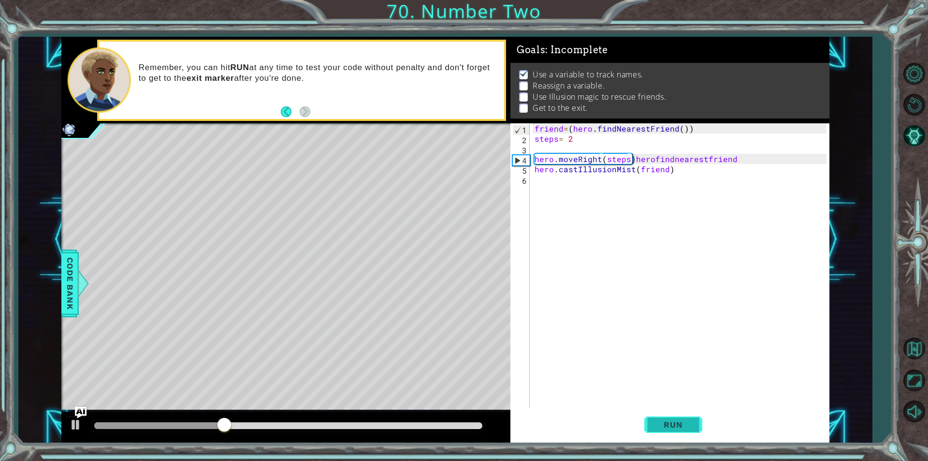
click at [669, 429] on span "Run" at bounding box center [673, 425] width 38 height 10
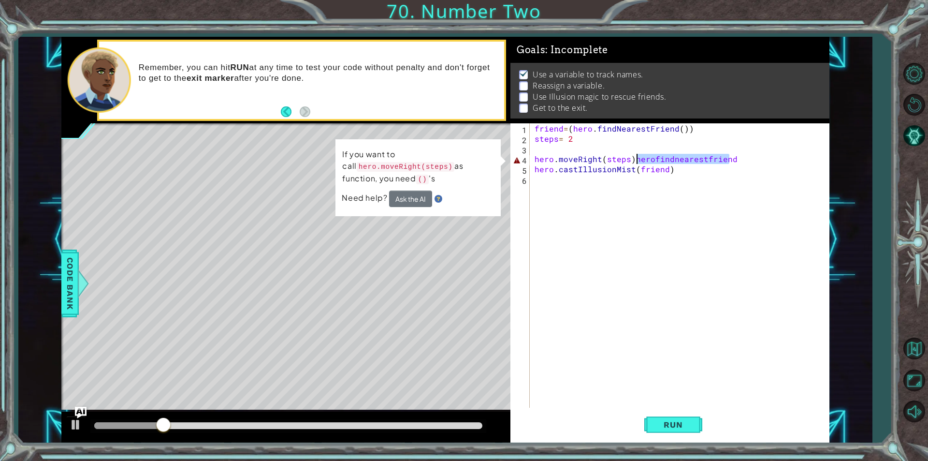
drag, startPoint x: 745, startPoint y: 163, endPoint x: 635, endPoint y: 159, distance: 110.3
click at [635, 159] on div "friend = ( hero . findNearestFriend ( )) steps = 2 hero . moveRight ( steps ) h…" at bounding box center [682, 275] width 299 height 305
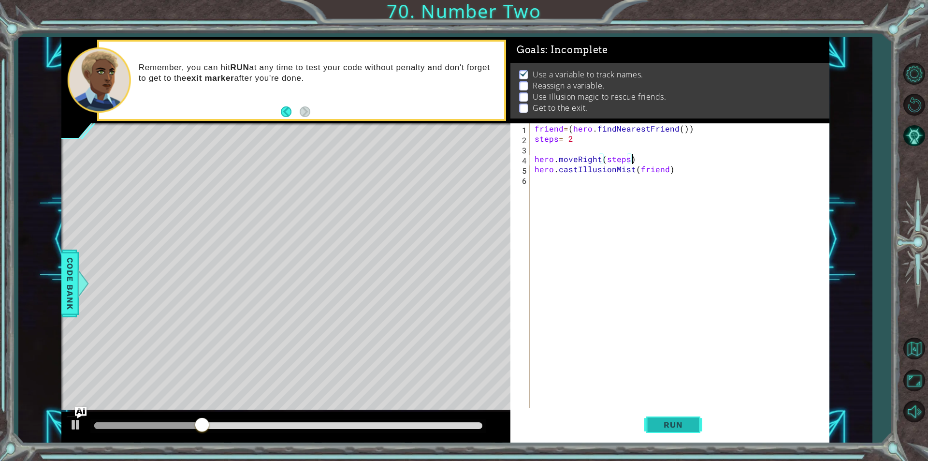
click at [695, 424] on button "Run" at bounding box center [673, 424] width 58 height 32
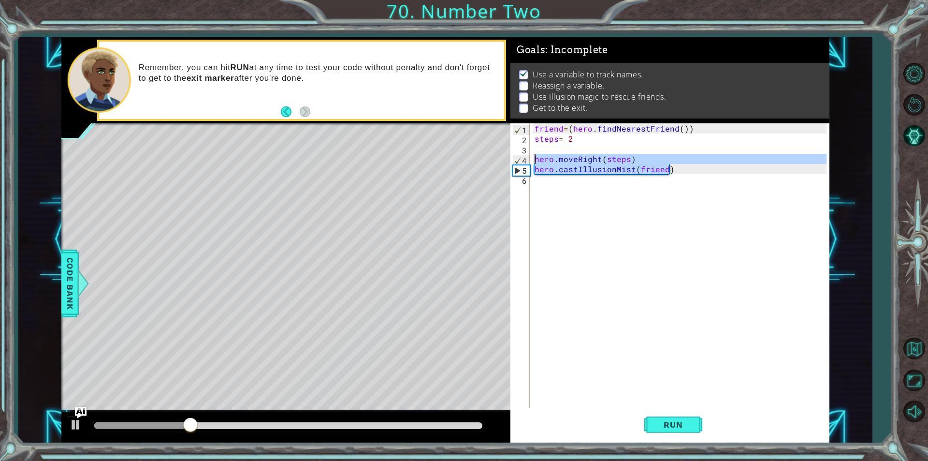
drag, startPoint x: 684, startPoint y: 166, endPoint x: 524, endPoint y: 156, distance: 160.4
click at [524, 156] on div "hero.moveRight(steps) 1 2 3 4 5 6 friend = ( hero . findNearestFriend ( )) step…" at bounding box center [668, 265] width 316 height 284
type textarea "hero.moveRight(steps) hero.castIllusionMist(friend)"
click at [542, 184] on div "friend = ( hero . findNearestFriend ( )) steps = 2 hero . moveRight ( steps ) h…" at bounding box center [682, 275] width 299 height 305
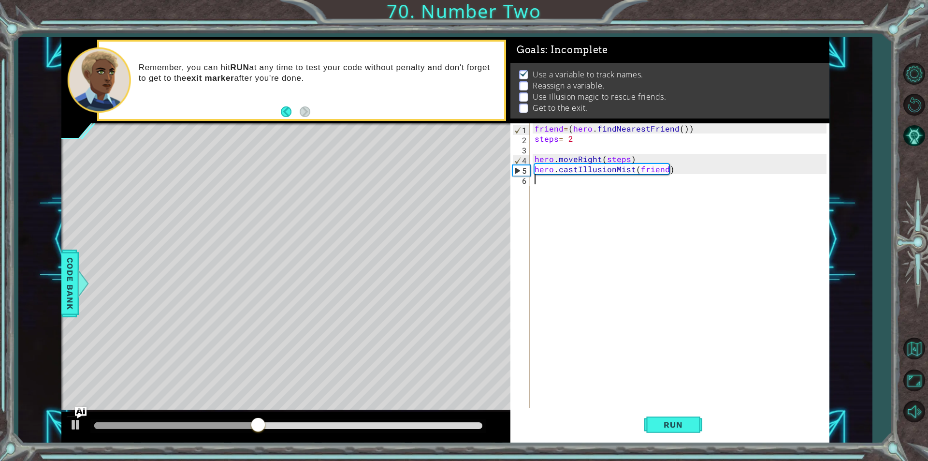
scroll to position [0, 0]
paste textarea "hero.castIllusionMist(friend)"
type textarea "hero.castIllusionMist(friend)"
click at [554, 198] on div "friend = ( hero . findNearestFriend ( )) steps = 2 hero . moveRight ( steps ) h…" at bounding box center [682, 275] width 299 height 305
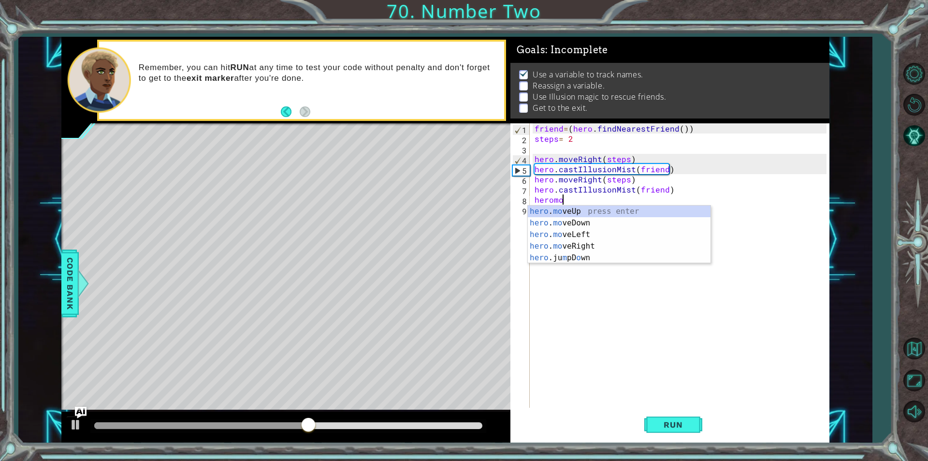
type textarea "heromov"
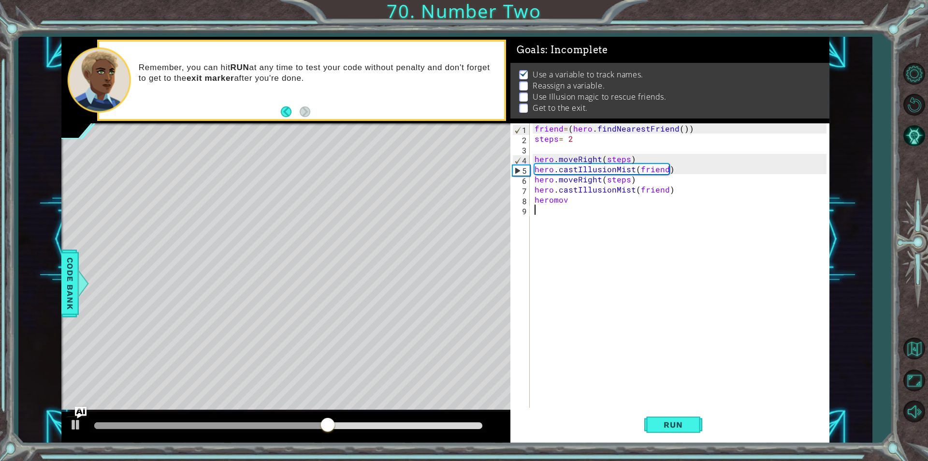
click at [587, 251] on div "friend = ( hero . findNearestFriend ( )) steps = 2 hero . moveRight ( steps ) h…" at bounding box center [682, 275] width 299 height 305
click at [572, 204] on div "friend = ( hero . findNearestFriend ( )) steps = 2 hero . moveRight ( steps ) h…" at bounding box center [682, 275] width 299 height 305
click at [572, 199] on div "friend = ( hero . findNearestFriend ( )) steps = 2 hero . moveRight ( steps ) h…" at bounding box center [682, 275] width 299 height 305
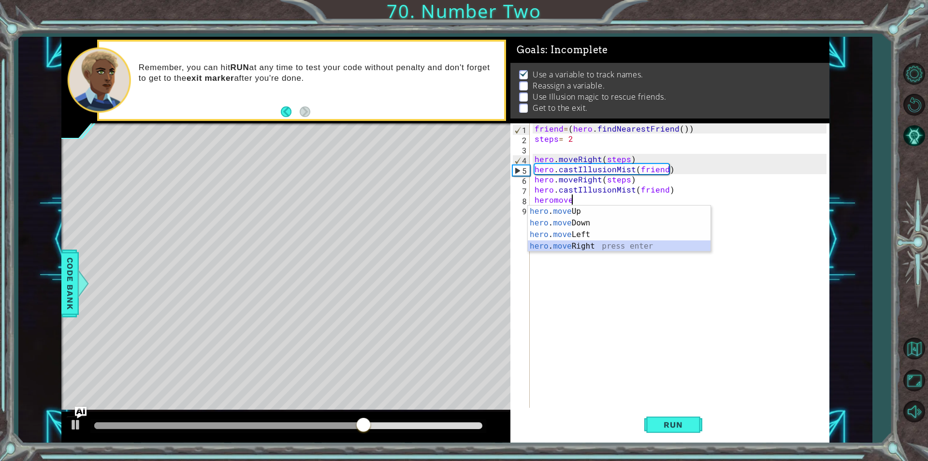
click at [575, 247] on div "hero . move Up press enter hero . move Down press enter hero . move Left press …" at bounding box center [619, 240] width 183 height 70
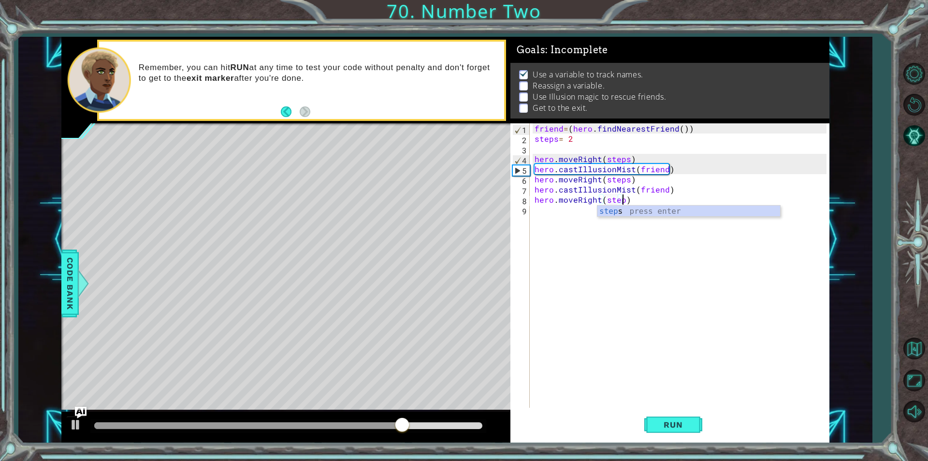
scroll to position [0, 5]
type textarea "hero.moveRight(steps)"
click at [684, 434] on button "Run" at bounding box center [673, 424] width 58 height 32
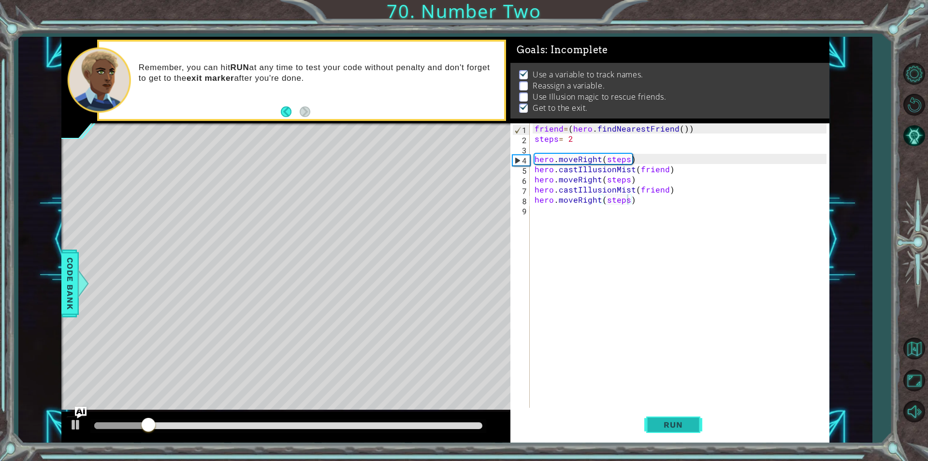
click at [680, 426] on span "Run" at bounding box center [673, 425] width 38 height 10
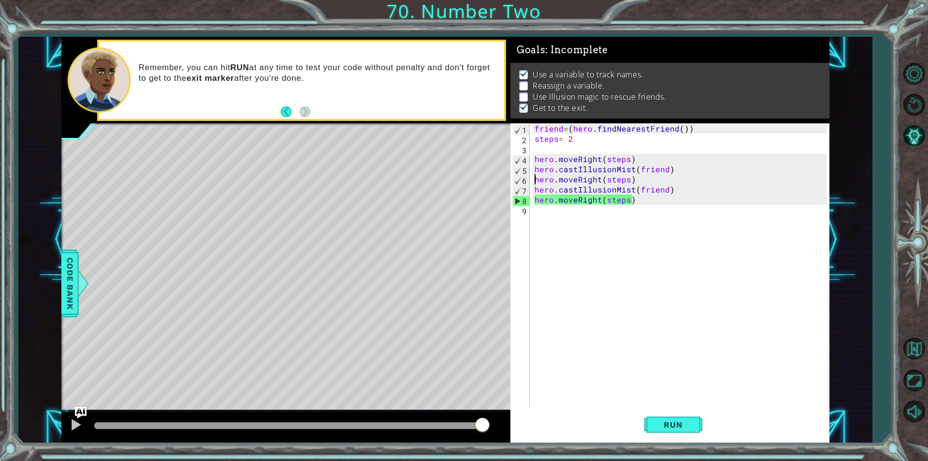
click at [534, 184] on div "friend = ( hero . findNearestFriend ( )) steps = 2 hero . moveRight ( steps ) h…" at bounding box center [682, 275] width 299 height 305
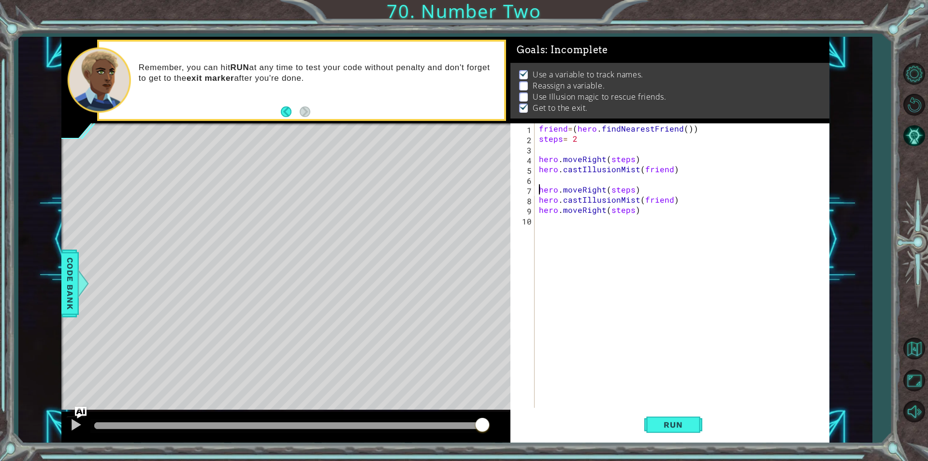
click at [551, 177] on div "friend = ( hero . findNearestFriend ( )) steps = 2 hero . moveRight ( steps ) h…" at bounding box center [684, 275] width 294 height 305
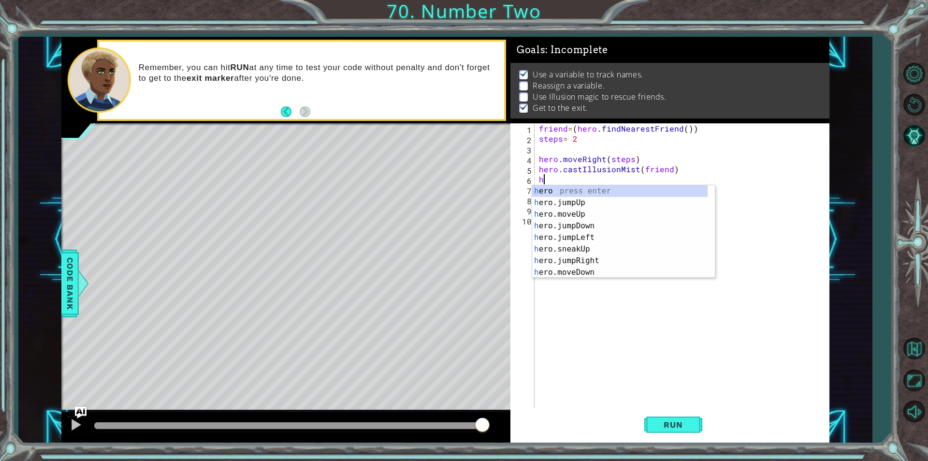
click at [701, 129] on div "friend = ( hero . findNearestFriend ( )) steps = 2 hero . moveRight ( steps ) h…" at bounding box center [684, 275] width 294 height 305
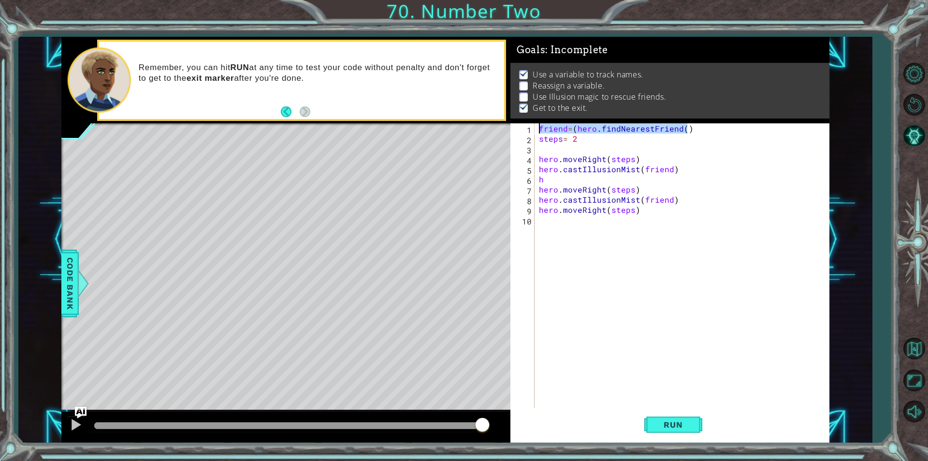
drag, startPoint x: 701, startPoint y: 129, endPoint x: 540, endPoint y: 128, distance: 161.0
click at [540, 128] on div "friend = ( hero . findNearestFriend ( ) steps = 2 hero . moveRight ( steps ) he…" at bounding box center [684, 275] width 294 height 305
click at [558, 184] on div "friend = ( hero . findNearestFriend ( ) steps = 2 hero . moveRight ( steps ) he…" at bounding box center [684, 275] width 294 height 305
click at [555, 178] on div "friend = ( hero . findNearestFriend ( ) steps = 2 hero . moveRight ( steps ) he…" at bounding box center [684, 275] width 294 height 305
type textarea "h"
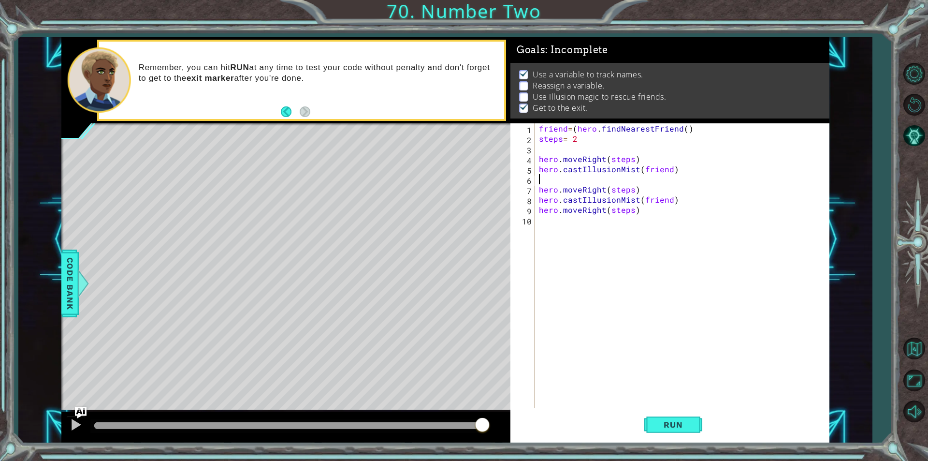
paste textarea "friend=(hero.findNearestFriend()"
click at [684, 425] on span "Run" at bounding box center [673, 425] width 38 height 10
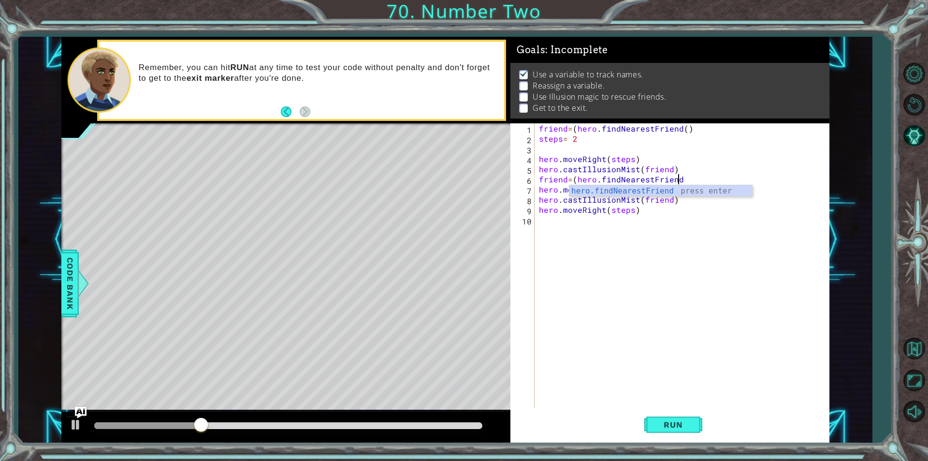
scroll to position [0, 8]
click at [668, 425] on span "Run" at bounding box center [673, 425] width 38 height 10
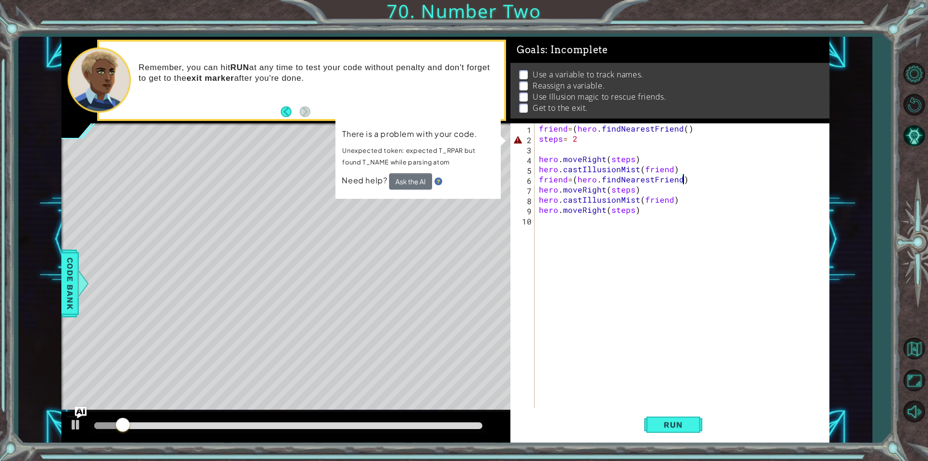
click at [560, 138] on div "friend = ( hero . findNearestFriend ( ) steps = 2 hero . moveRight ( steps ) he…" at bounding box center [684, 275] width 294 height 305
type textarea "steps = 2"
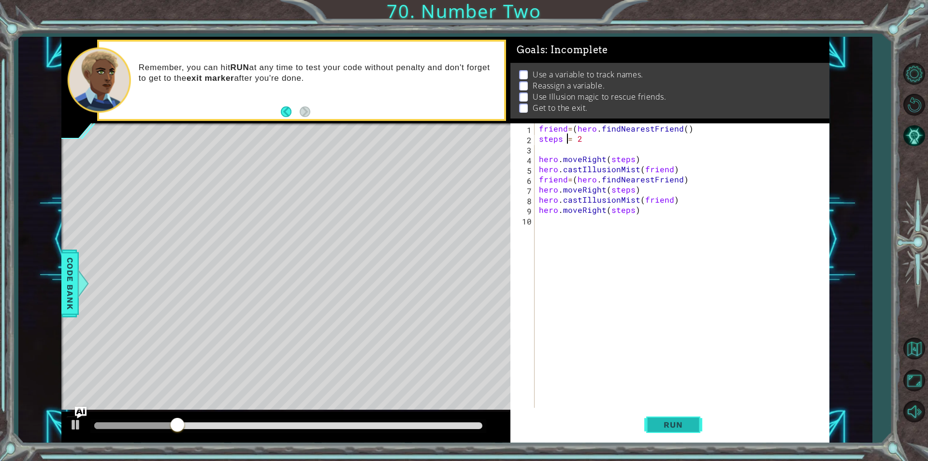
click at [676, 422] on span "Run" at bounding box center [673, 425] width 38 height 10
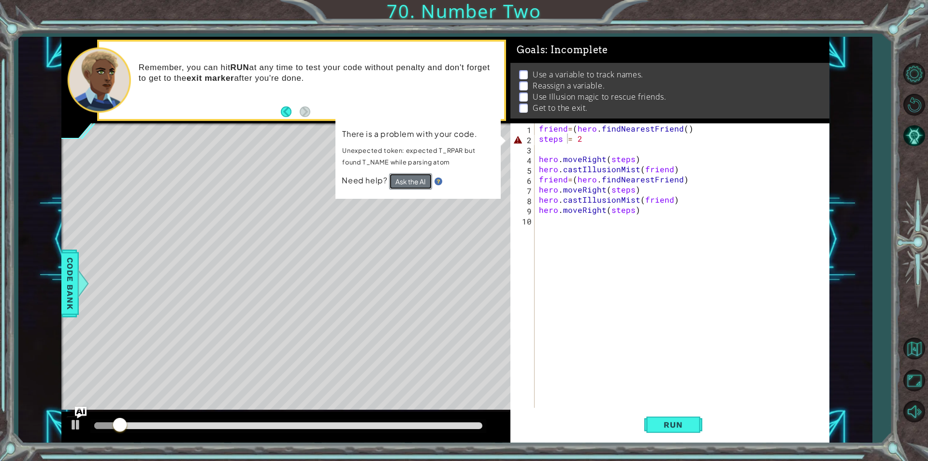
click at [399, 180] on button "Ask the AI" at bounding box center [410, 181] width 43 height 16
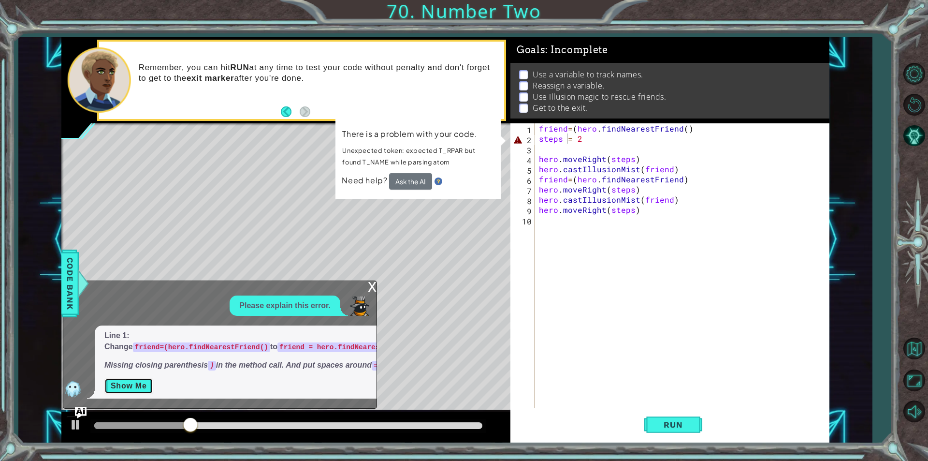
click at [119, 391] on button "Show Me" at bounding box center [128, 385] width 49 height 15
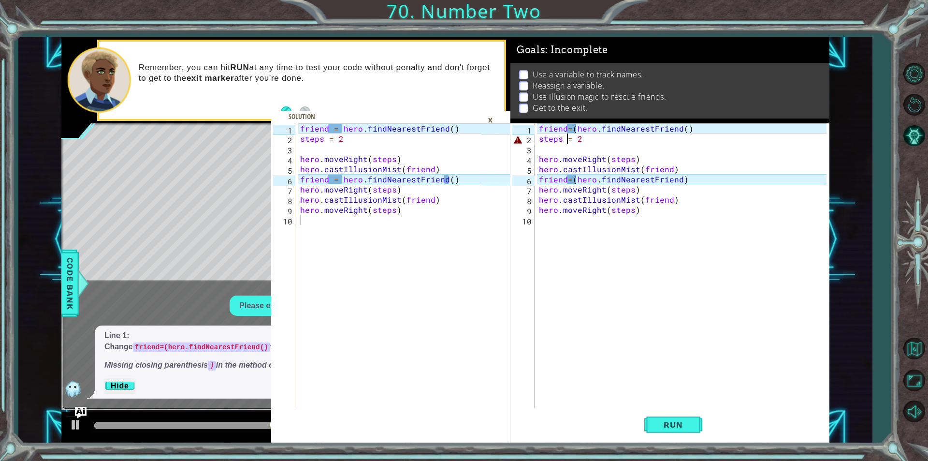
scroll to position [0, 0]
click at [584, 177] on div "friend = ( hero . findNearestFriend ( ) steps = 2 hero . moveRight ( steps ) he…" at bounding box center [684, 275] width 294 height 305
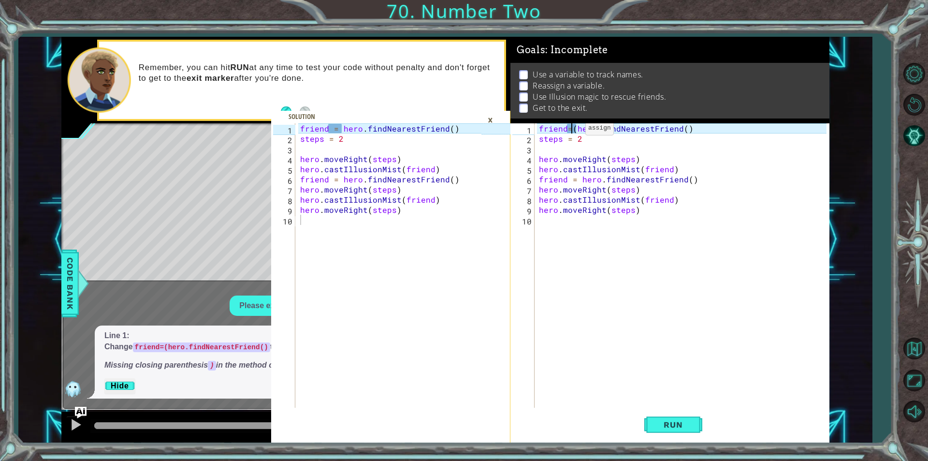
click at [573, 131] on div "friend = ( hero . findNearestFriend ( ) steps = 2 hero . moveRight ( steps ) he…" at bounding box center [684, 275] width 294 height 305
click at [565, 128] on div "friend = hero . findNearestFriend ( ) steps = 2 hero . moveRight ( steps ) hero…" at bounding box center [684, 275] width 294 height 305
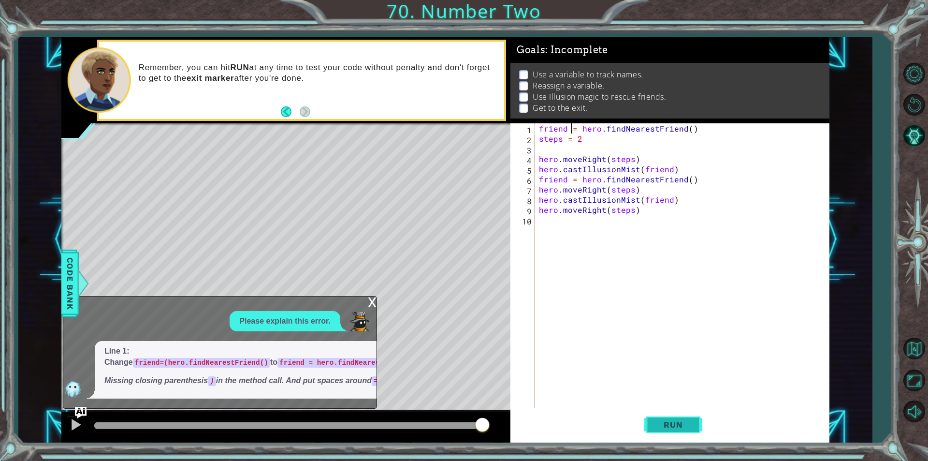
type textarea "friend = hero.findNearestFriend()"
click at [686, 420] on span "Run" at bounding box center [673, 425] width 38 height 10
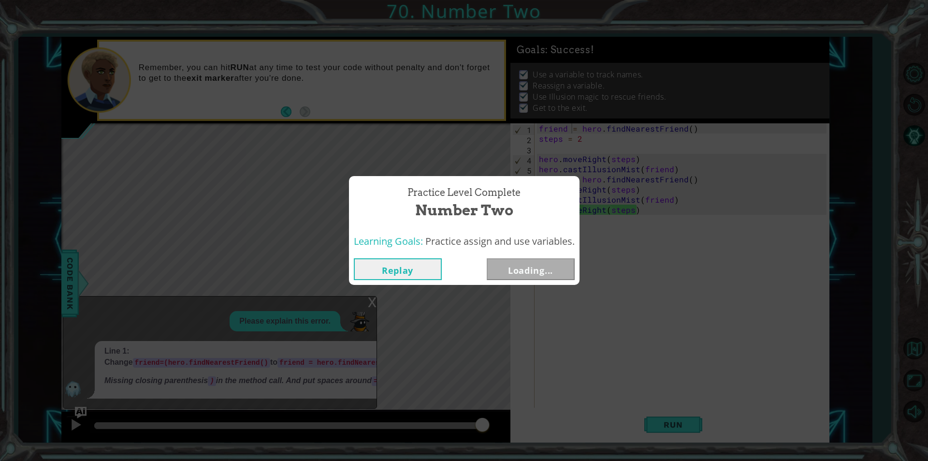
drag, startPoint x: 434, startPoint y: 422, endPoint x: 604, endPoint y: 411, distance: 170.5
click at [604, 411] on body "1 2 3 4 5 6 7 8 9 10 friend = hero . findNearestFriend ( ) steps = 2 hero . mov…" at bounding box center [464, 230] width 928 height 461
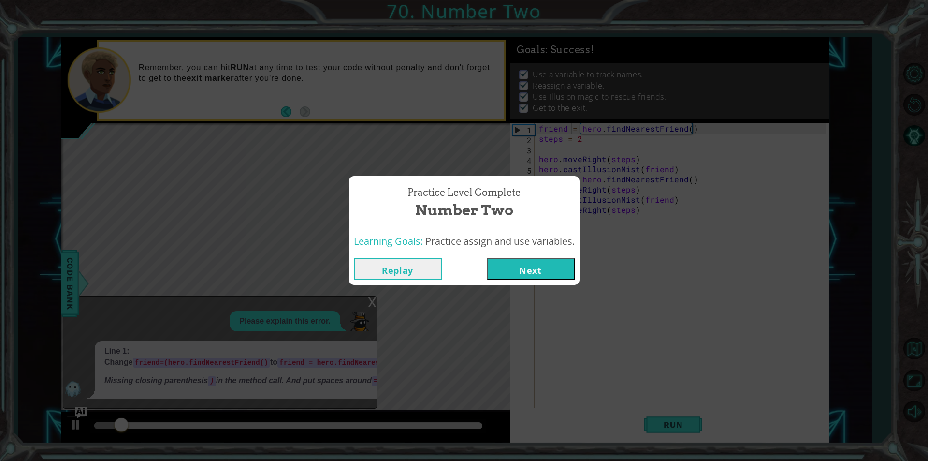
click at [520, 272] on button "Next" at bounding box center [531, 269] width 88 height 22
